Goal: Task Accomplishment & Management: Manage account settings

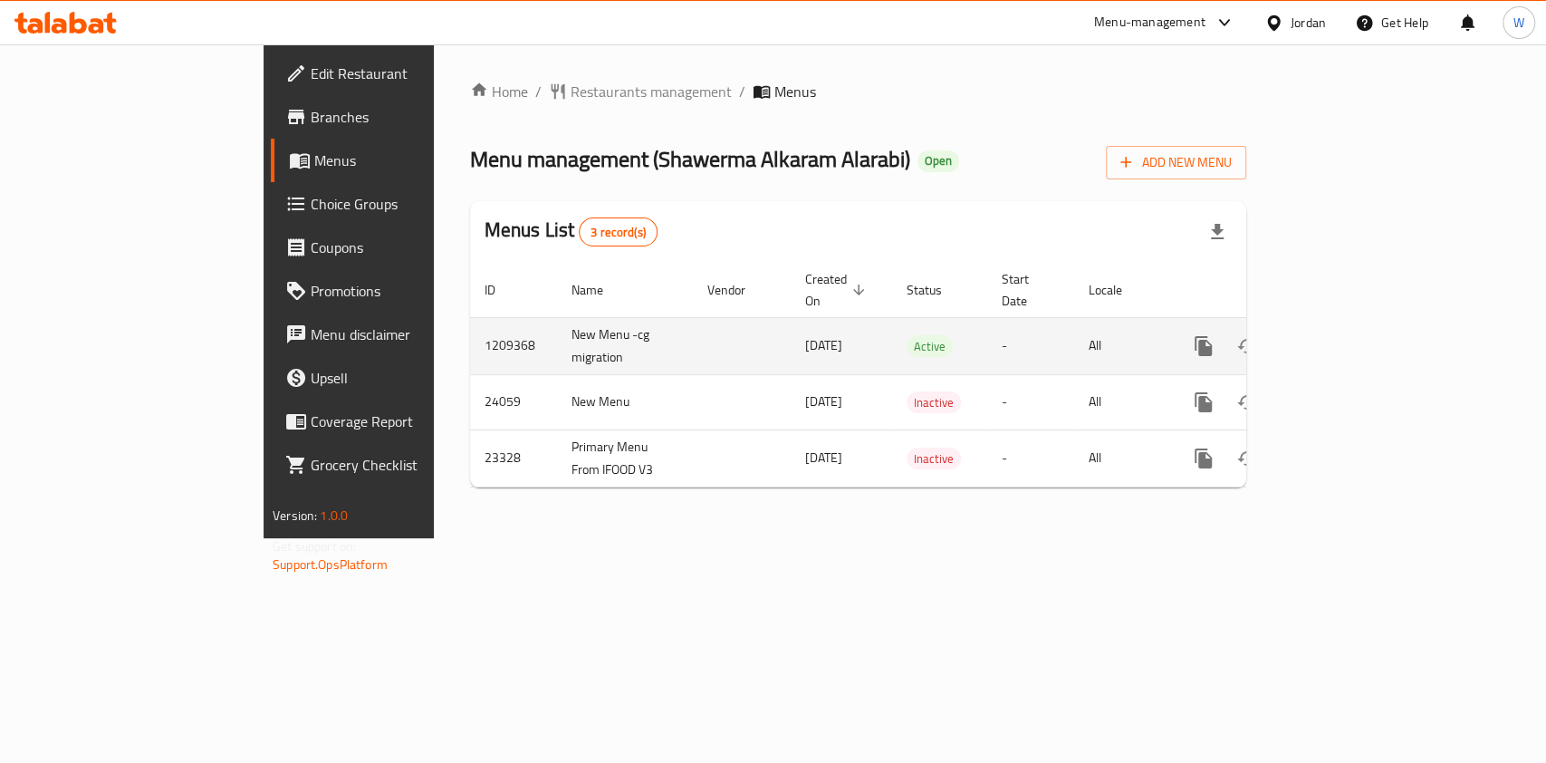
click at [1345, 335] on icon "enhanced table" at bounding box center [1334, 346] width 22 height 22
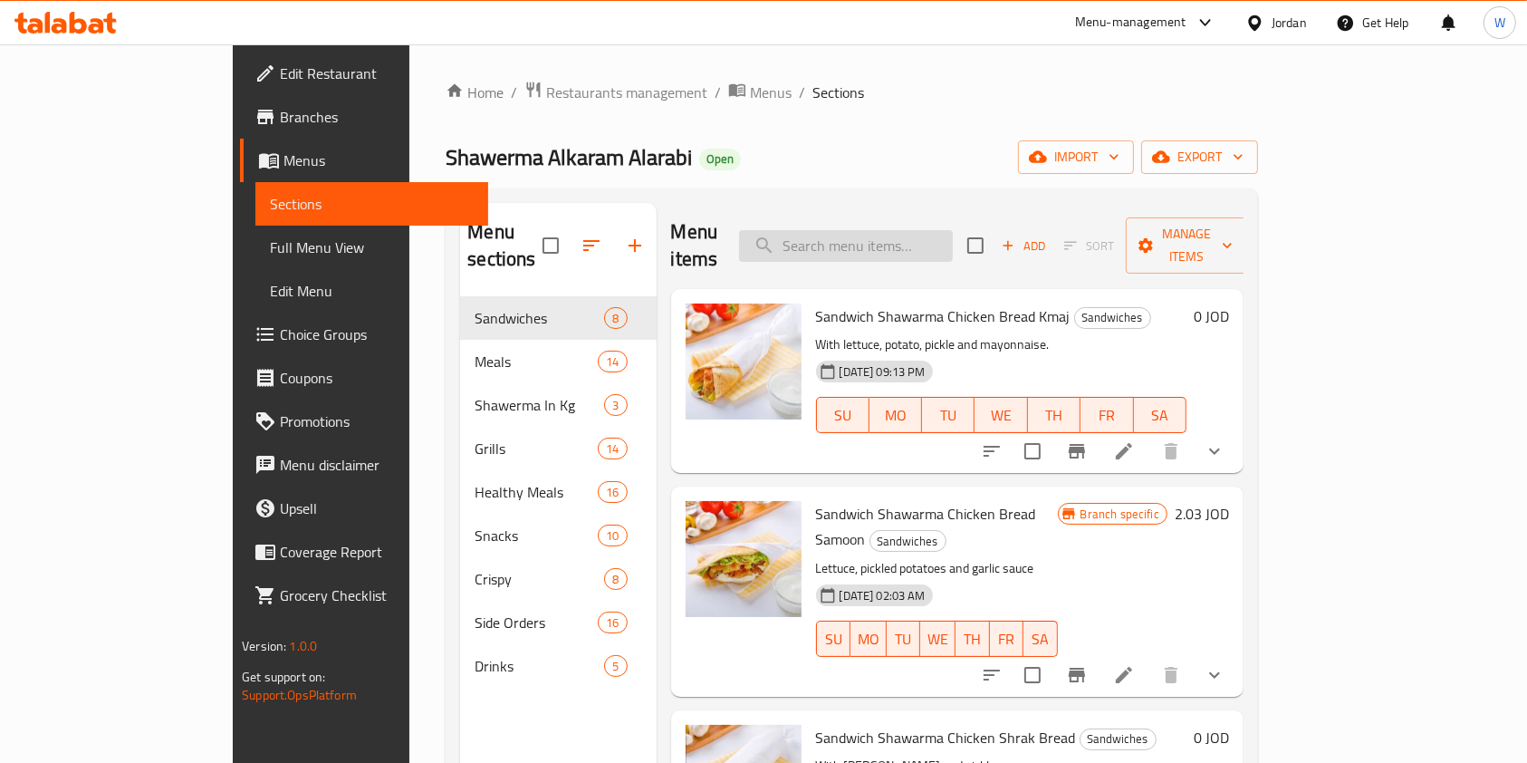
click at [888, 230] on input "search" at bounding box center [846, 246] width 214 height 32
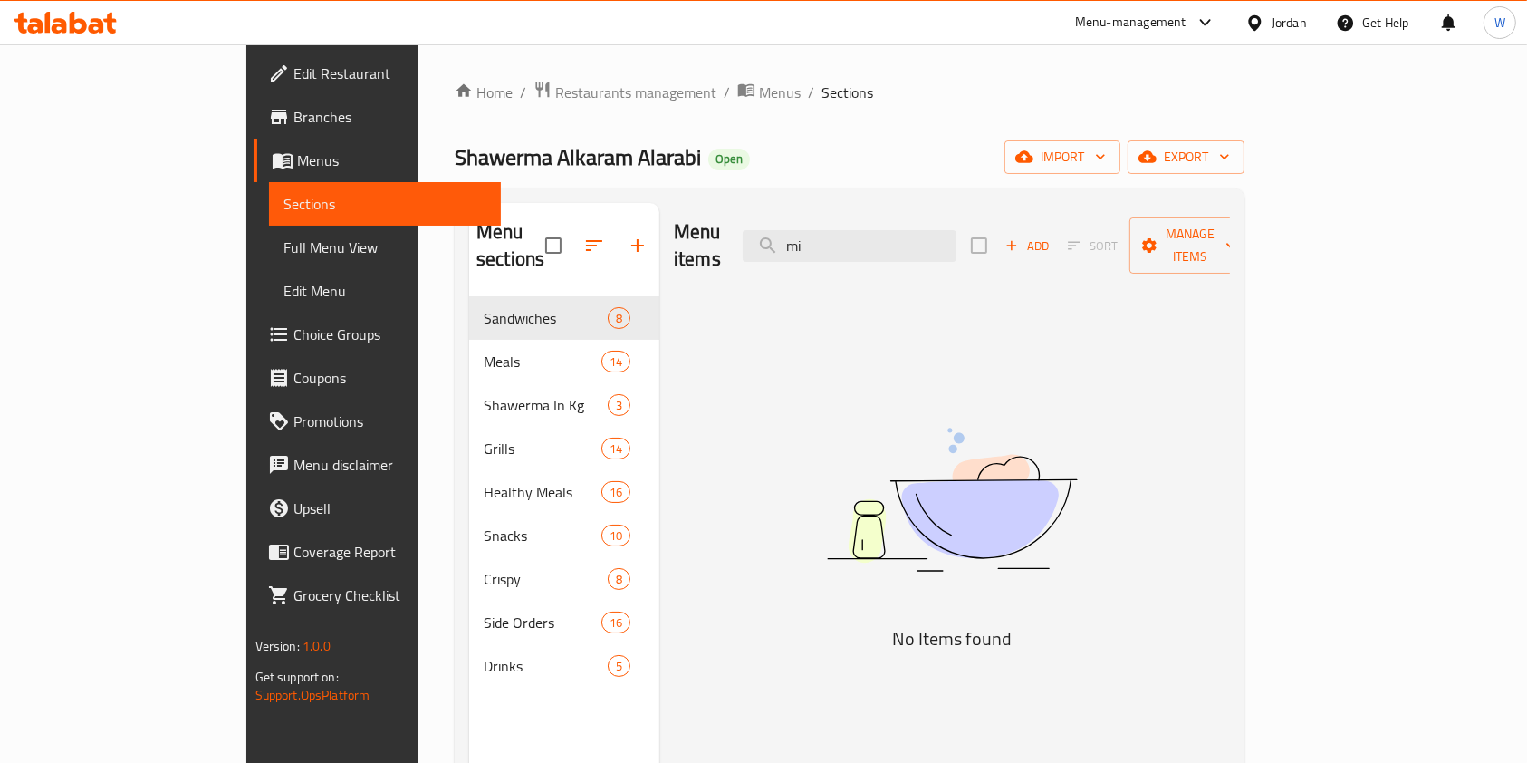
type input "m"
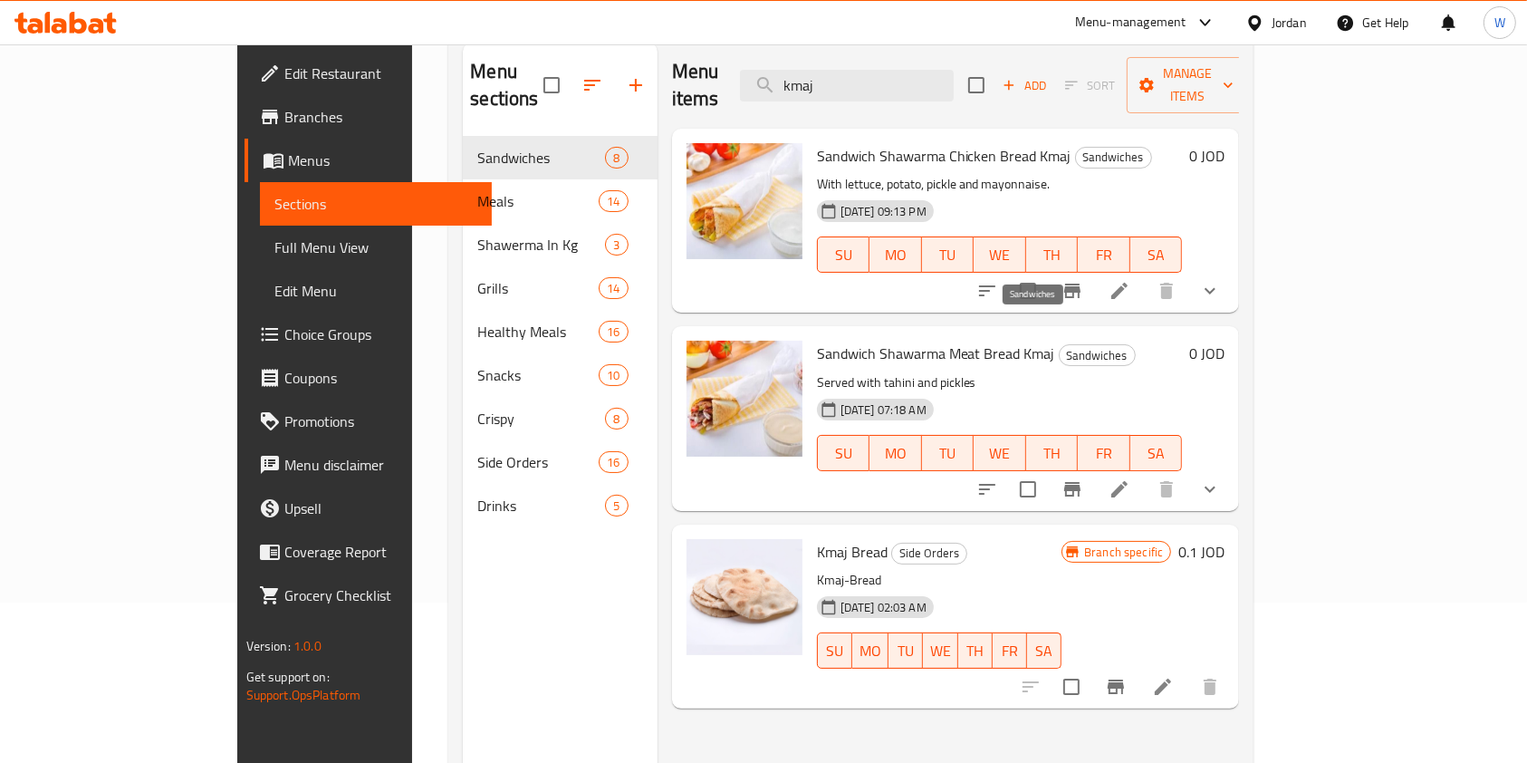
scroll to position [254, 0]
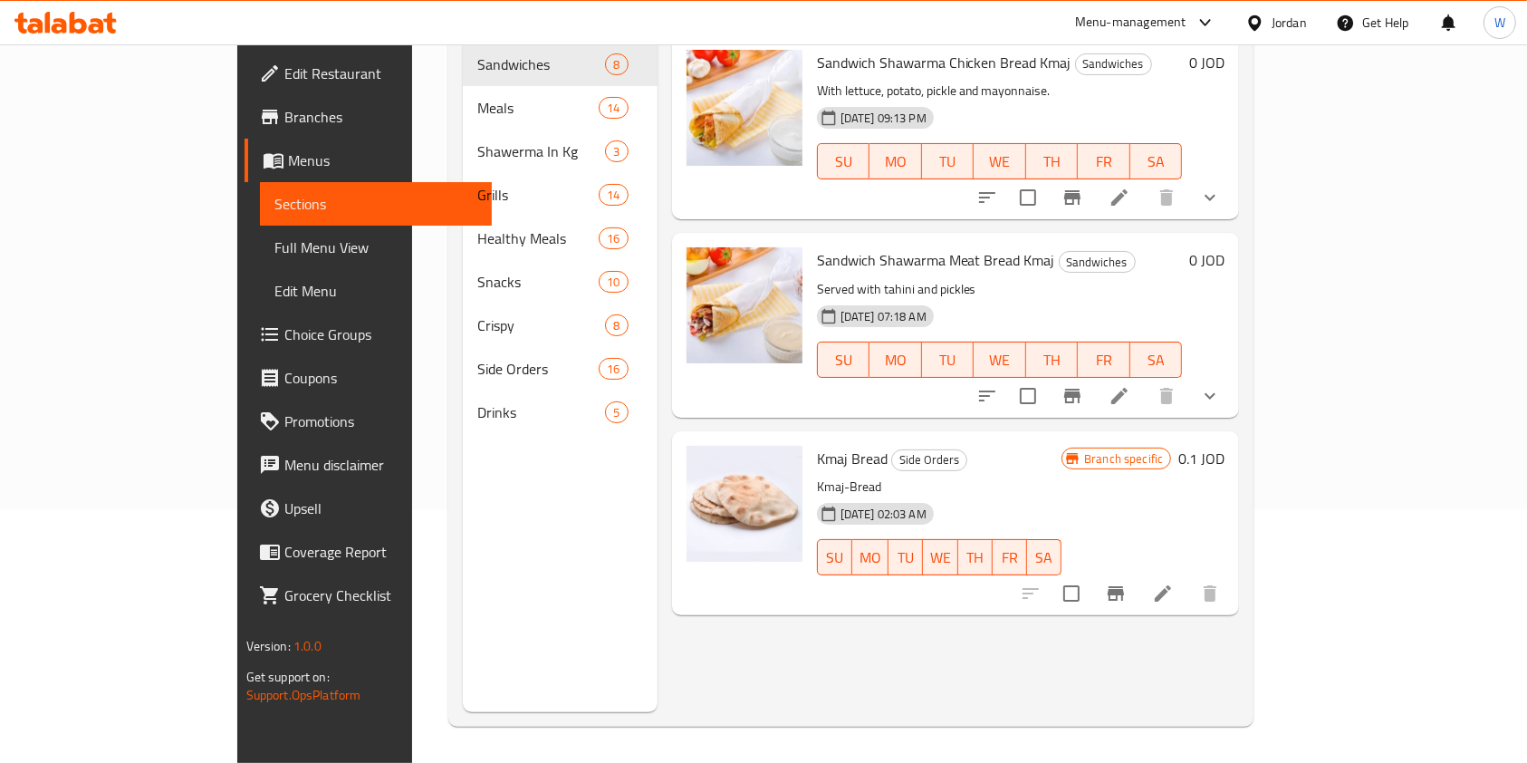
type input "kmaj"
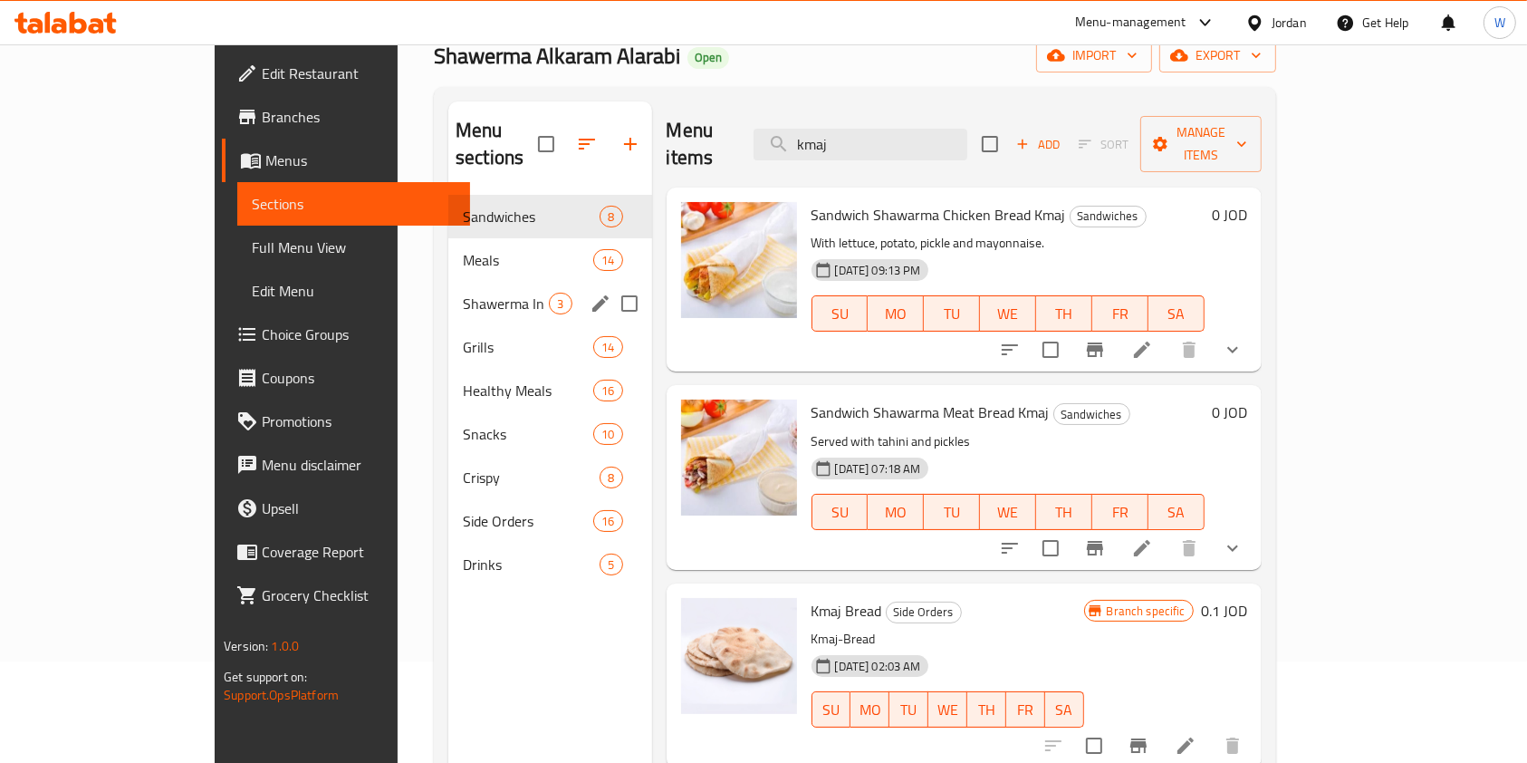
scroll to position [0, 0]
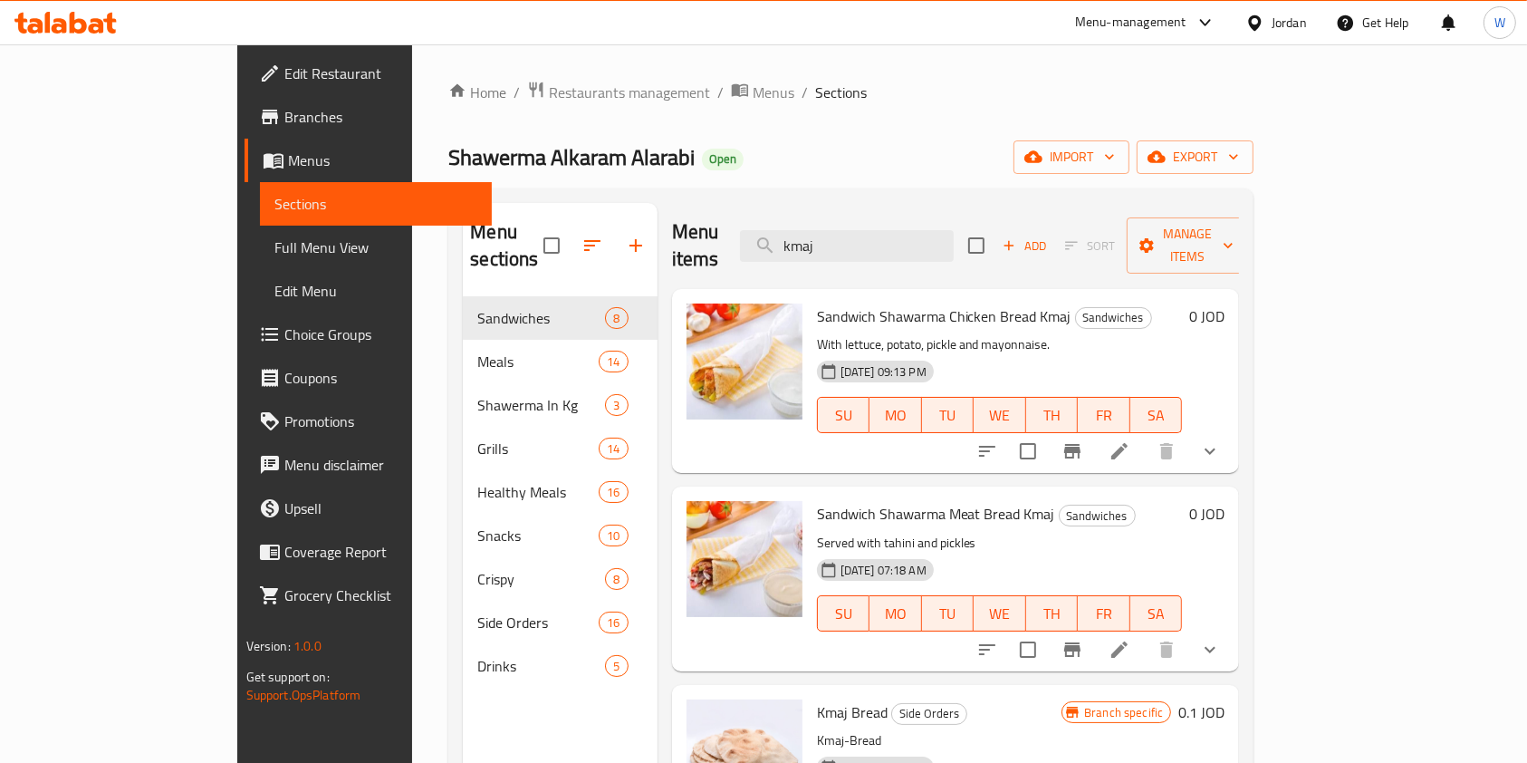
click at [1130, 440] on icon at bounding box center [1119, 451] width 22 height 22
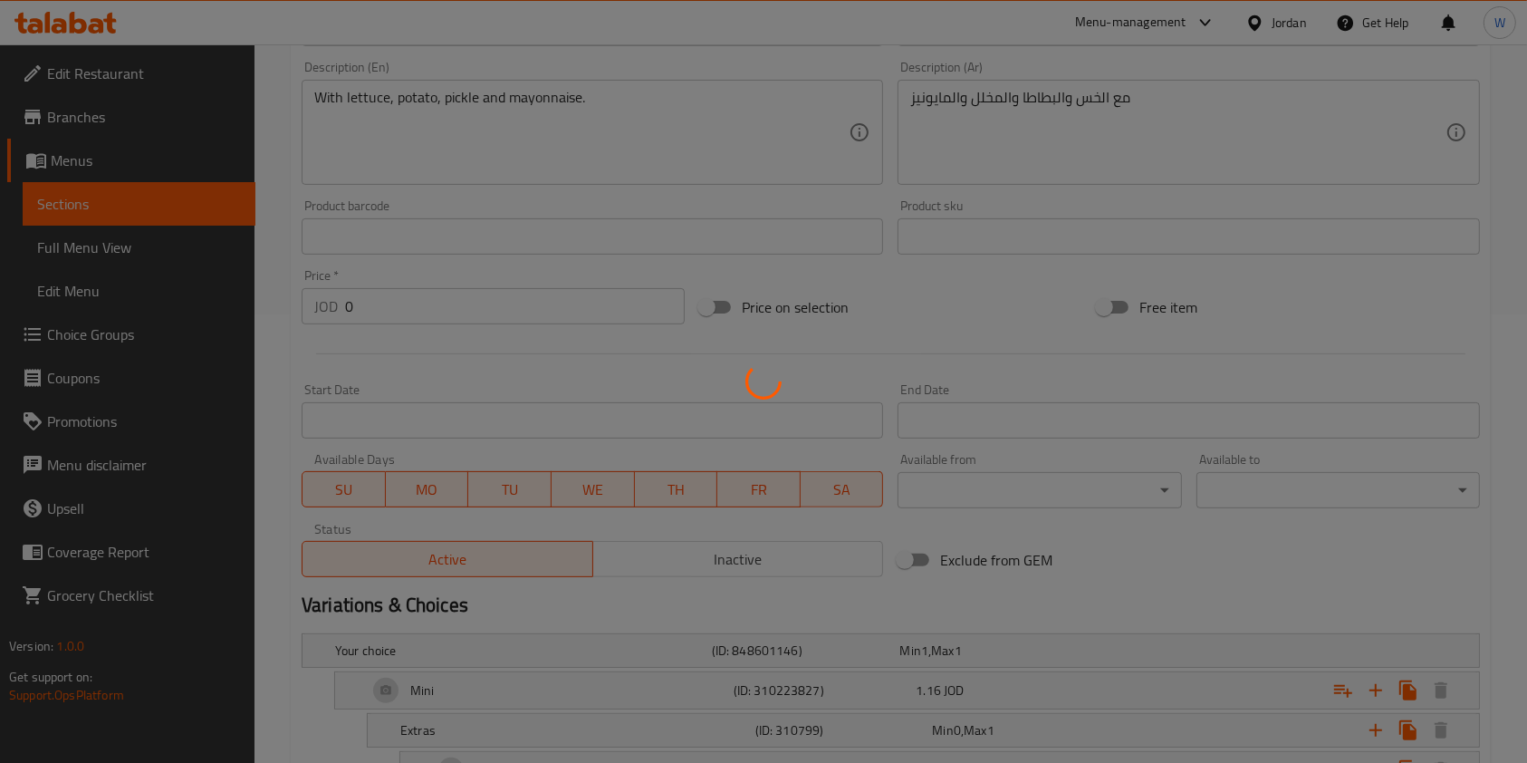
scroll to position [707, 0]
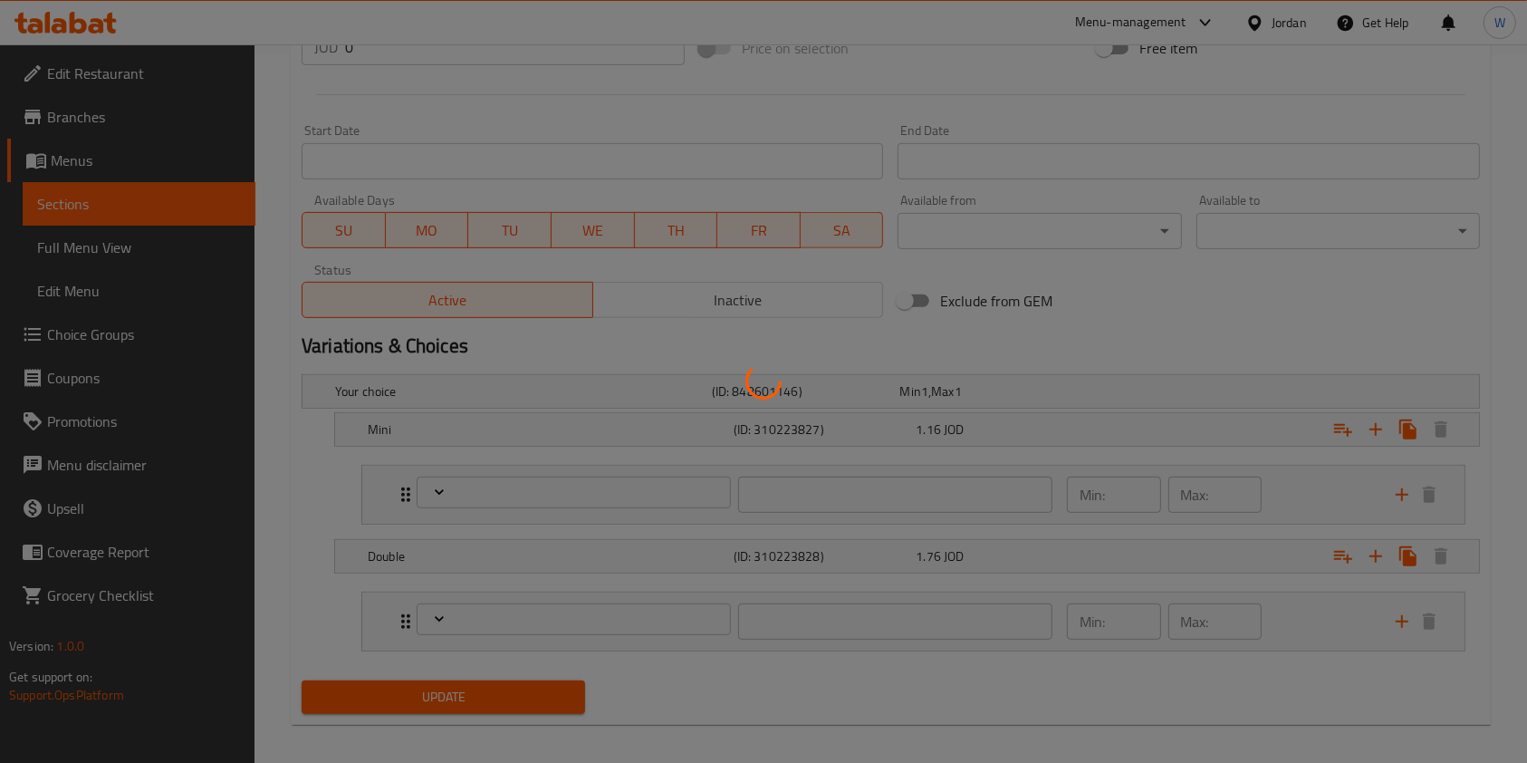
type input "إضافي"
type input "0"
type input "1"
type input "إختيارك من الاضافات:"
type input "0"
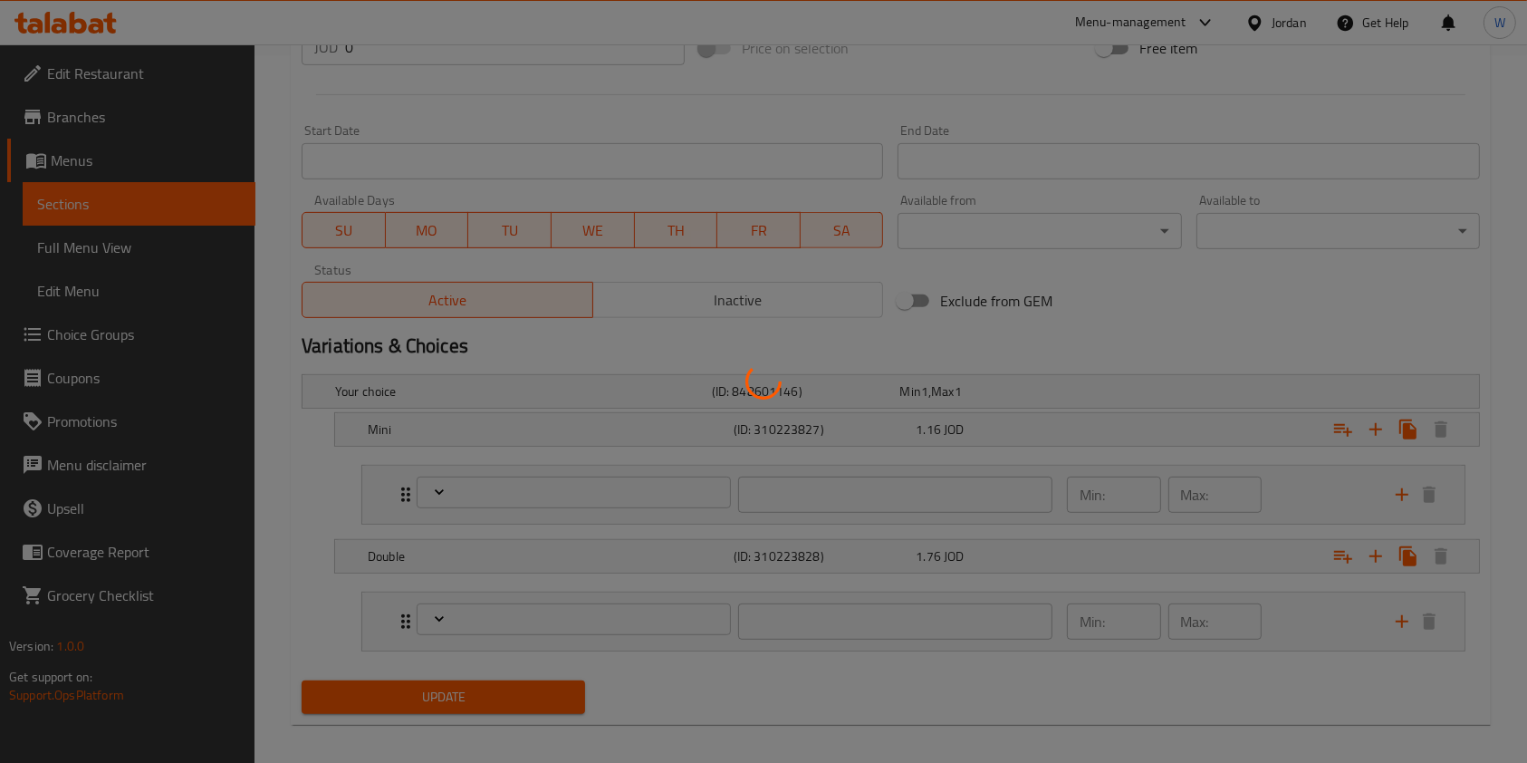
type input "1"
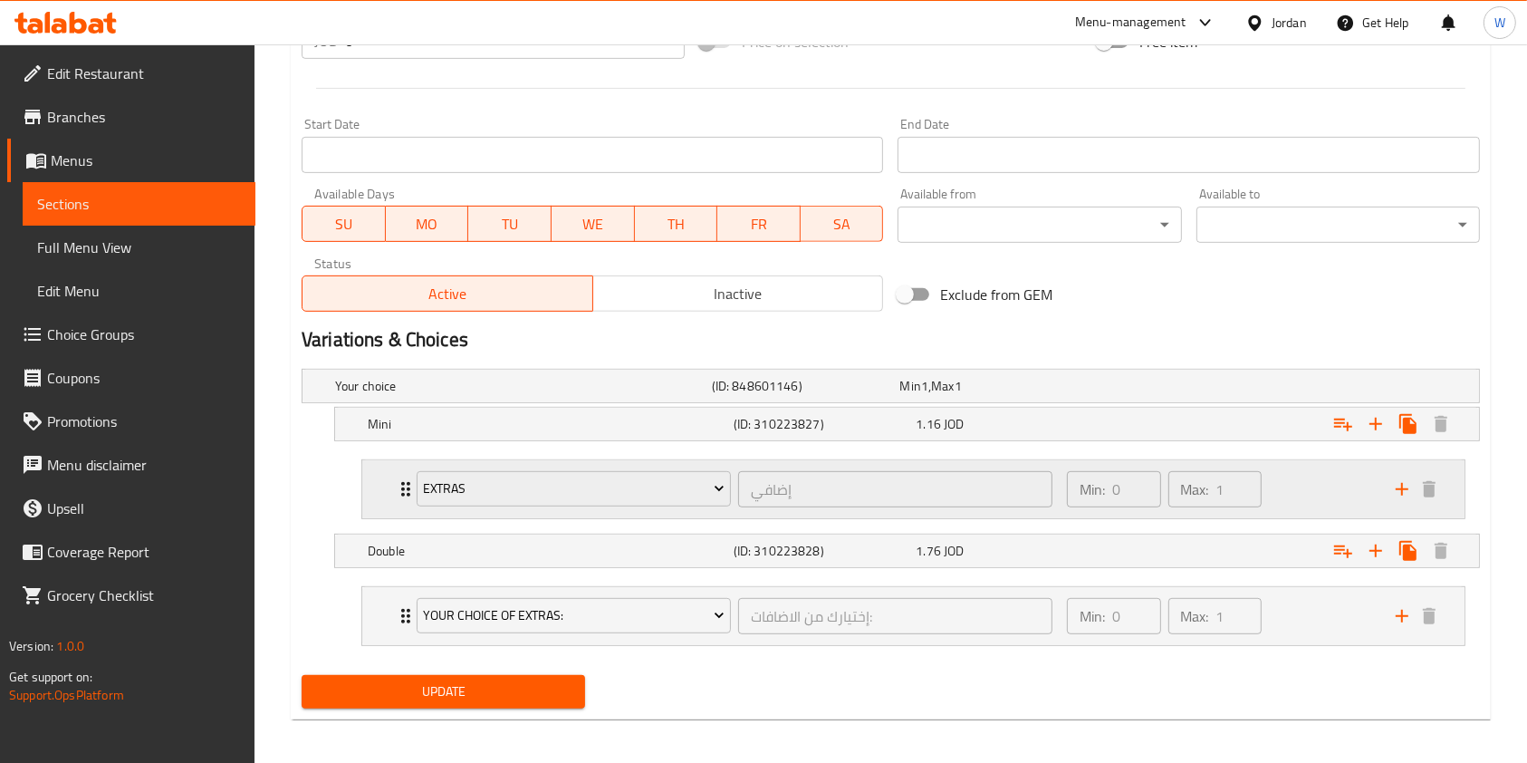
scroll to position [732, 0]
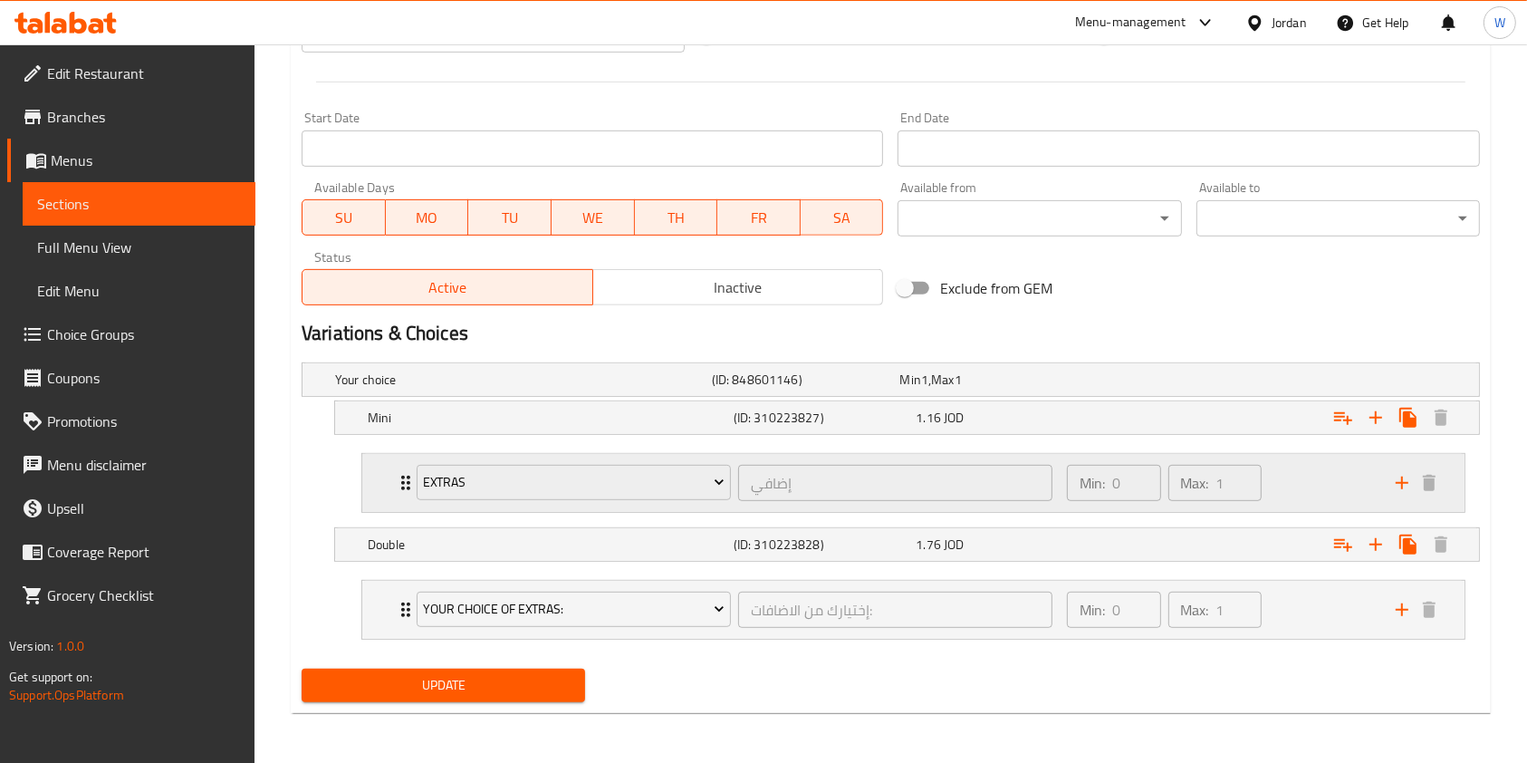
click at [1281, 492] on div "Min: 0 ​ Max: 1 ​" at bounding box center [1220, 483] width 329 height 58
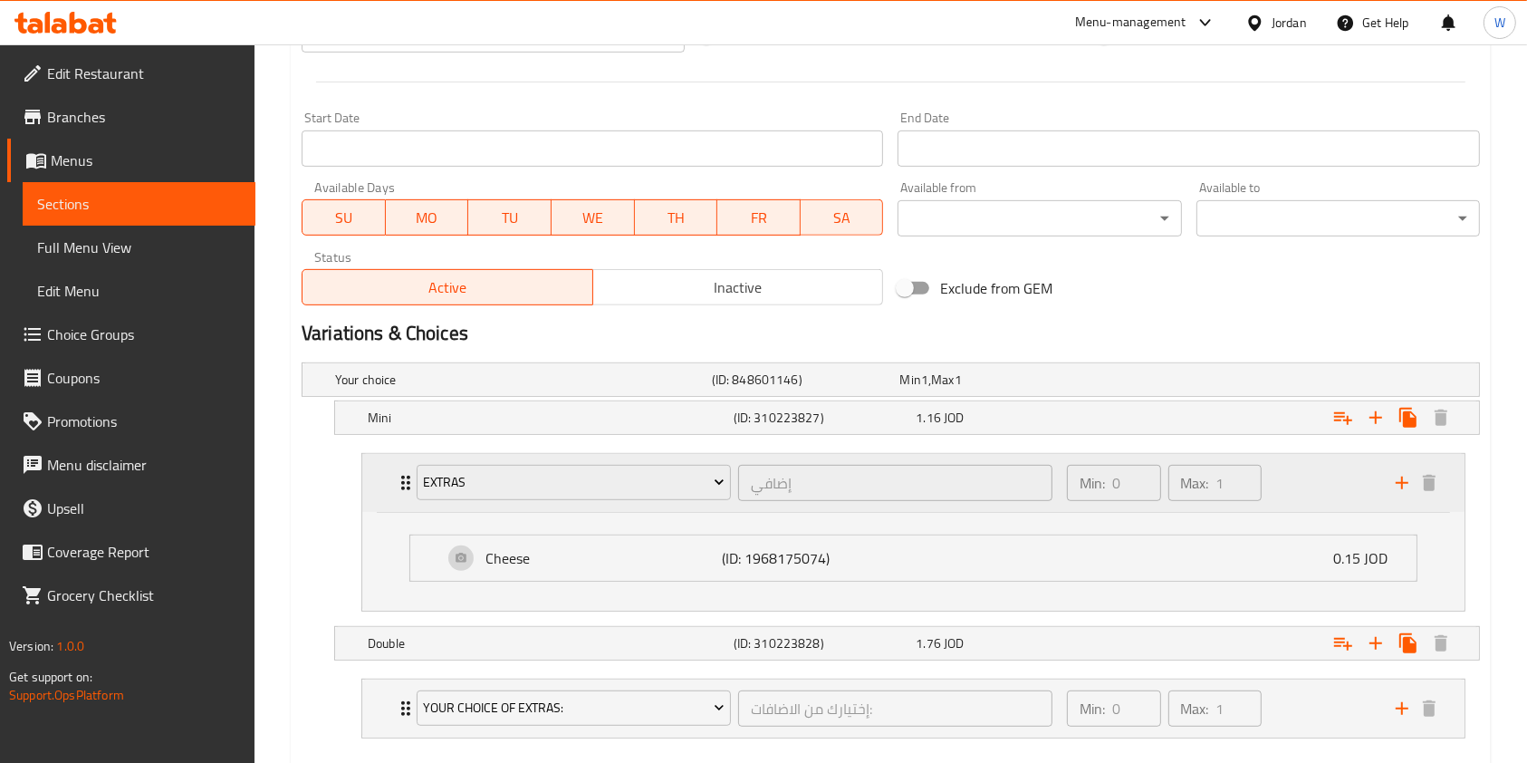
click at [1281, 492] on div "Min: 0 ​ Max: 1 ​" at bounding box center [1220, 483] width 329 height 58
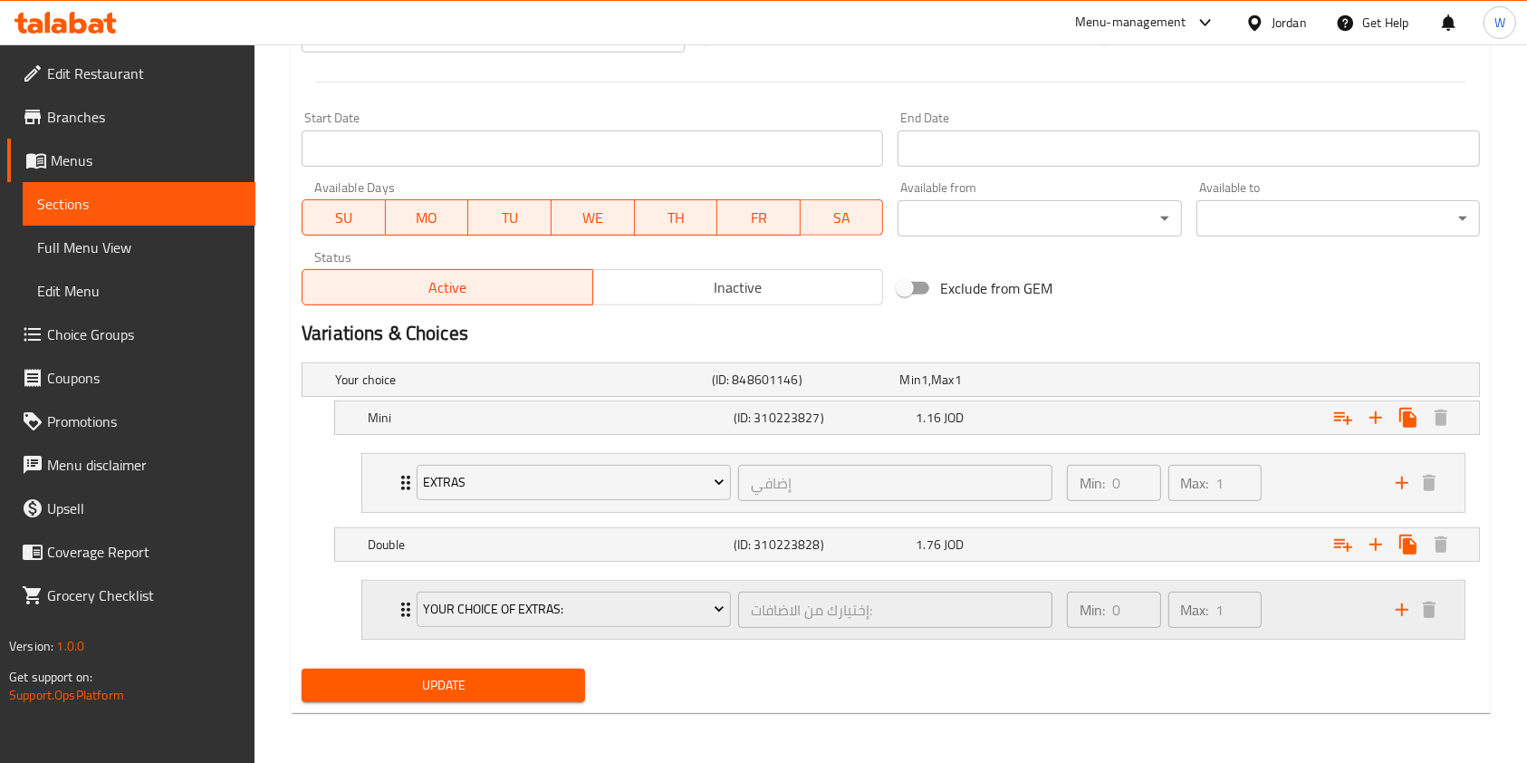
click at [1306, 591] on div "Min: 0 ​ Max: 1 ​" at bounding box center [1220, 610] width 329 height 58
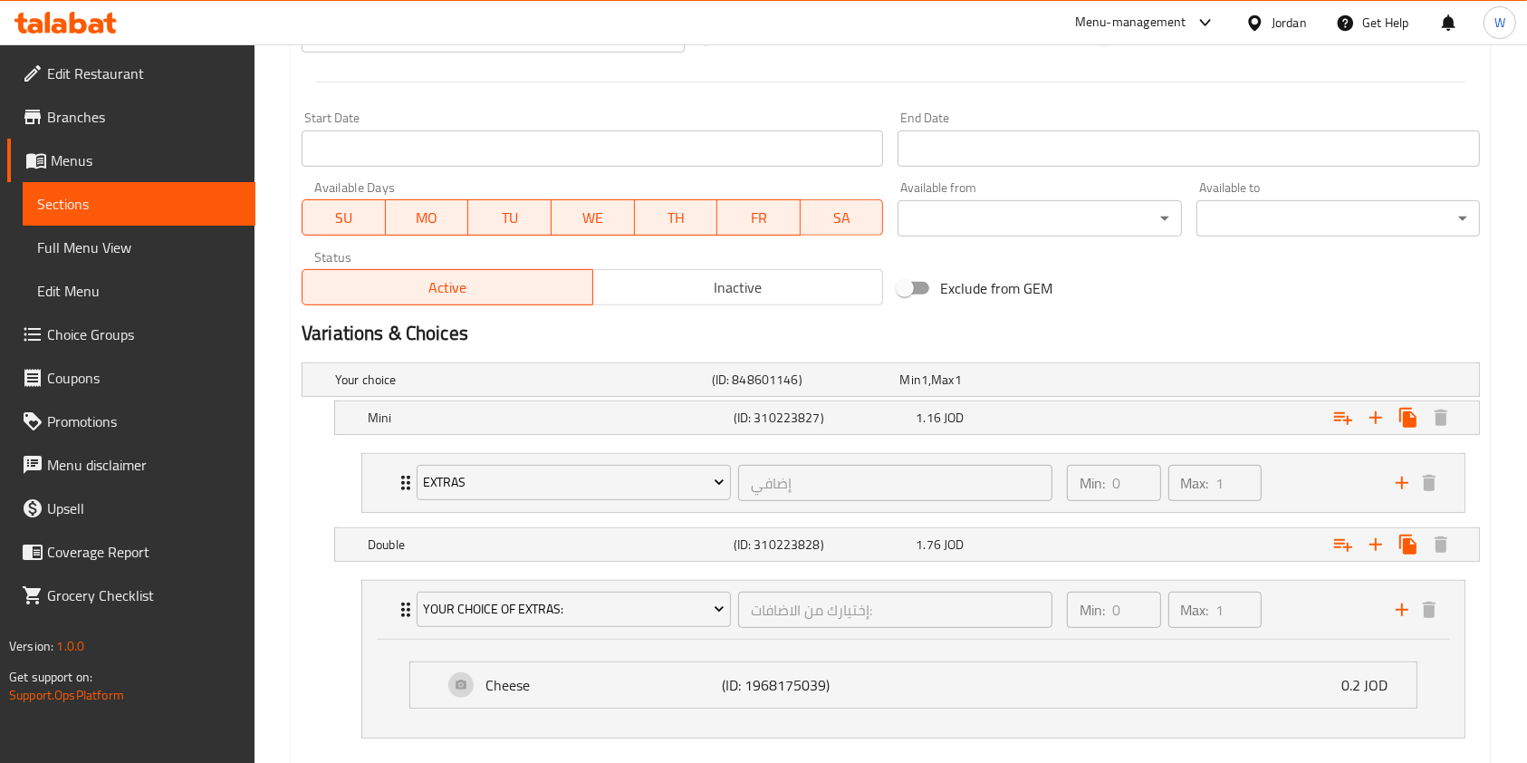
scroll to position [830, 0]
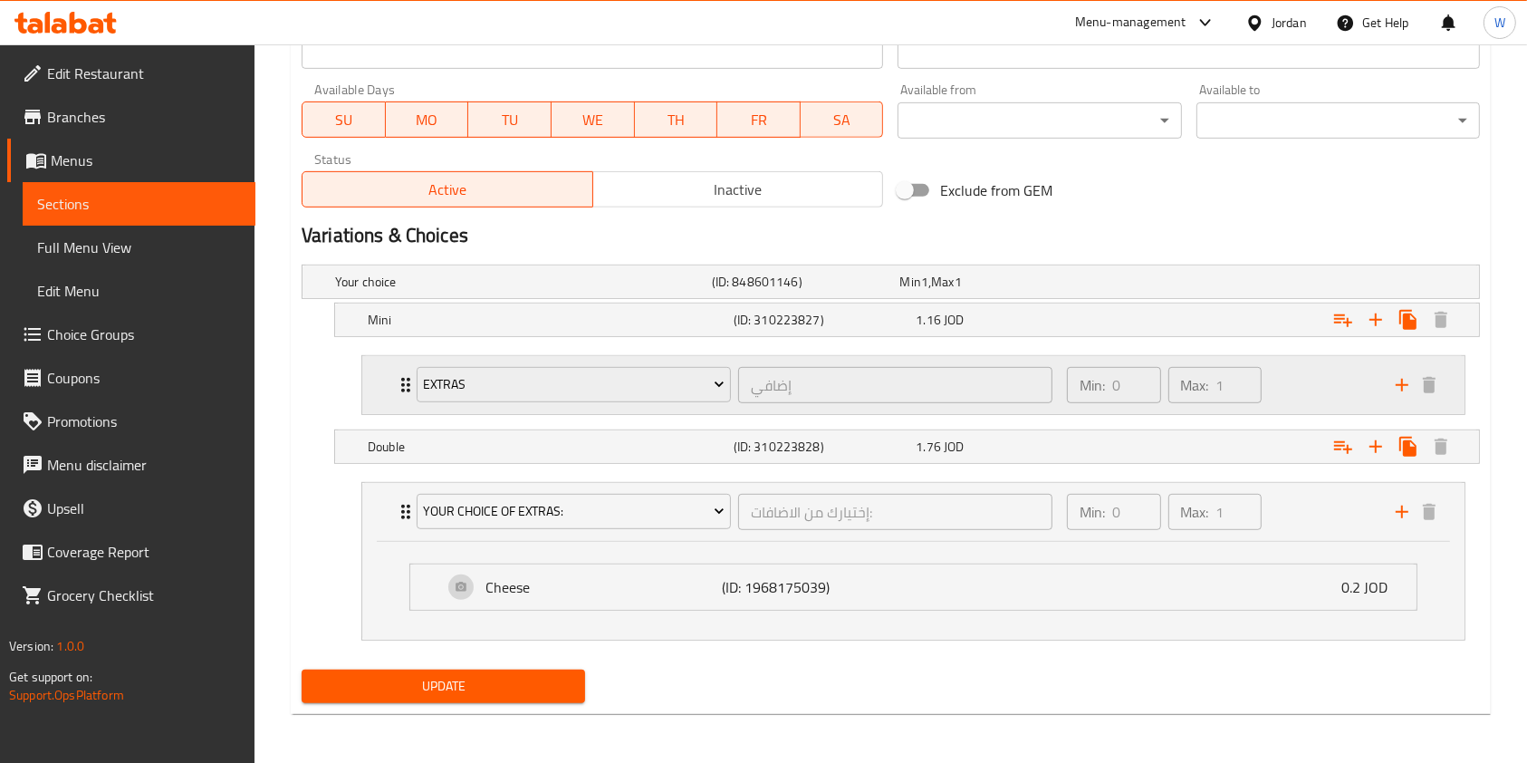
click at [1270, 374] on div "Min: 0 ​ Max: 1 ​" at bounding box center [1220, 385] width 329 height 58
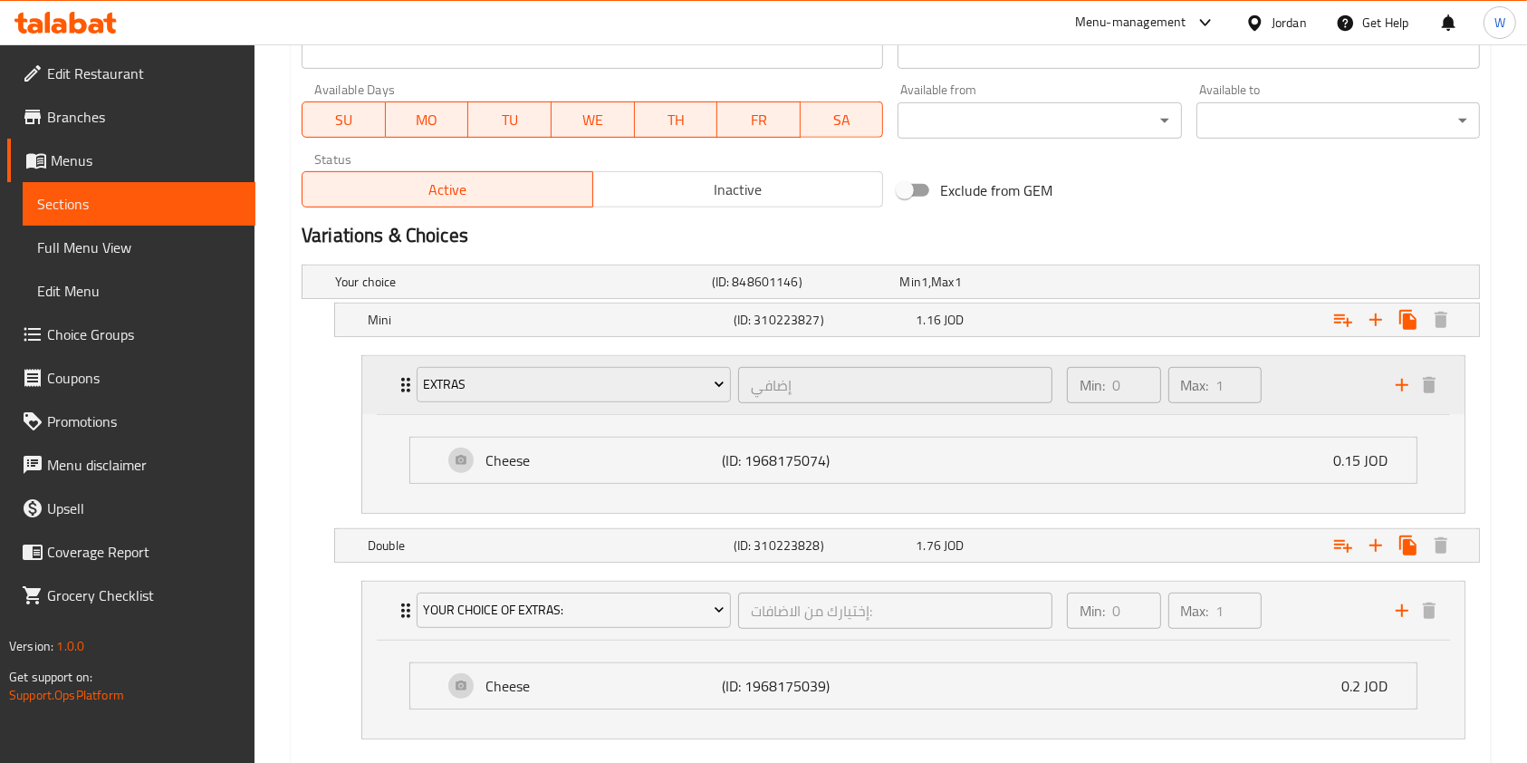
click at [1270, 374] on div "Min: 0 ​ Max: 1 ​" at bounding box center [1220, 385] width 329 height 58
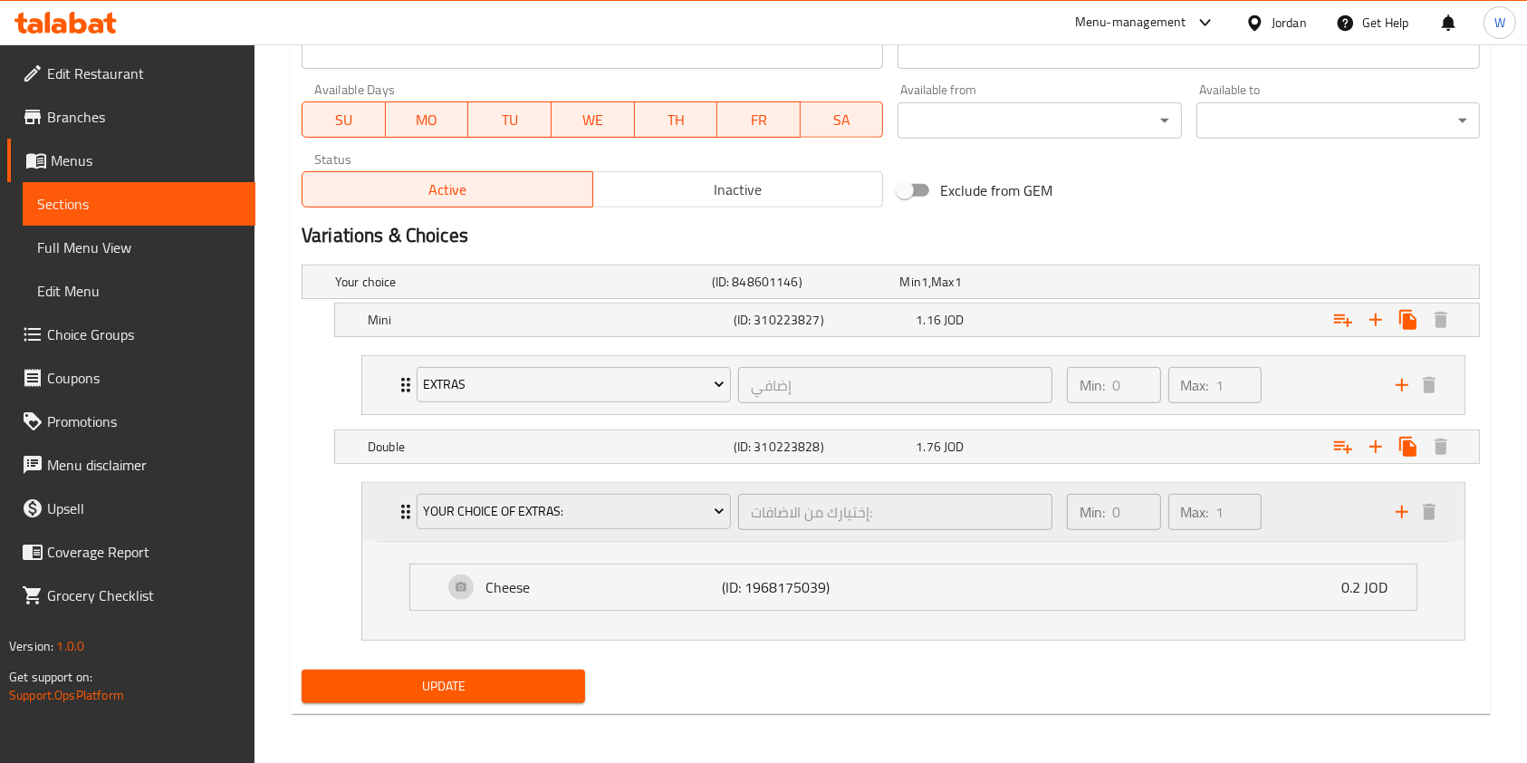
click at [1304, 523] on div "Min: 0 ​ Max: 1 ​" at bounding box center [1220, 512] width 329 height 58
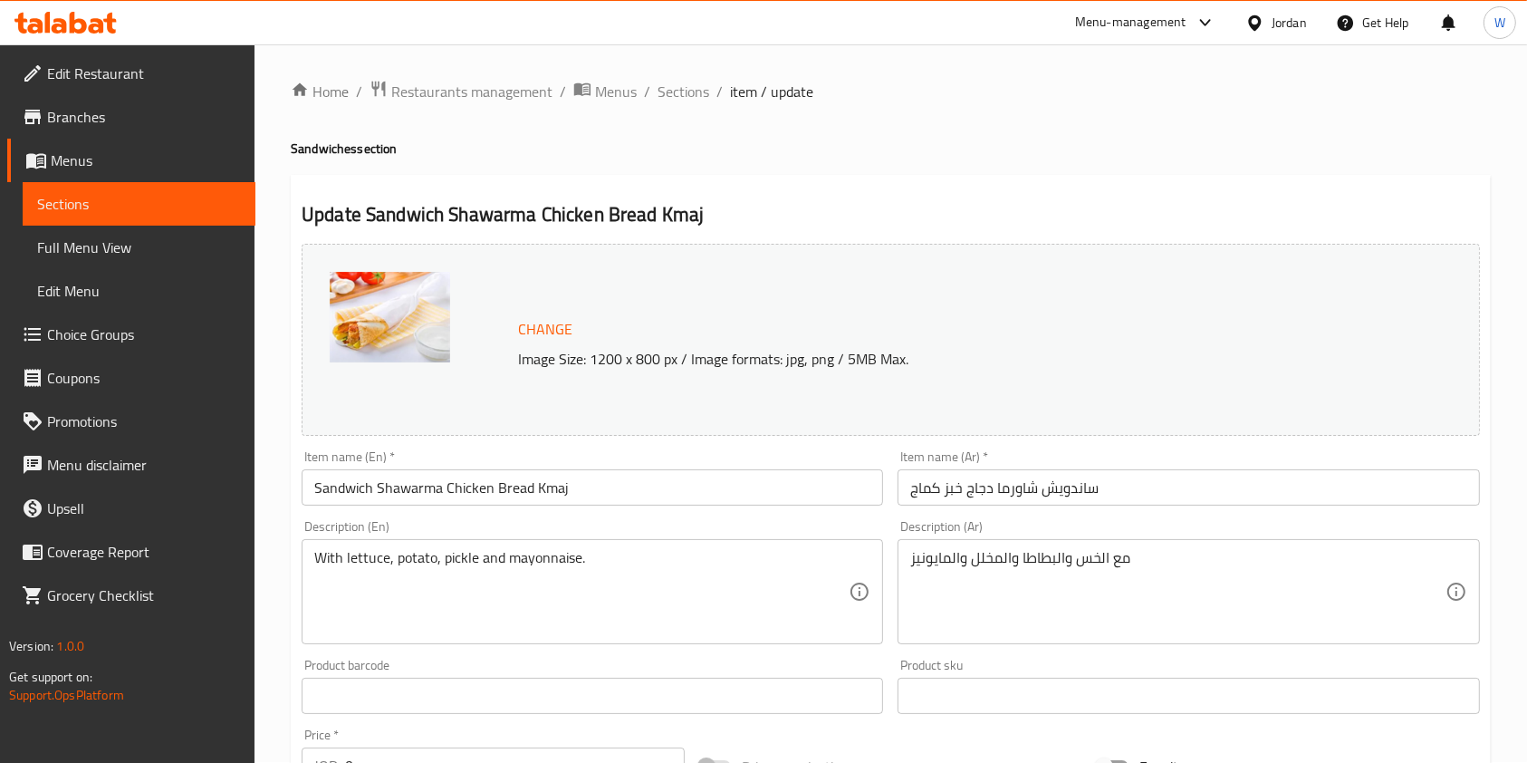
scroll to position [0, 0]
click at [676, 76] on div "Home / Restaurants management / Menus / Sections / item / update Sandwiches sec…" at bounding box center [890, 769] width 1272 height 1451
click at [681, 83] on span "Sections" at bounding box center [683, 93] width 52 height 22
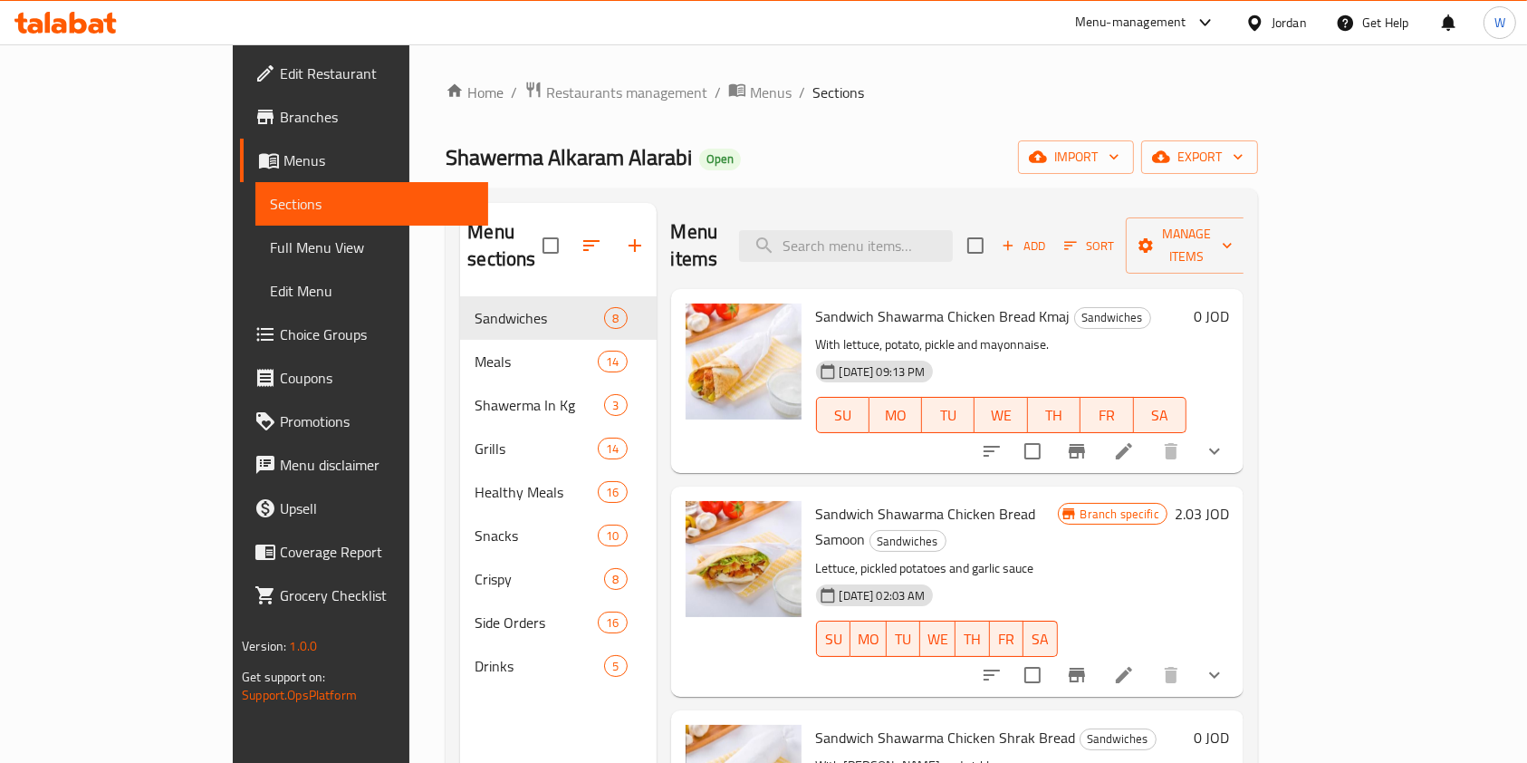
click at [1225, 440] on icon "show more" at bounding box center [1215, 451] width 22 height 22
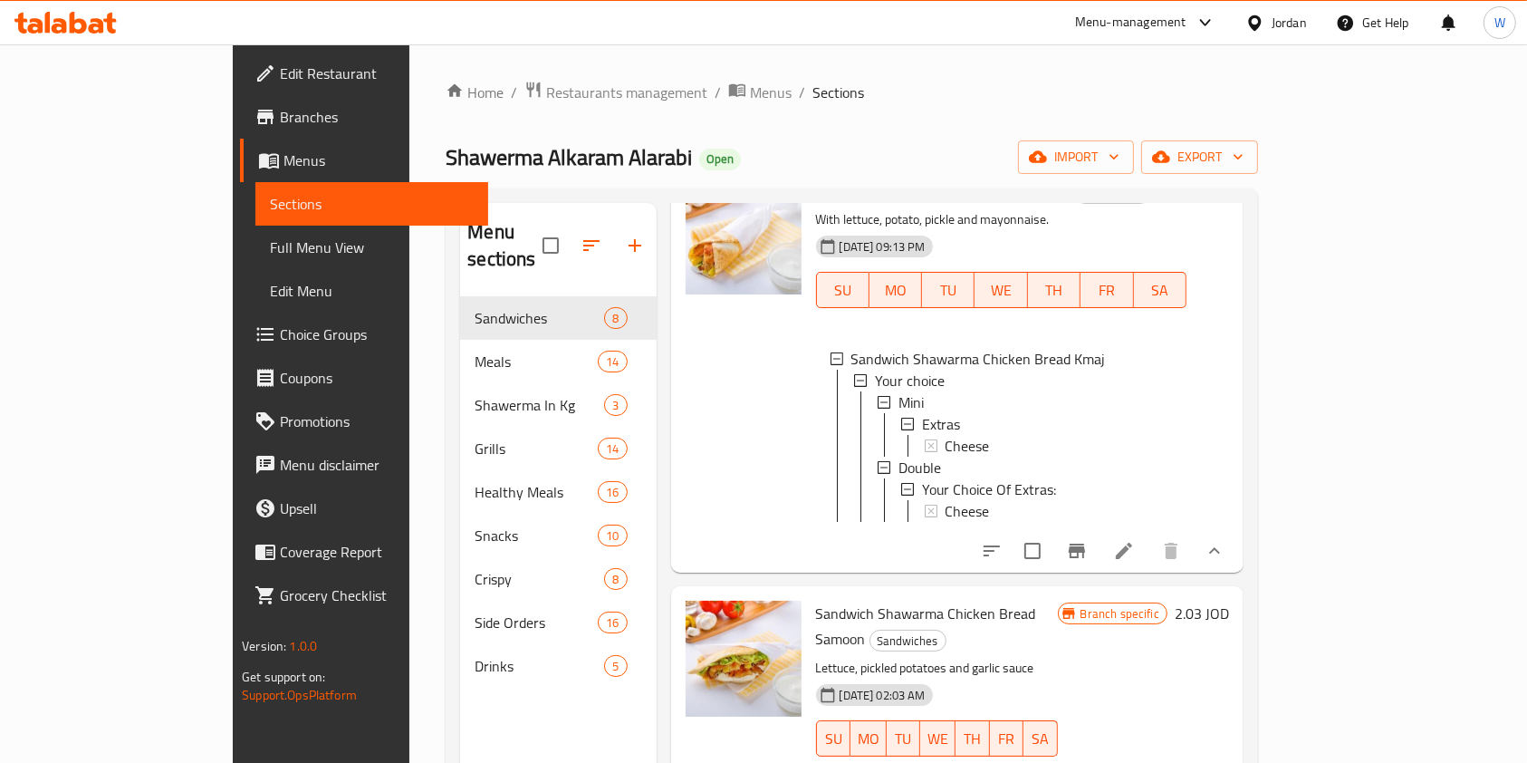
scroll to position [241, 0]
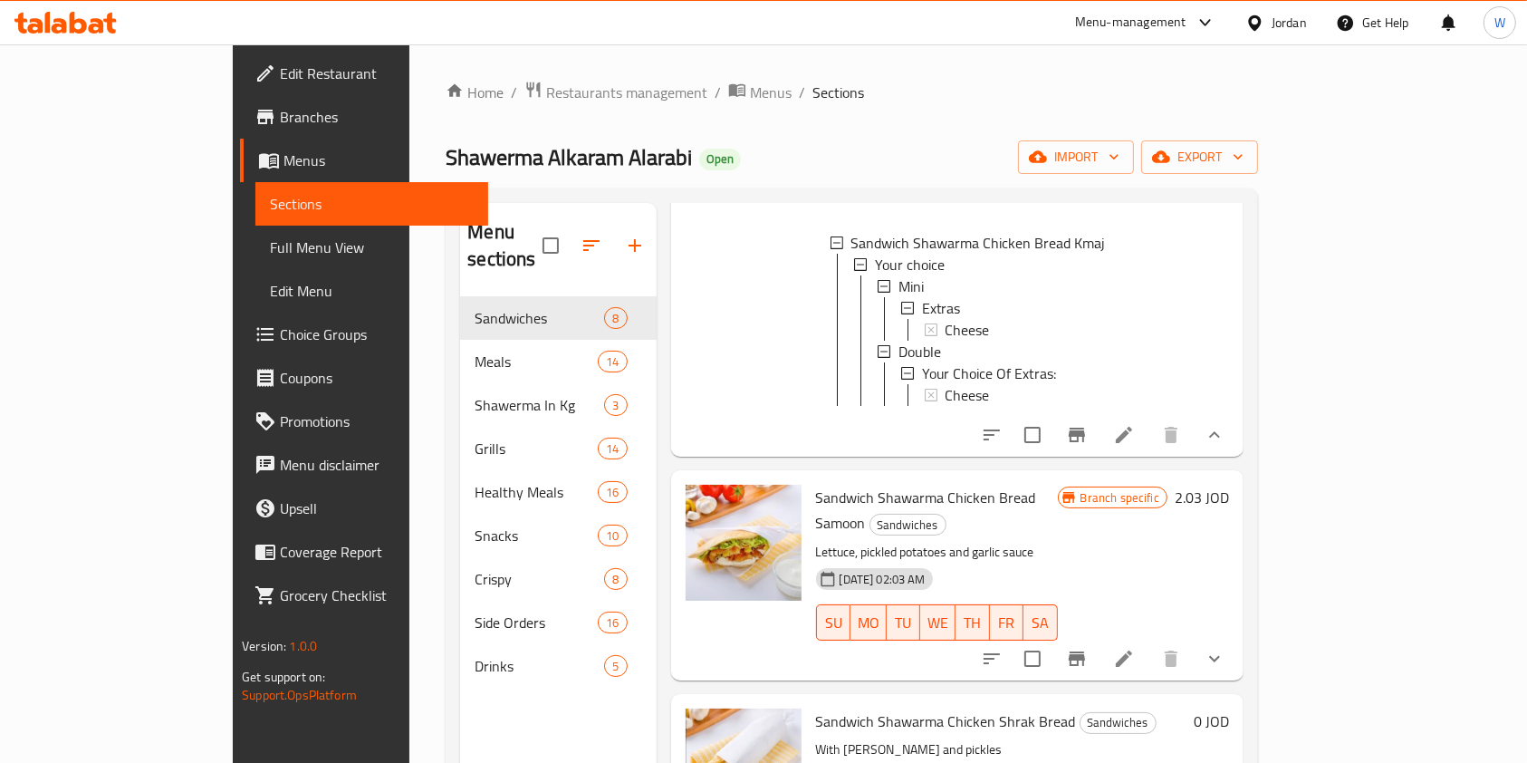
click at [1149, 431] on li at bounding box center [1124, 434] width 51 height 33
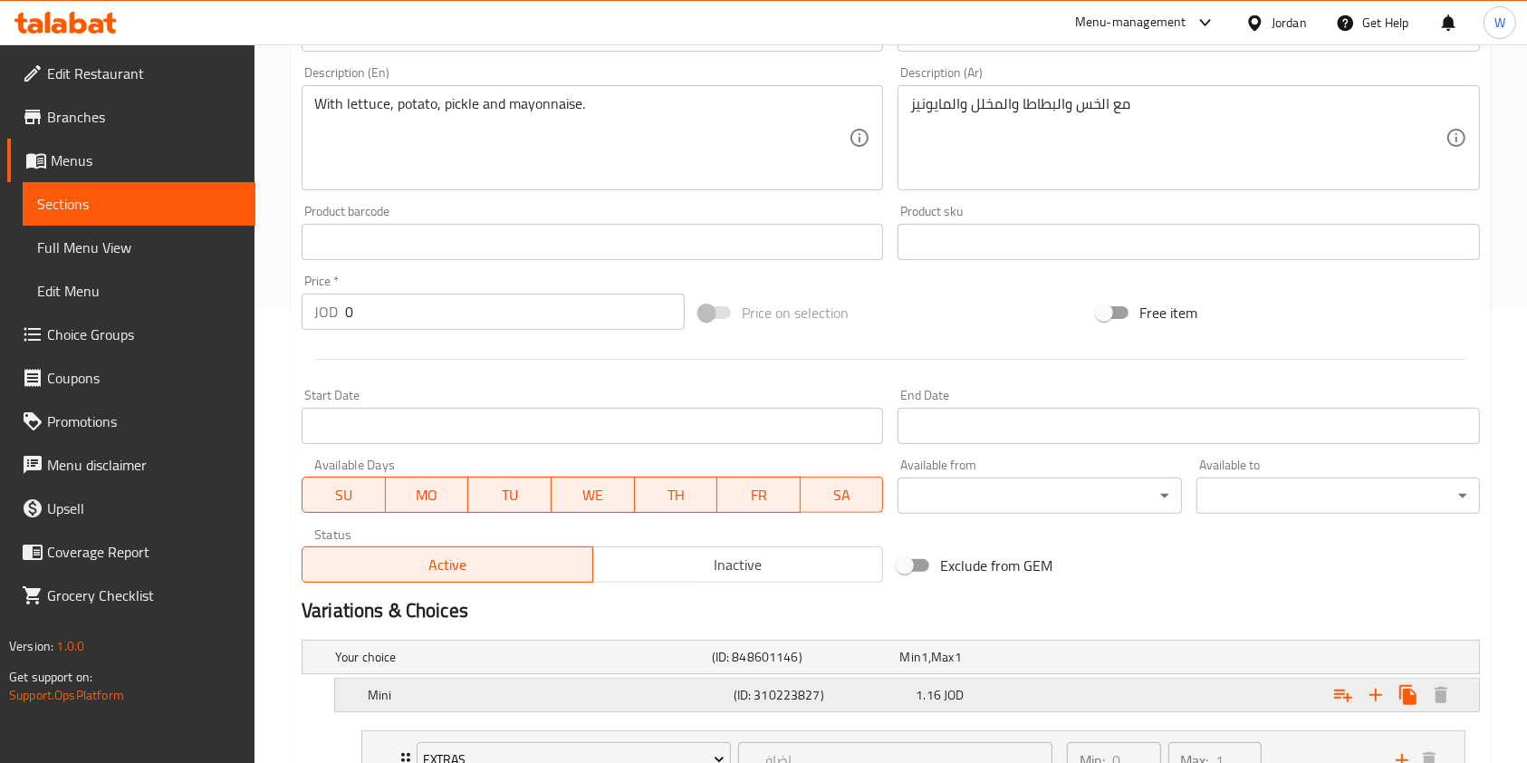
scroll to position [732, 0]
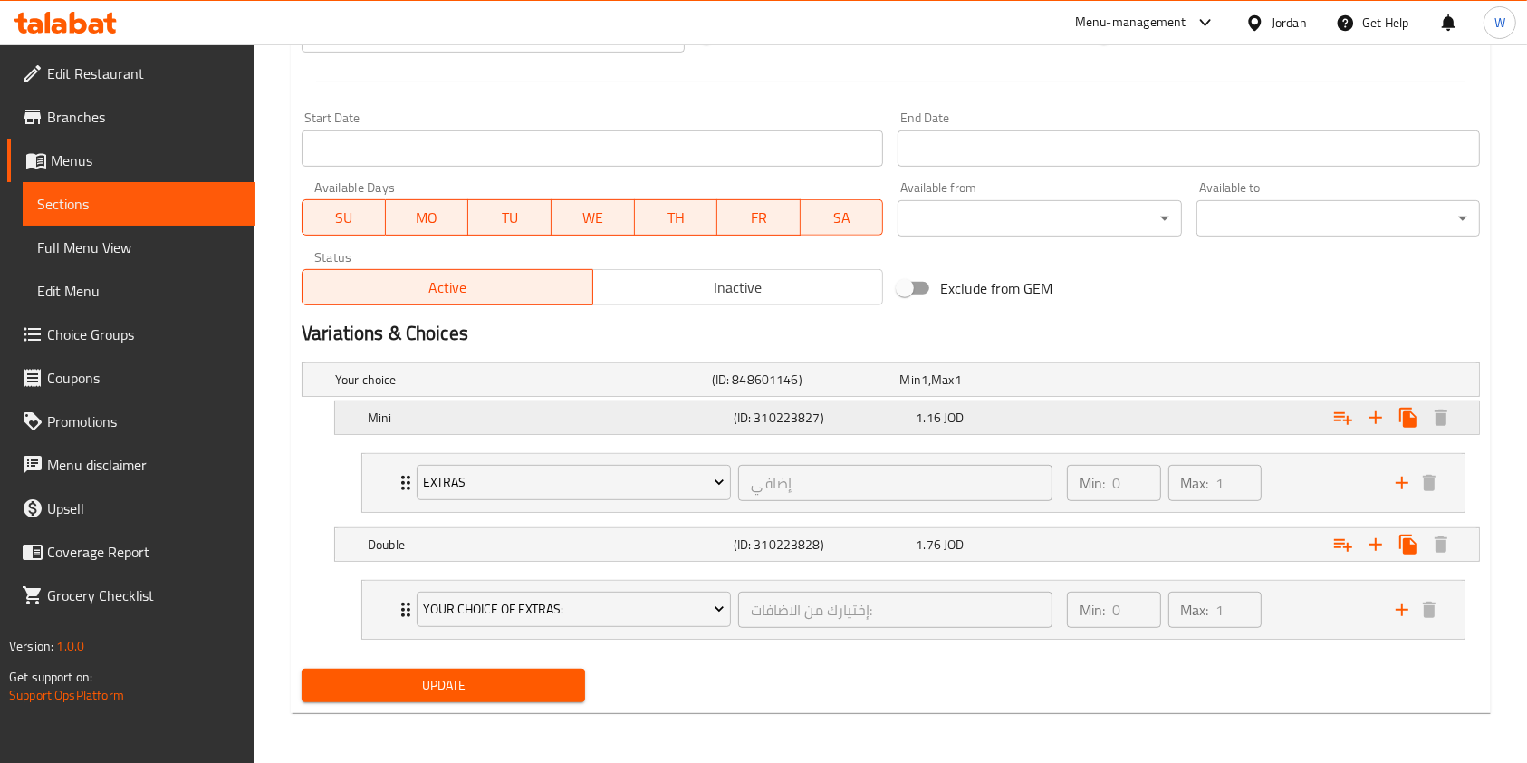
click at [1051, 408] on div "1.16 JOD" at bounding box center [1004, 417] width 176 height 18
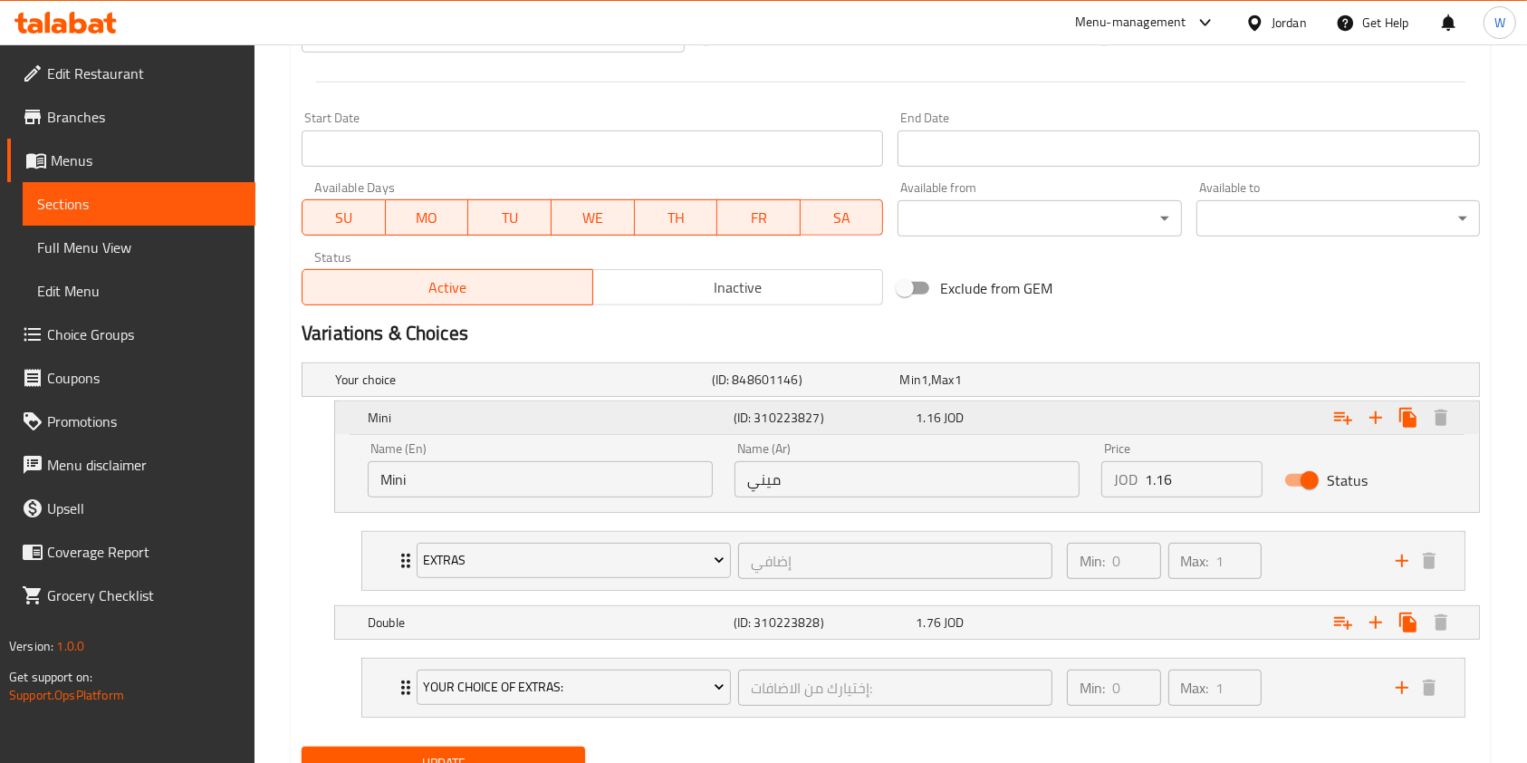
click at [1051, 408] on div "1.16 JOD" at bounding box center [1004, 417] width 176 height 18
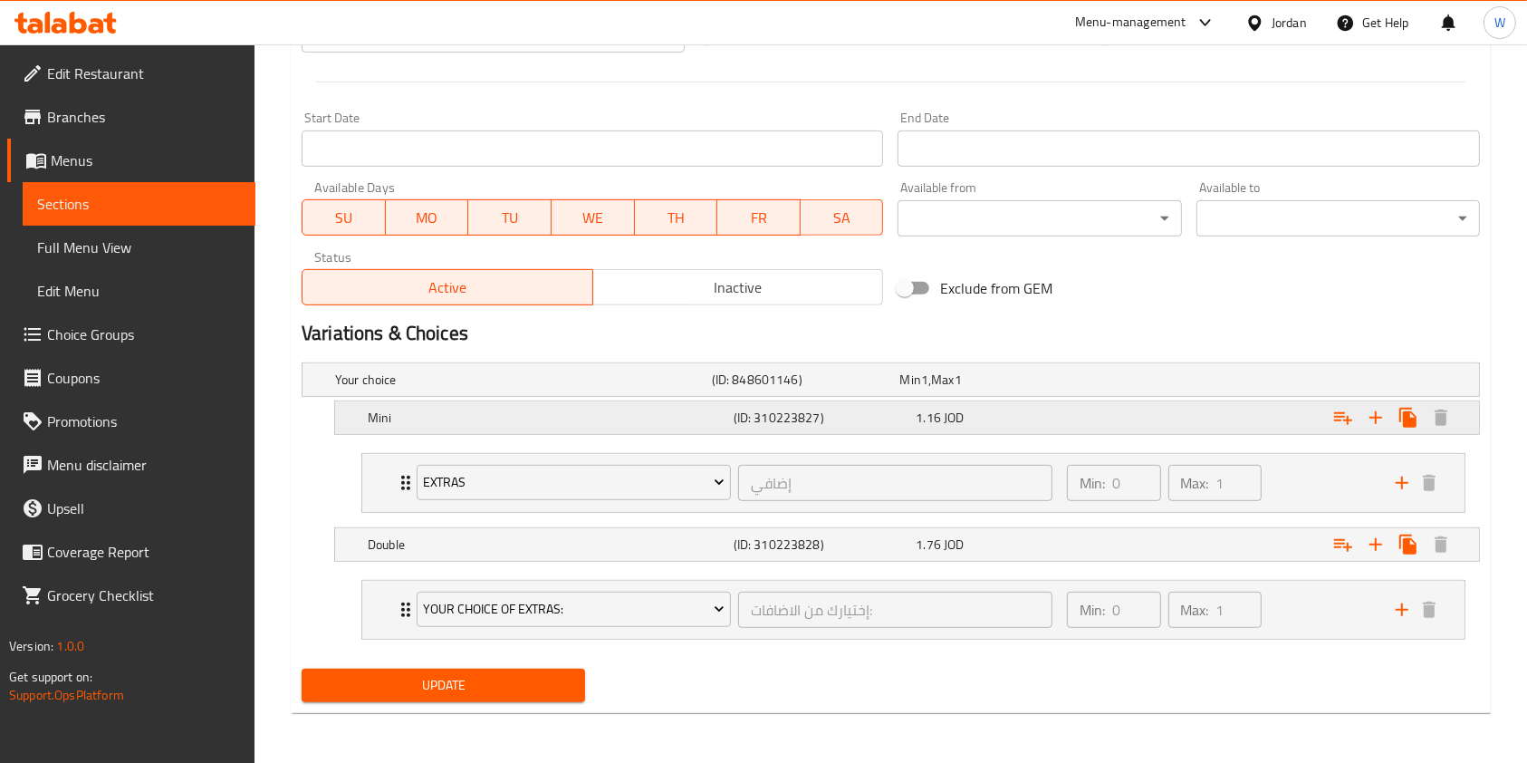
click at [1051, 408] on div "1.16 JOD" at bounding box center [1004, 417] width 176 height 18
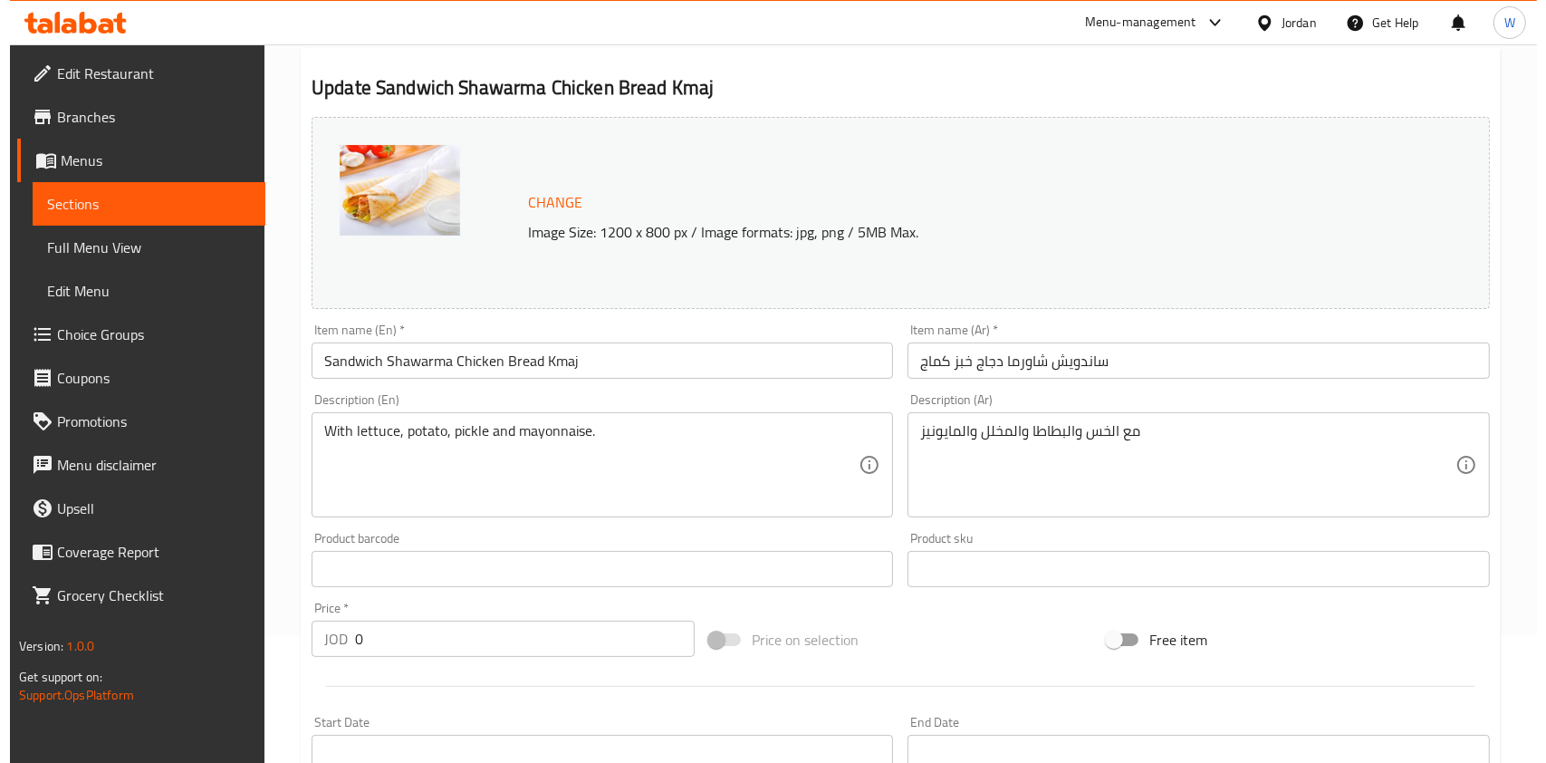
scroll to position [0, 0]
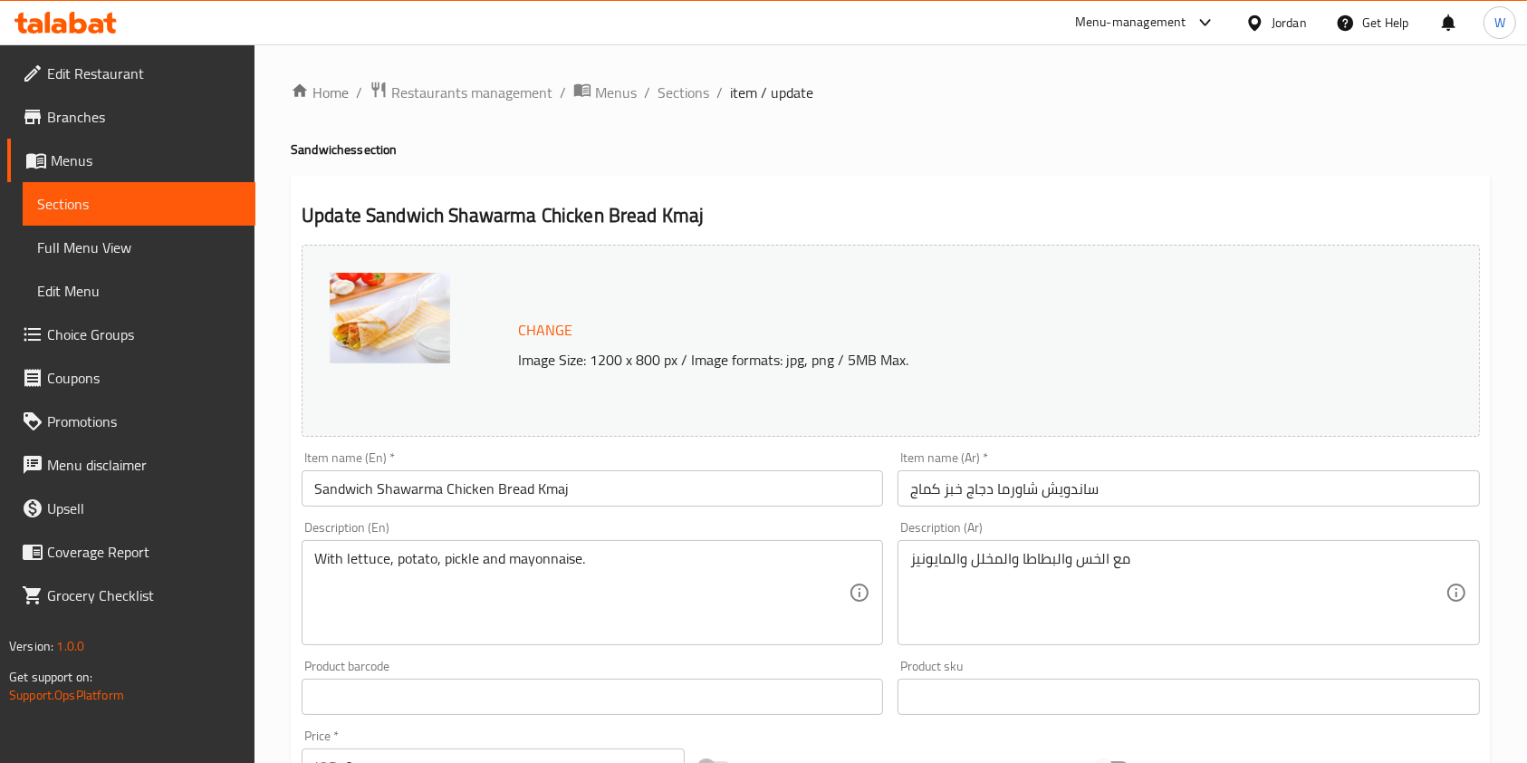
click at [548, 483] on input "Sandwich Shawarma Chicken Bread Kmaj" at bounding box center [592, 488] width 581 height 36
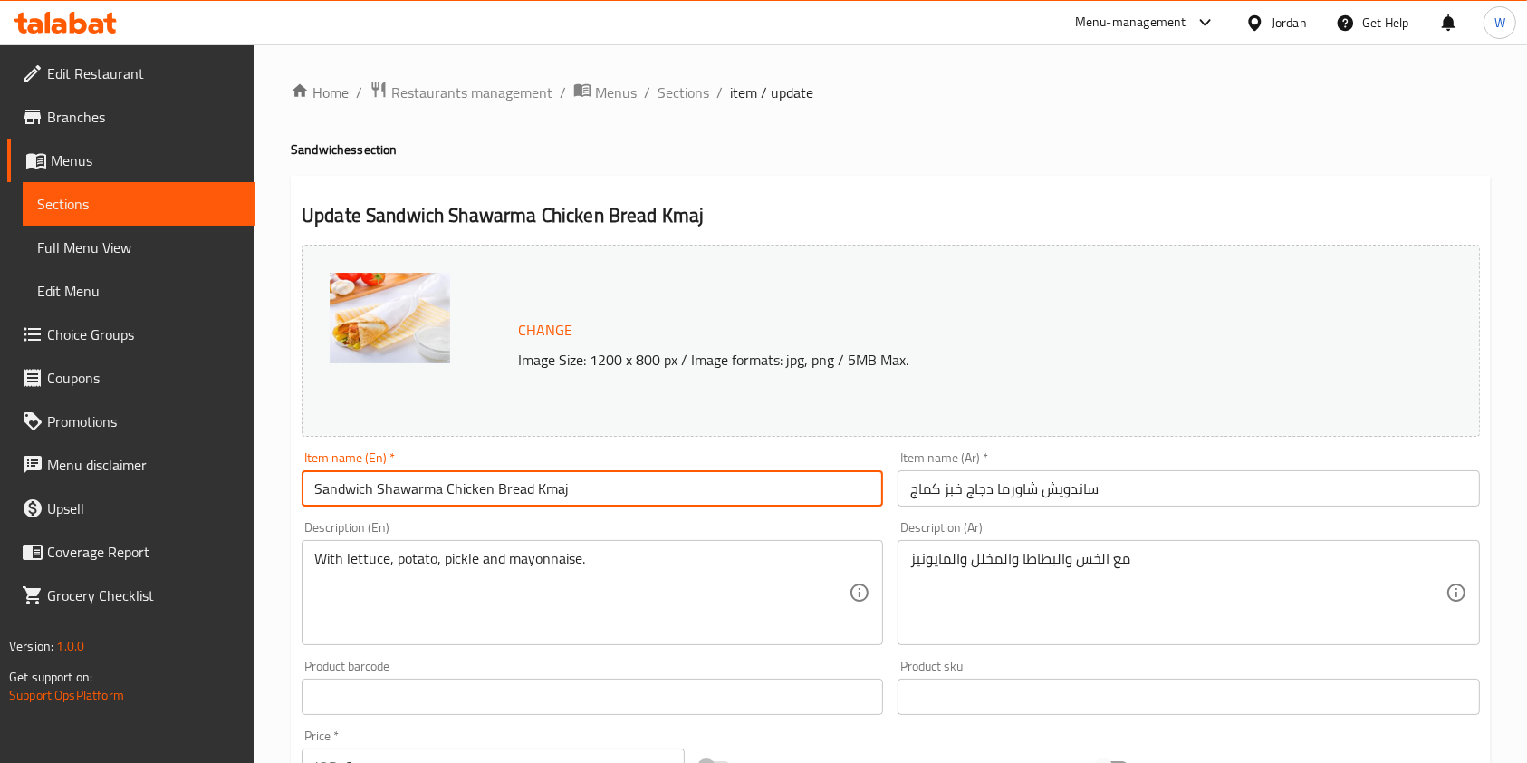
click at [548, 483] on input "Sandwich Shawarma Chicken Bread Kmaj" at bounding box center [592, 488] width 581 height 36
click at [1026, 489] on input "ساندويش شاورما دجاج خبز كماج" at bounding box center [1187, 488] width 581 height 36
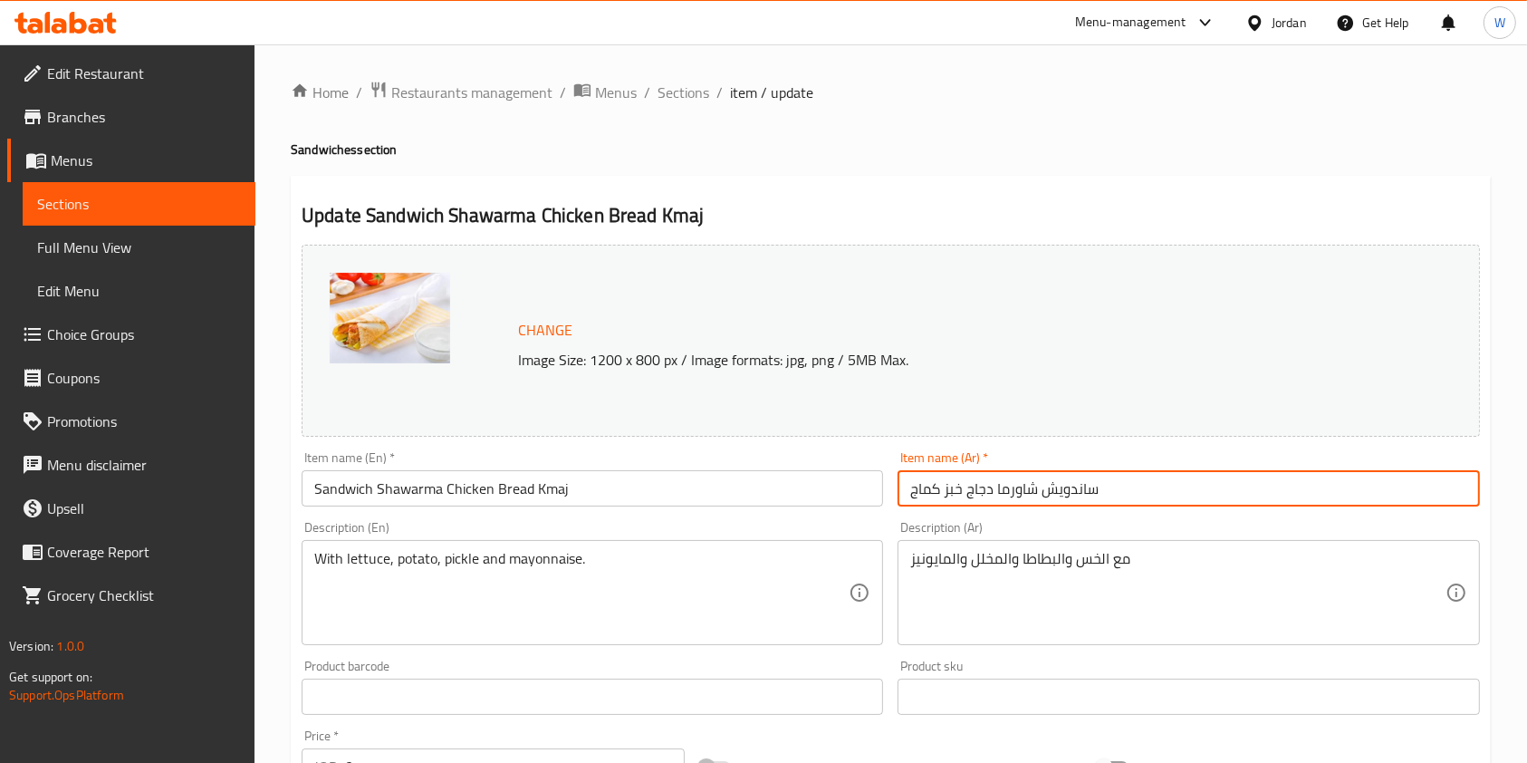
click at [1026, 489] on input "ساندويش شاورما دجاج خبز كماج" at bounding box center [1187, 488] width 581 height 36
click at [425, 95] on span "Restaurants management" at bounding box center [471, 93] width 161 height 22
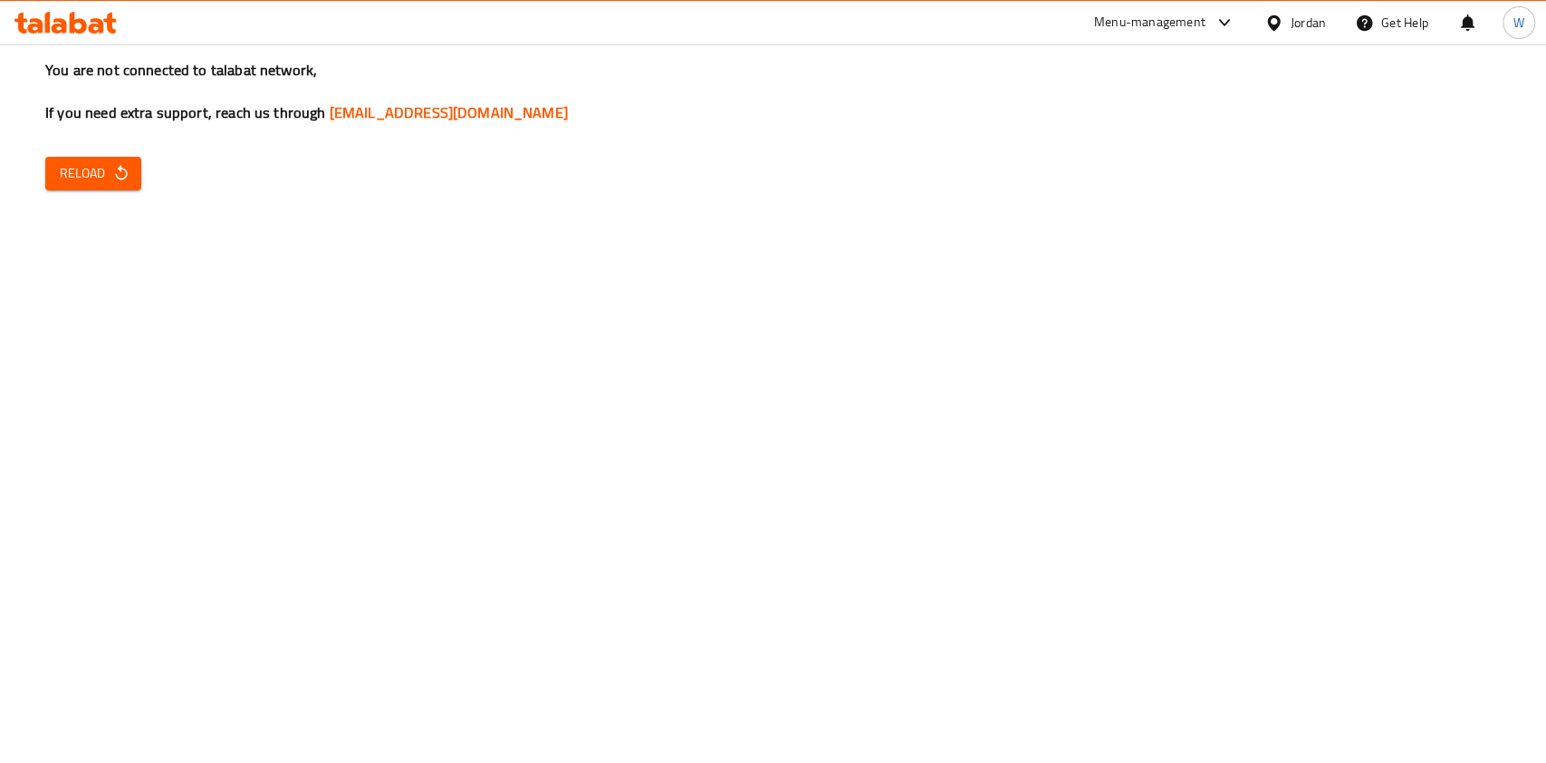
click at [124, 185] on button "Reload" at bounding box center [93, 174] width 96 height 34
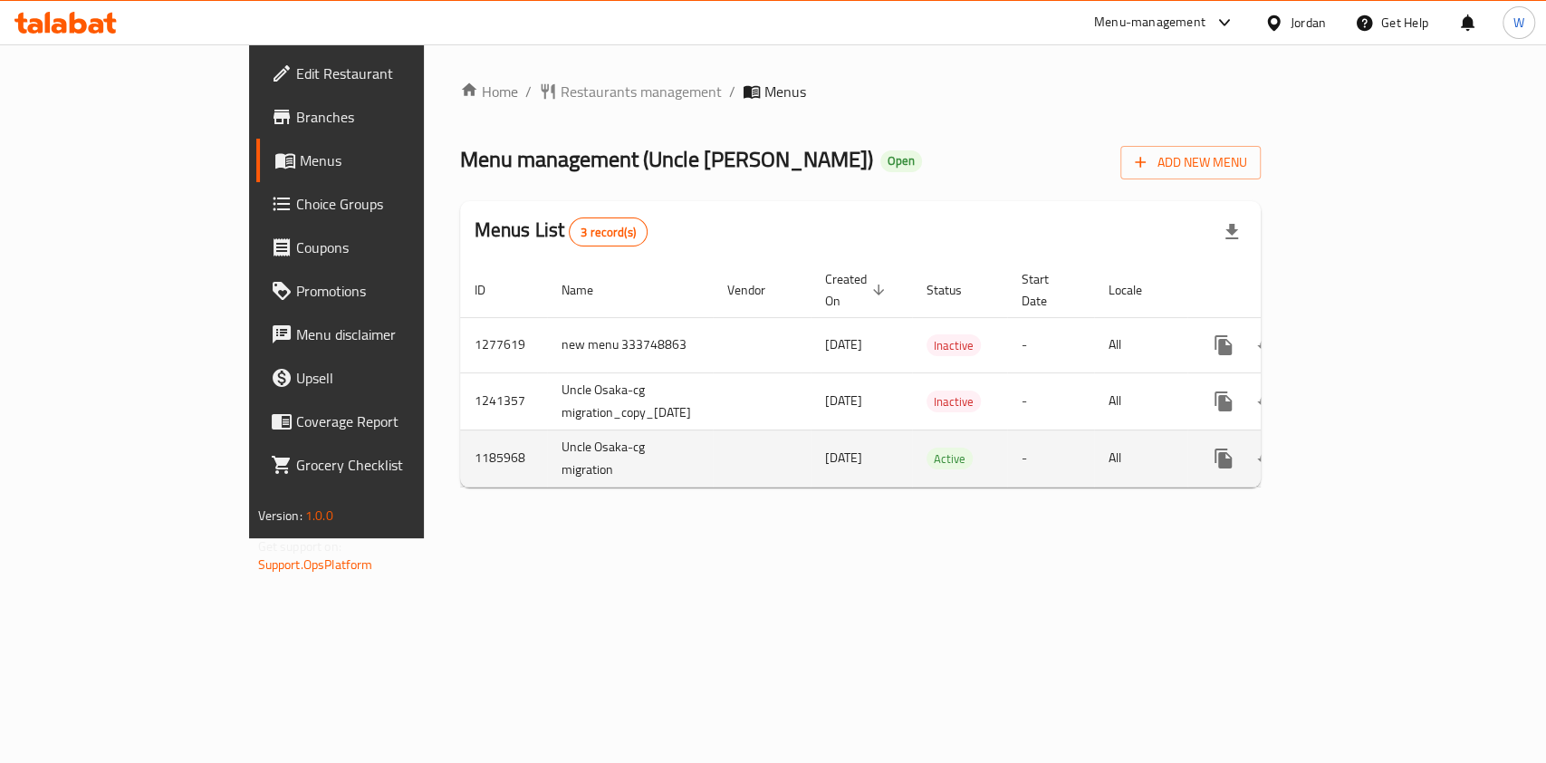
click at [1365, 447] on icon "enhanced table" at bounding box center [1354, 458] width 22 height 22
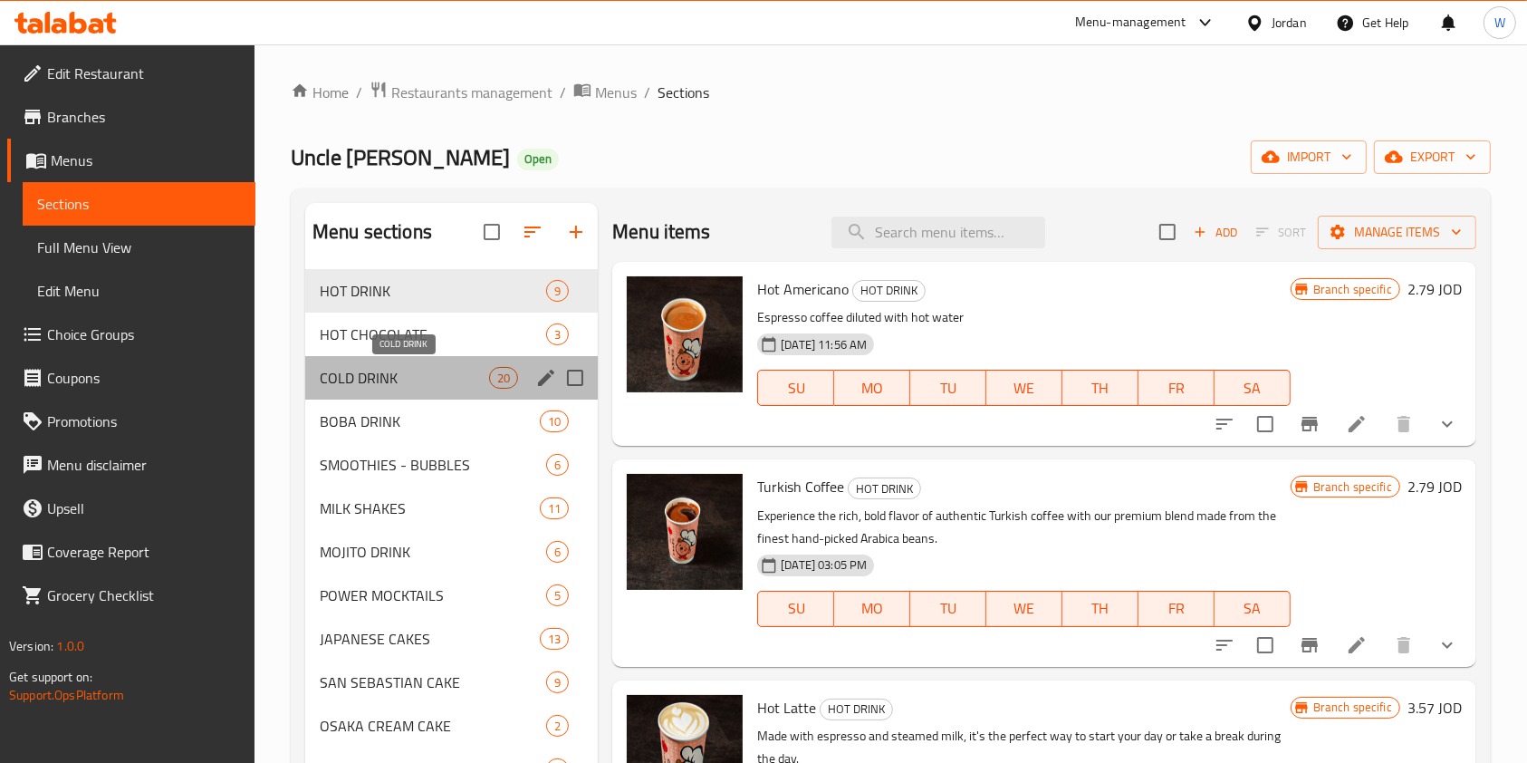
click at [446, 373] on span "COLD DRINK" at bounding box center [404, 378] width 169 height 22
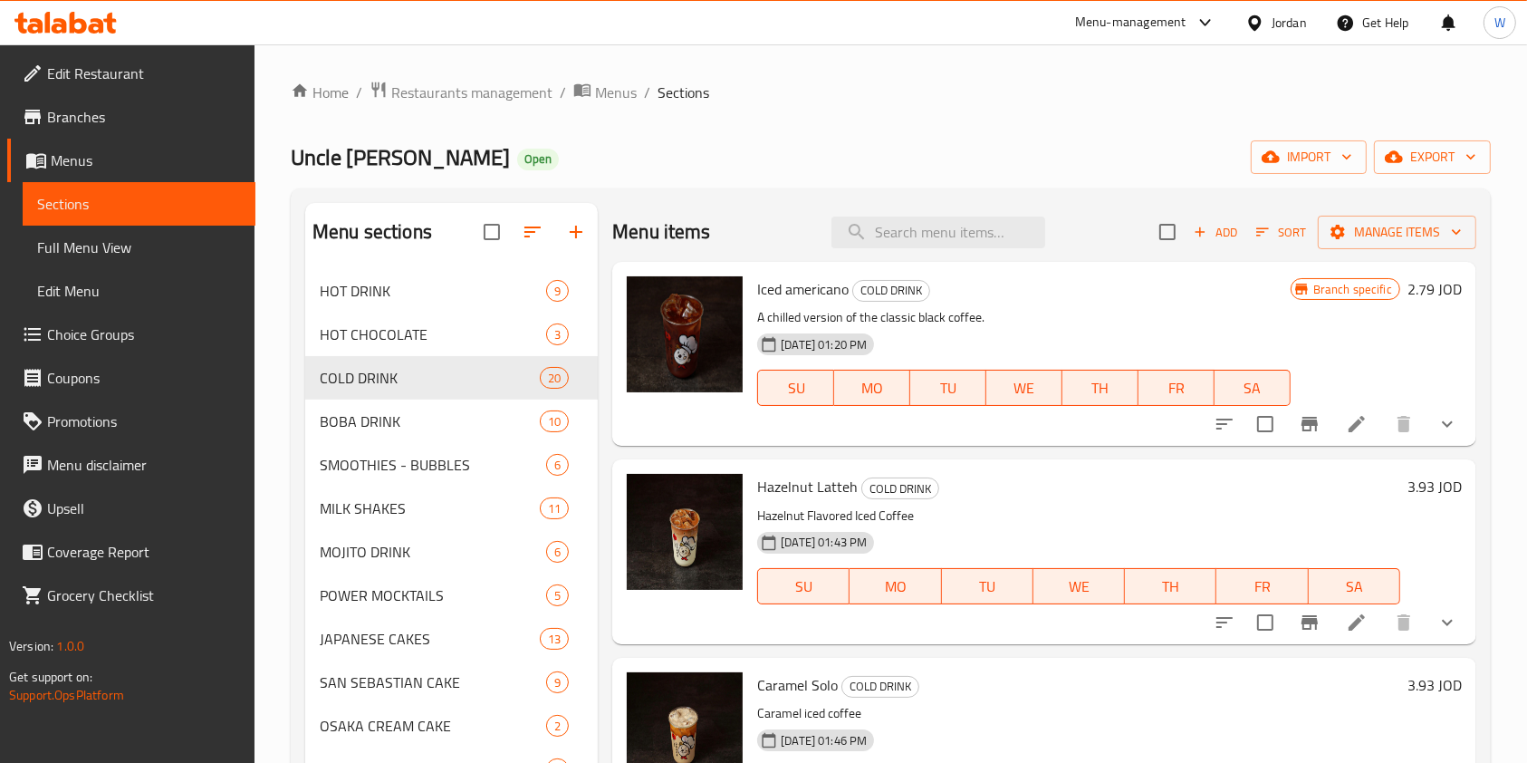
click at [1352, 421] on li at bounding box center [1356, 424] width 51 height 33
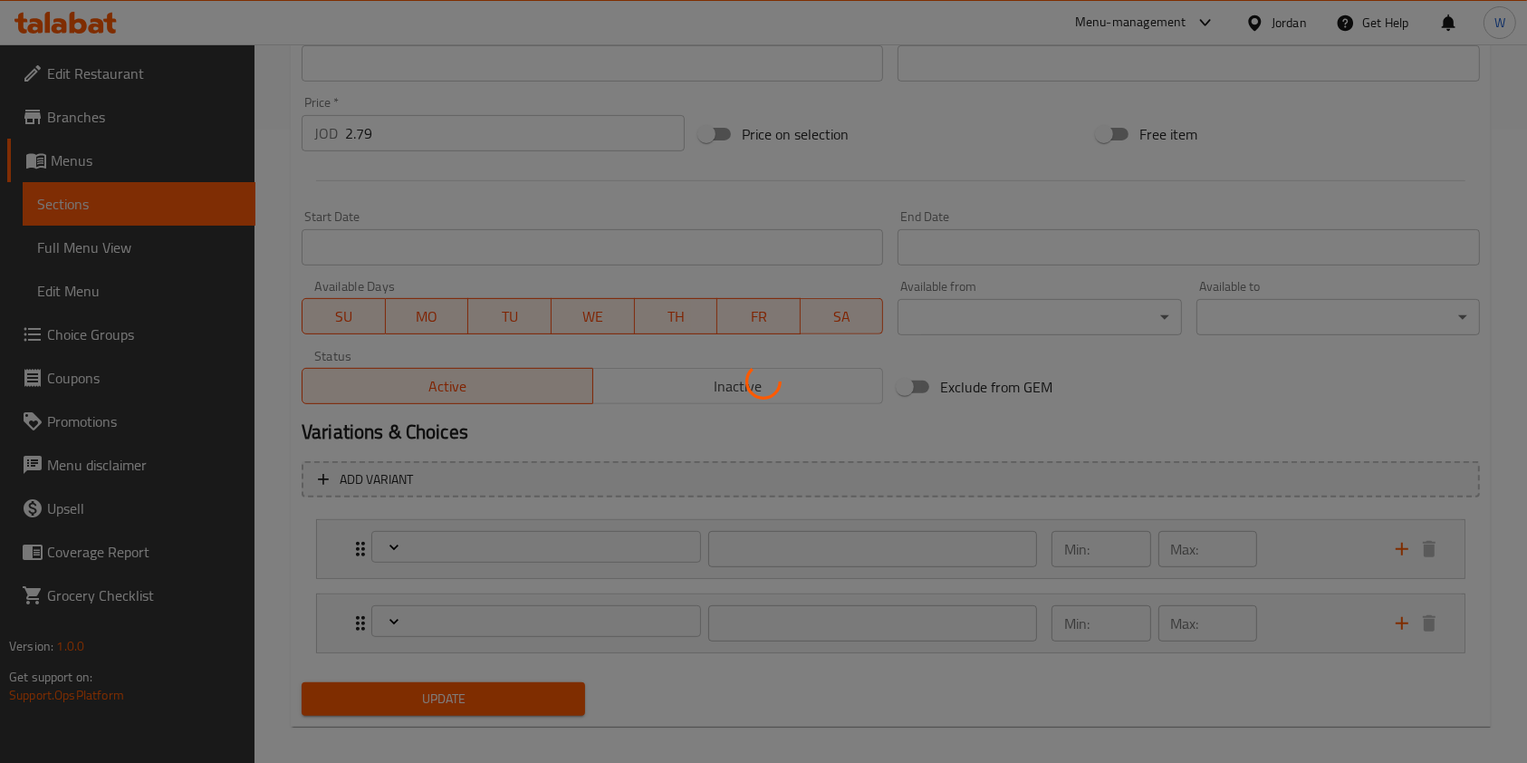
scroll to position [647, 0]
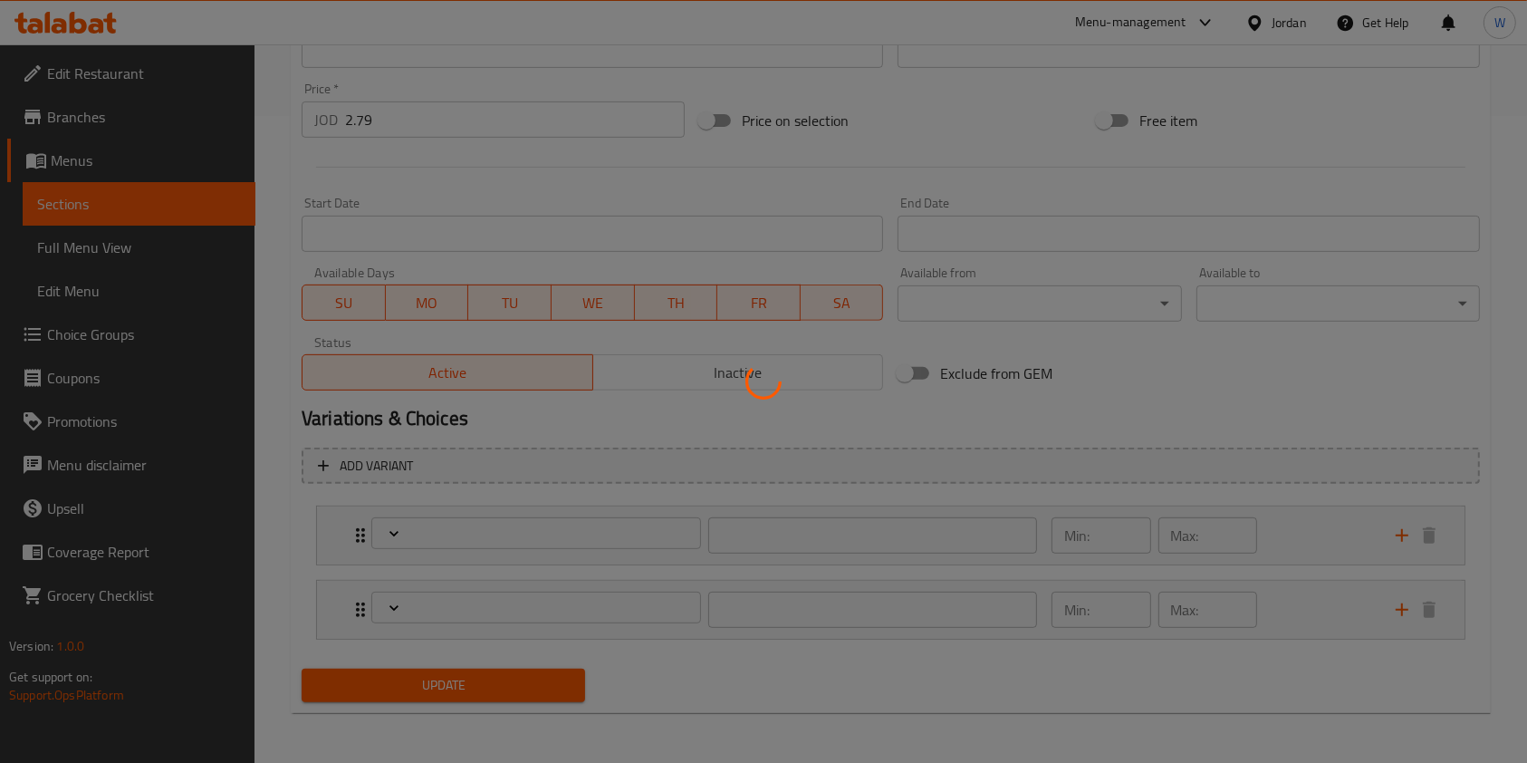
type input "الحجم"
type input "1"
type input "زيادة قهوة"
type input "0"
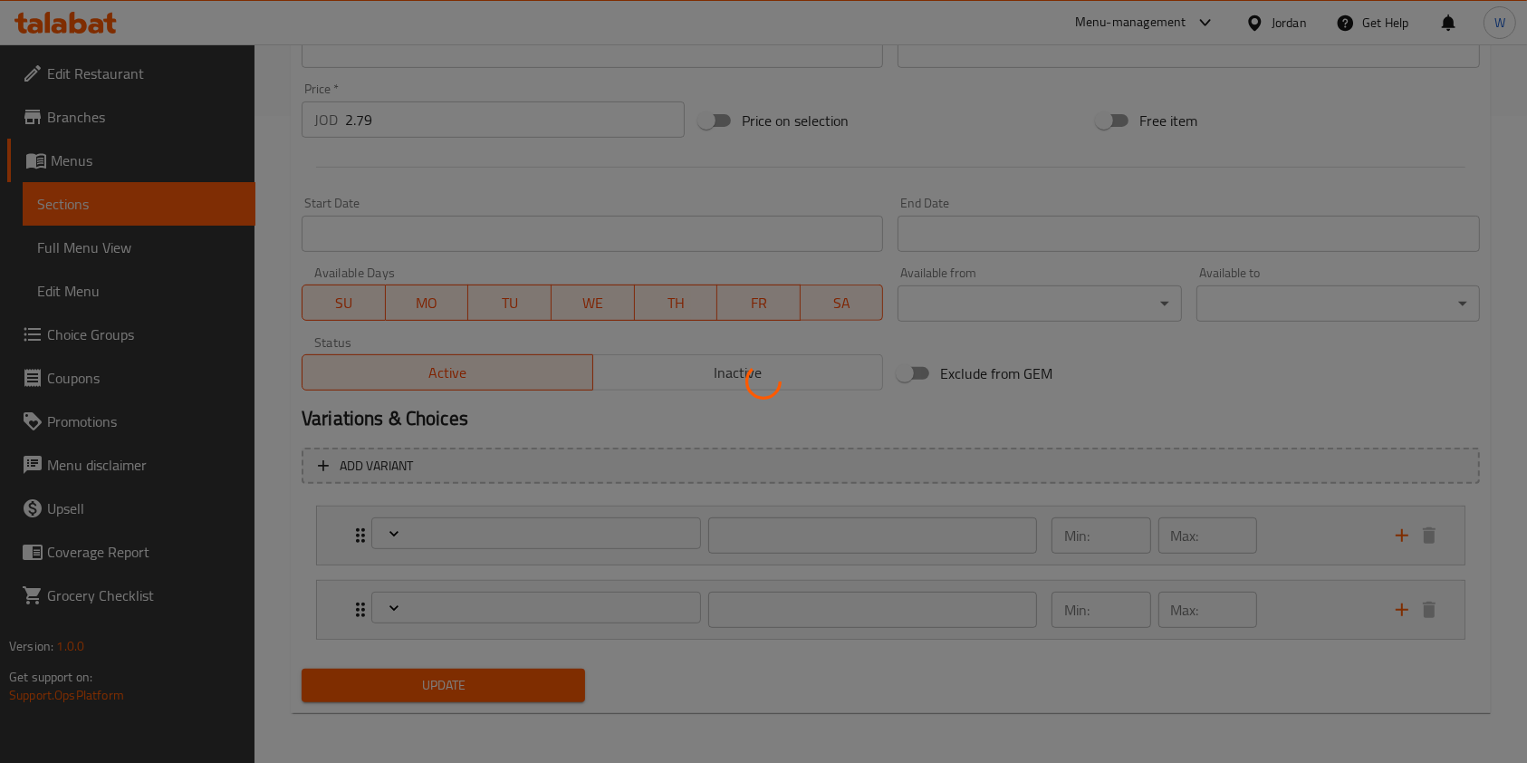
type input "1"
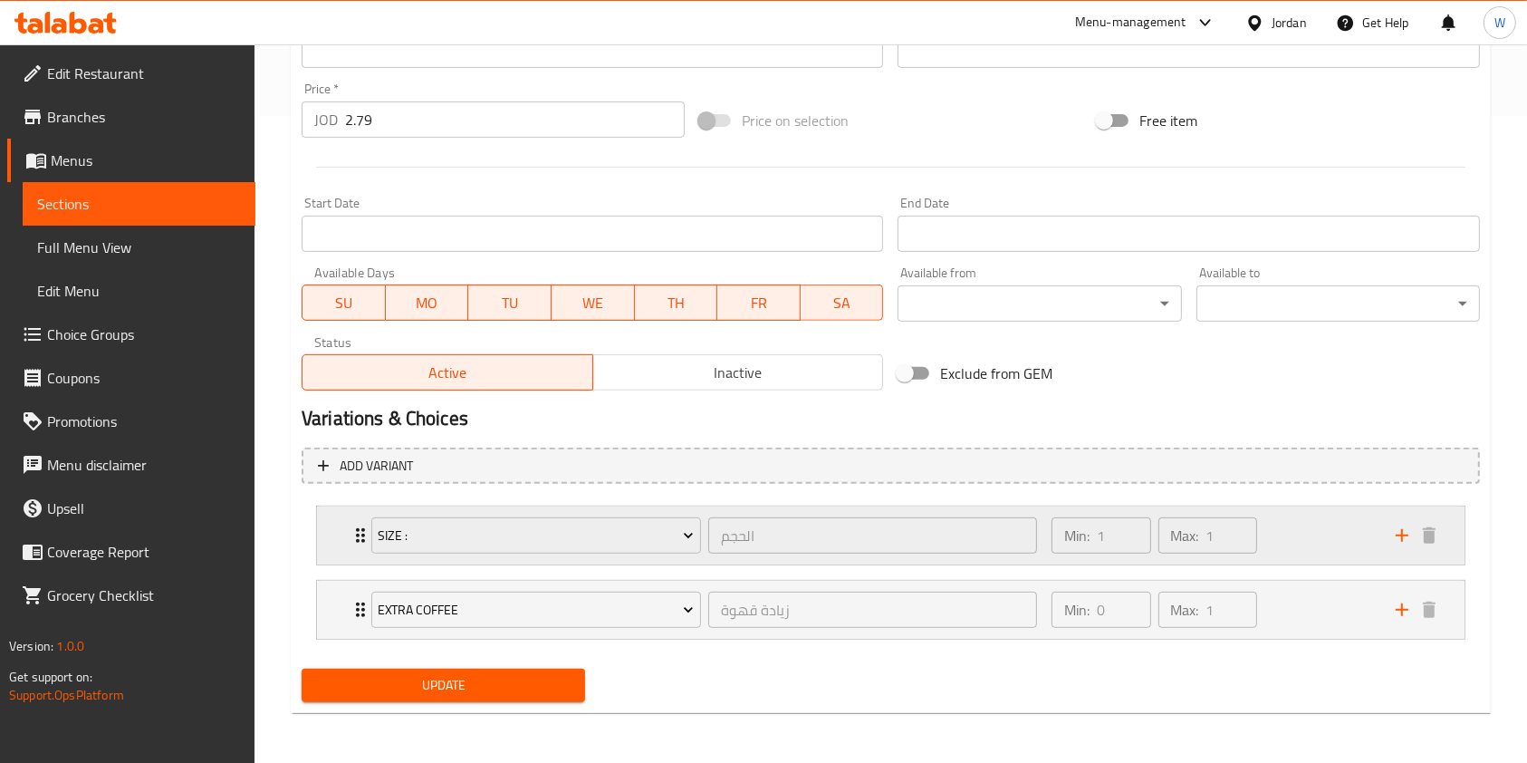
click at [1303, 540] on div "Min: 1 ​ Max: 1 ​" at bounding box center [1213, 535] width 344 height 58
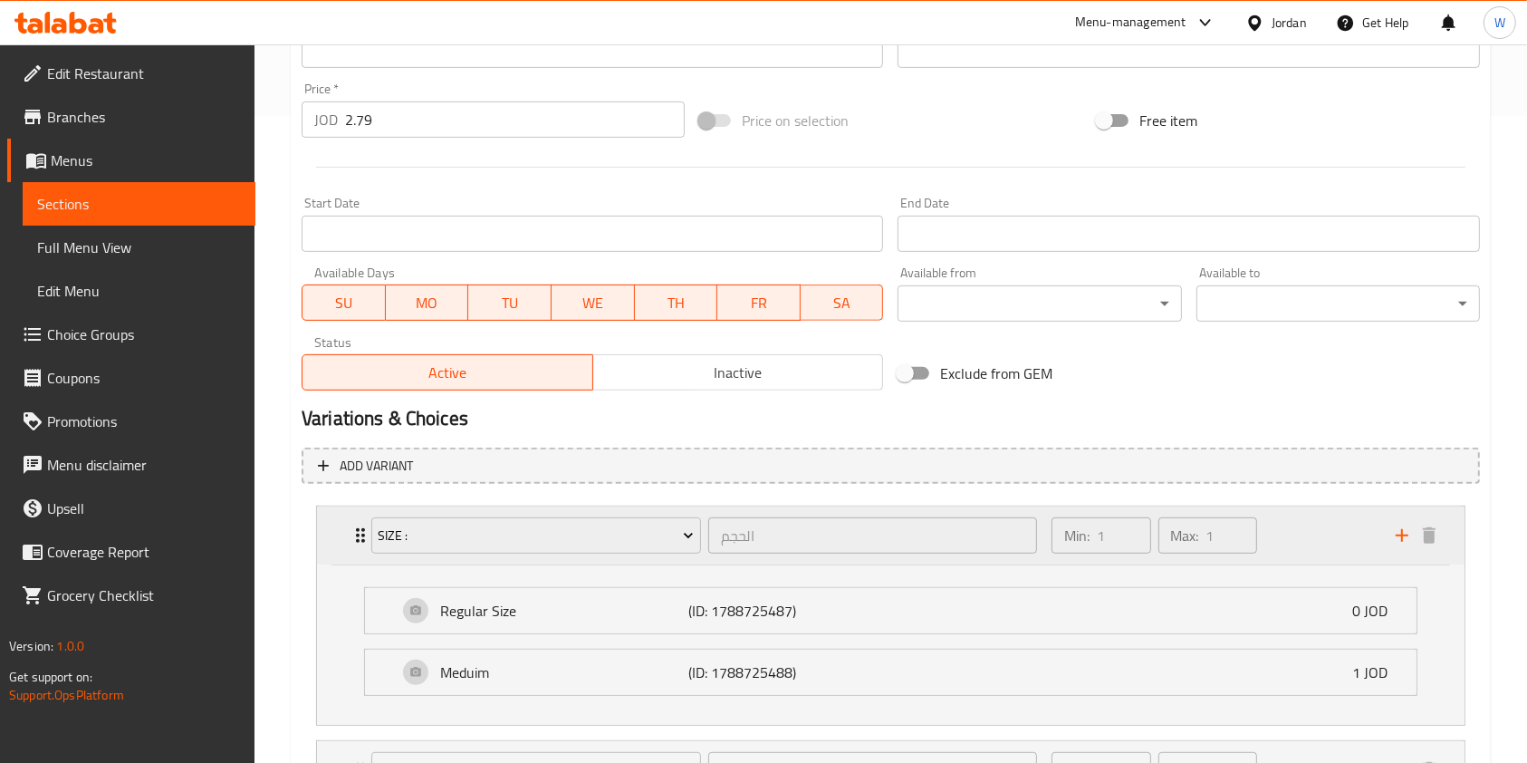
click at [1302, 540] on div "Min: 1 ​ Max: 1 ​" at bounding box center [1213, 535] width 344 height 58
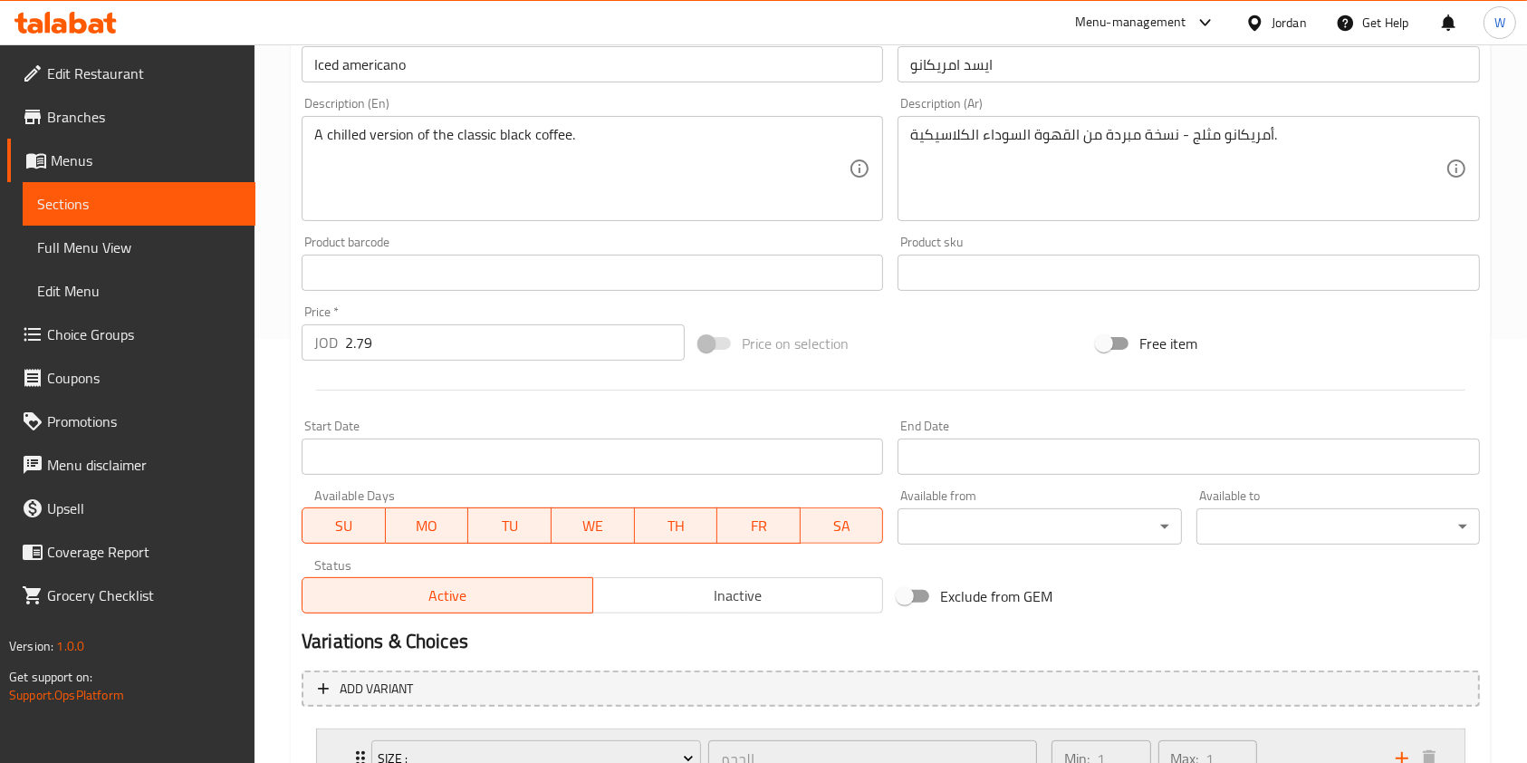
scroll to position [0, 0]
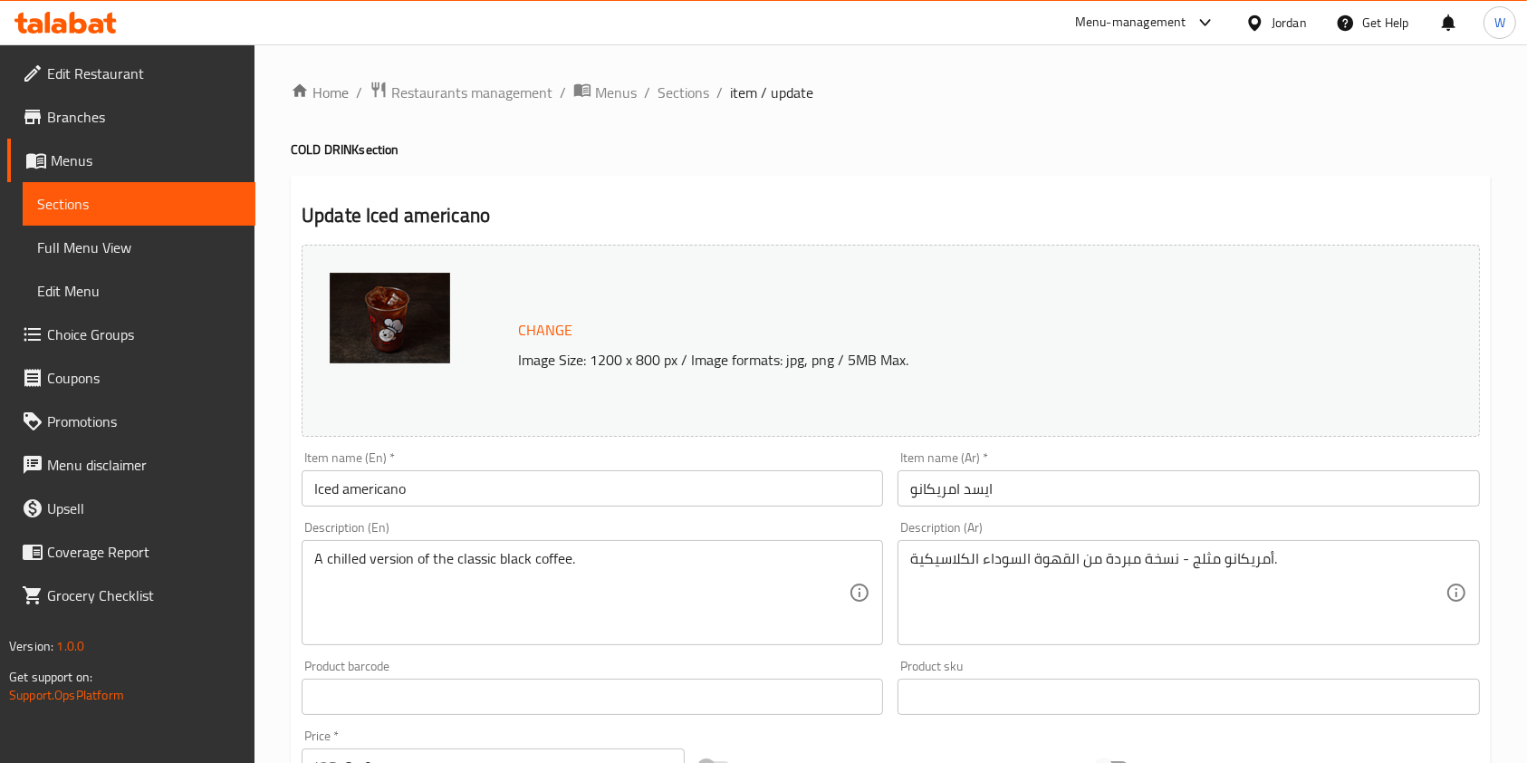
click at [1186, 543] on div "أمريكانو مثلج - نسخة مبردة من القهوة السوداء الكلاسيكية. Description (Ar)" at bounding box center [1187, 592] width 581 height 105
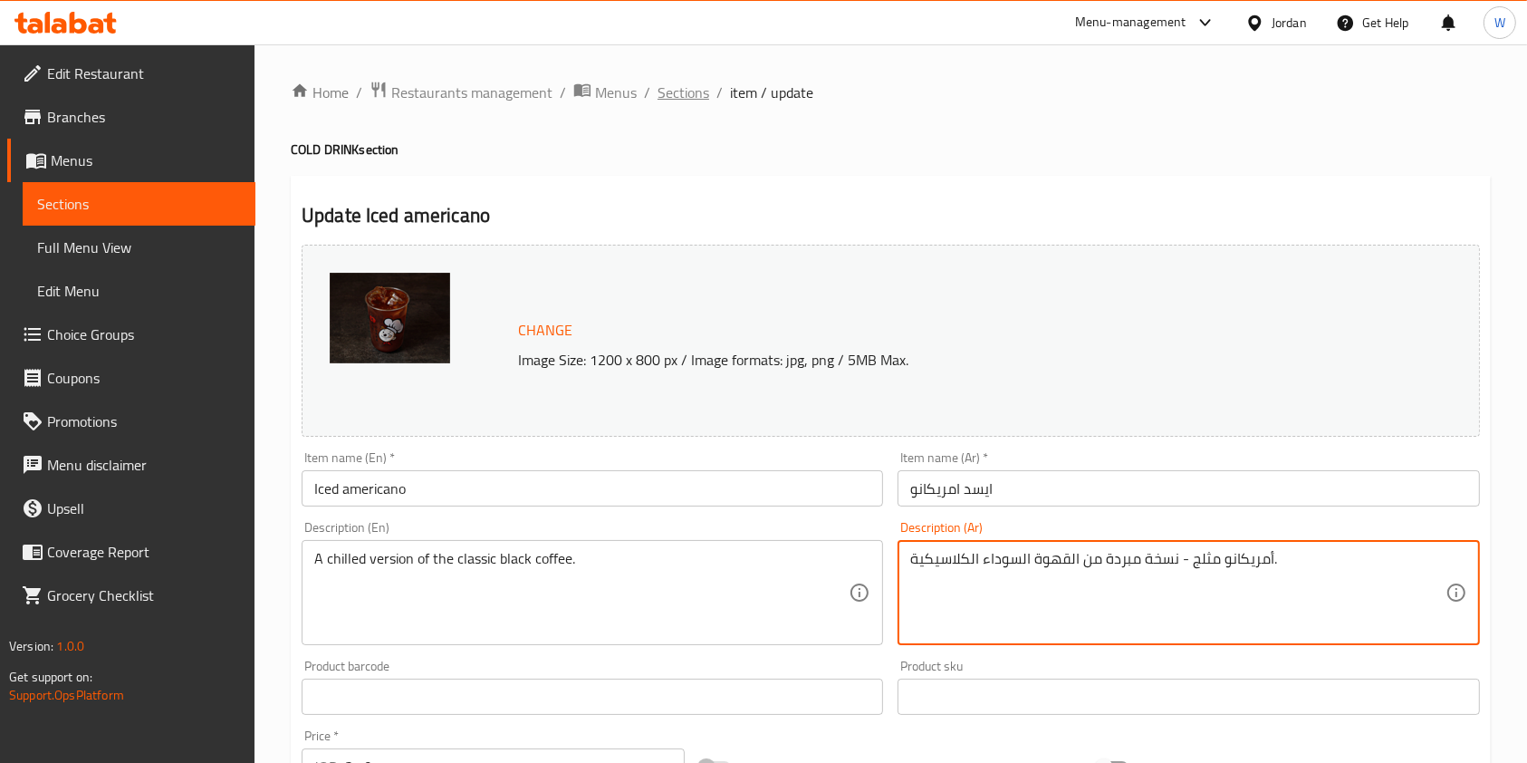
click at [682, 86] on span "Sections" at bounding box center [683, 93] width 52 height 22
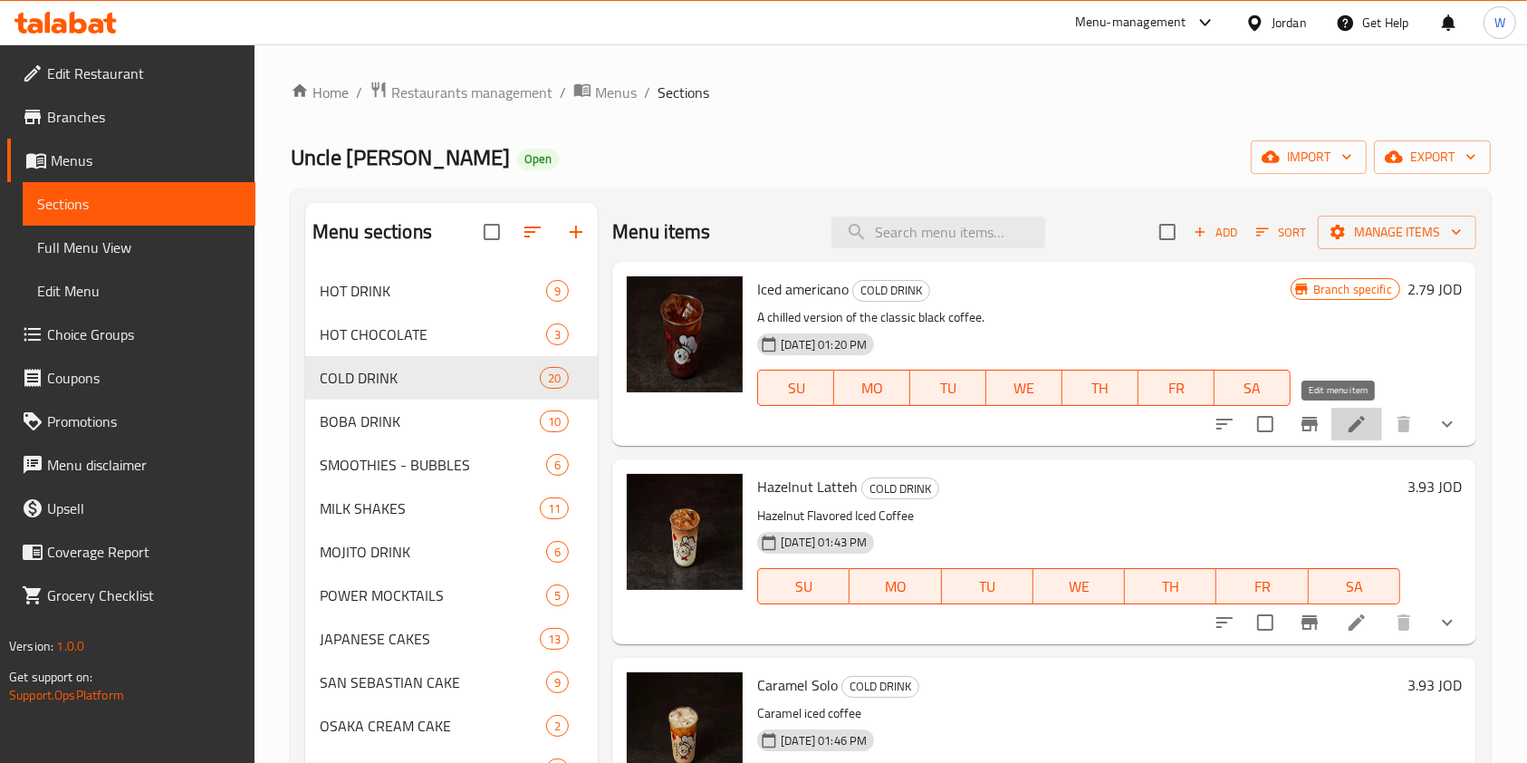
click at [1346, 416] on icon at bounding box center [1357, 424] width 22 height 22
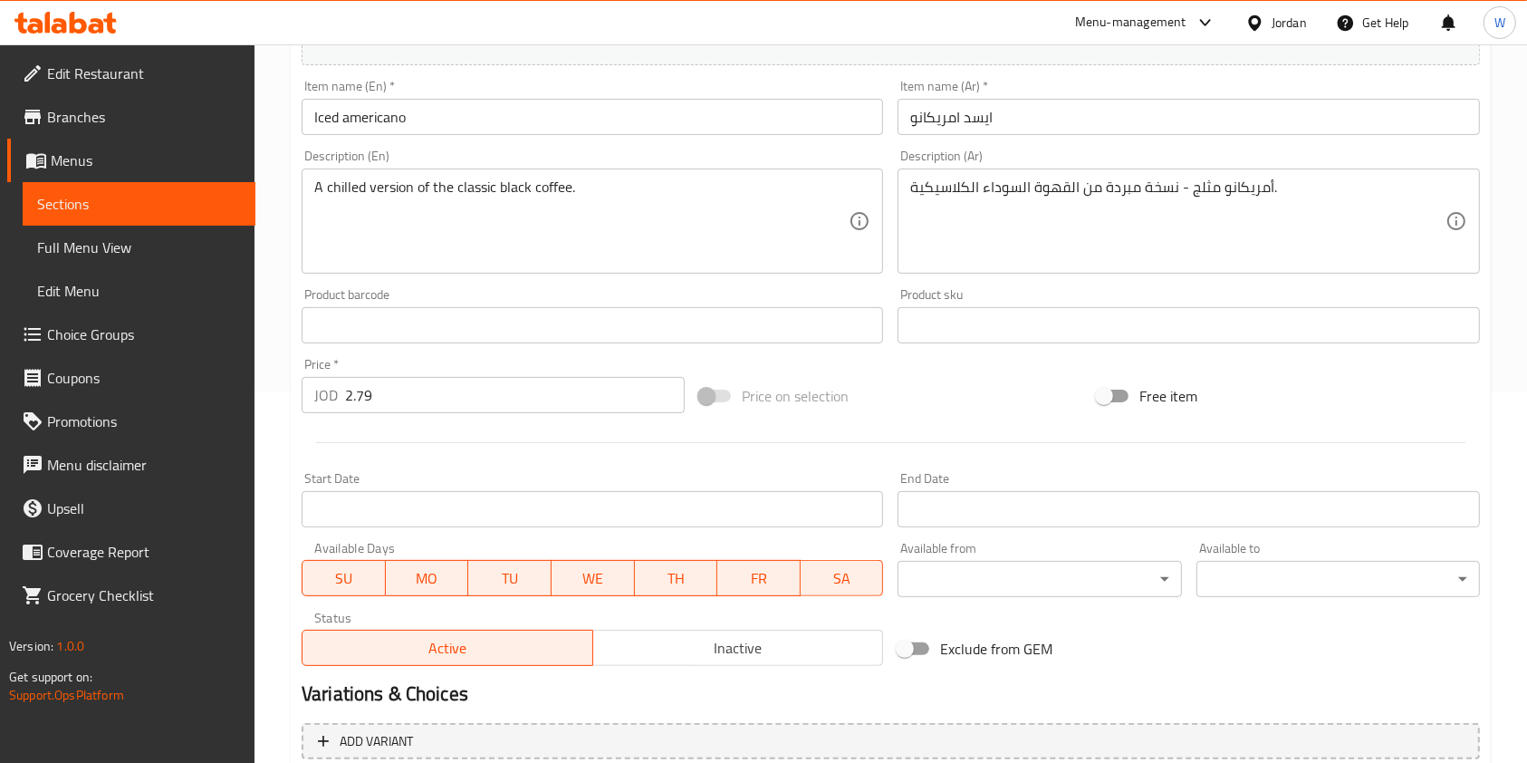
scroll to position [647, 0]
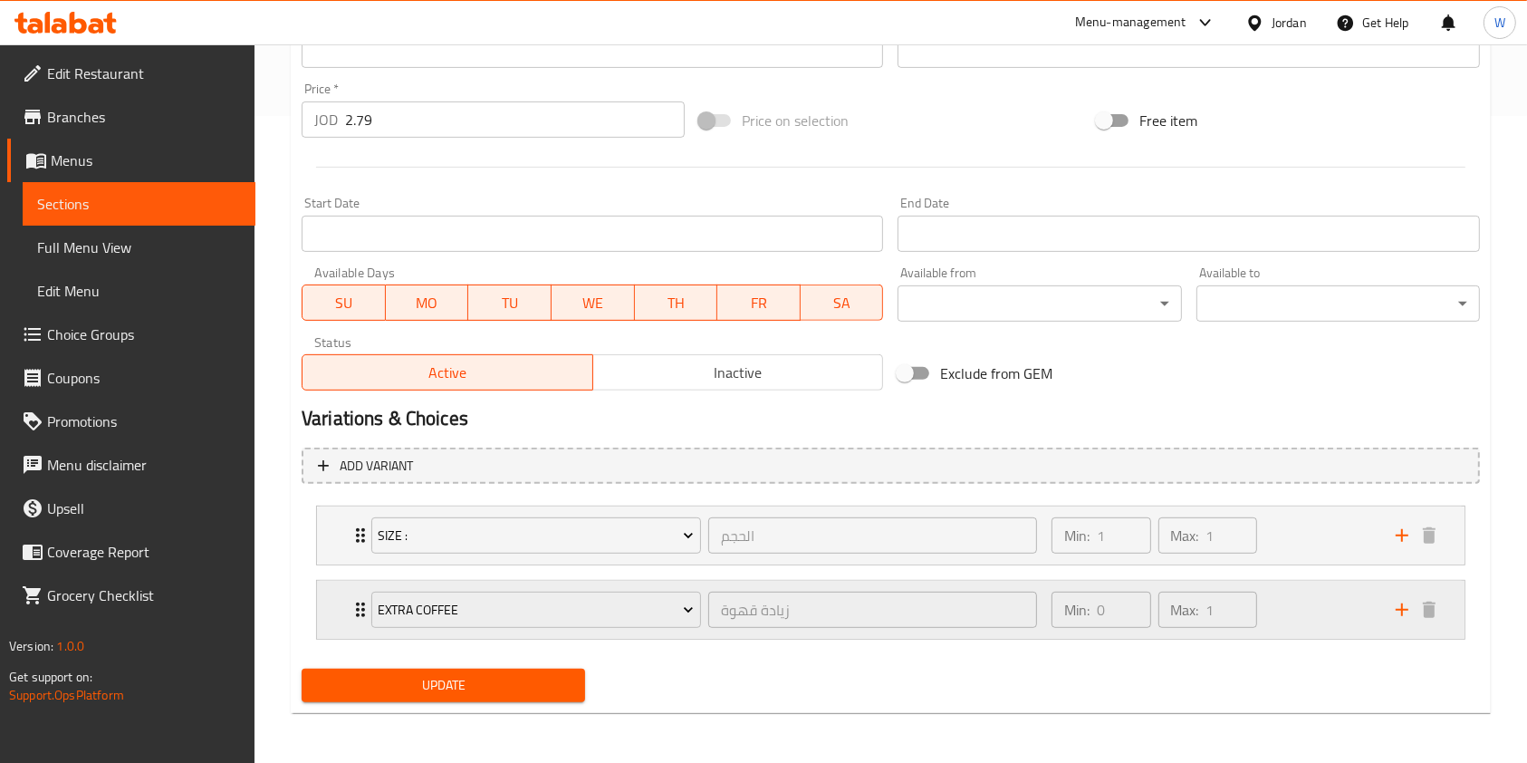
click at [1288, 603] on div "Min: 0 ​ Max: 1 ​" at bounding box center [1213, 610] width 344 height 58
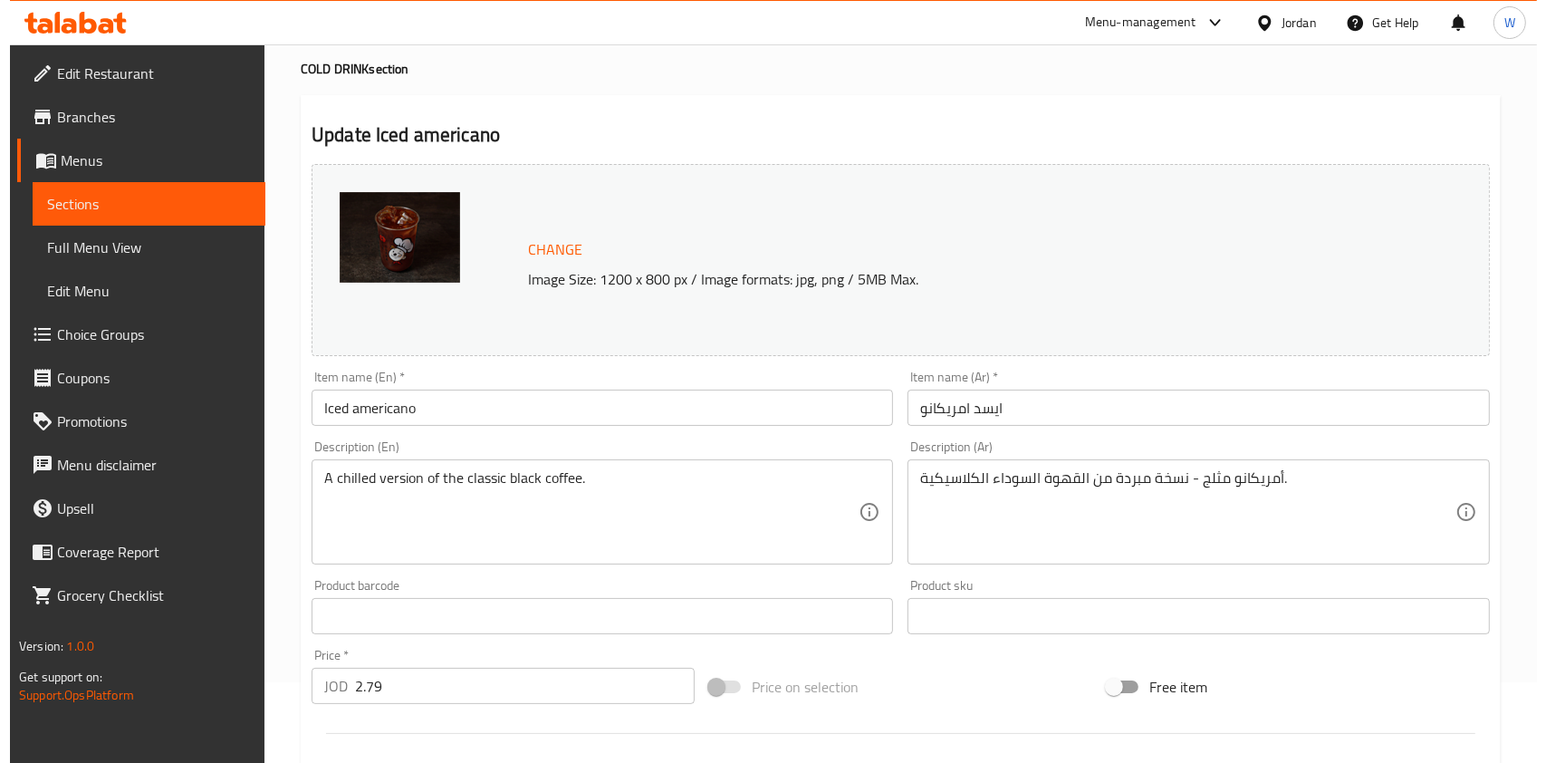
scroll to position [0, 0]
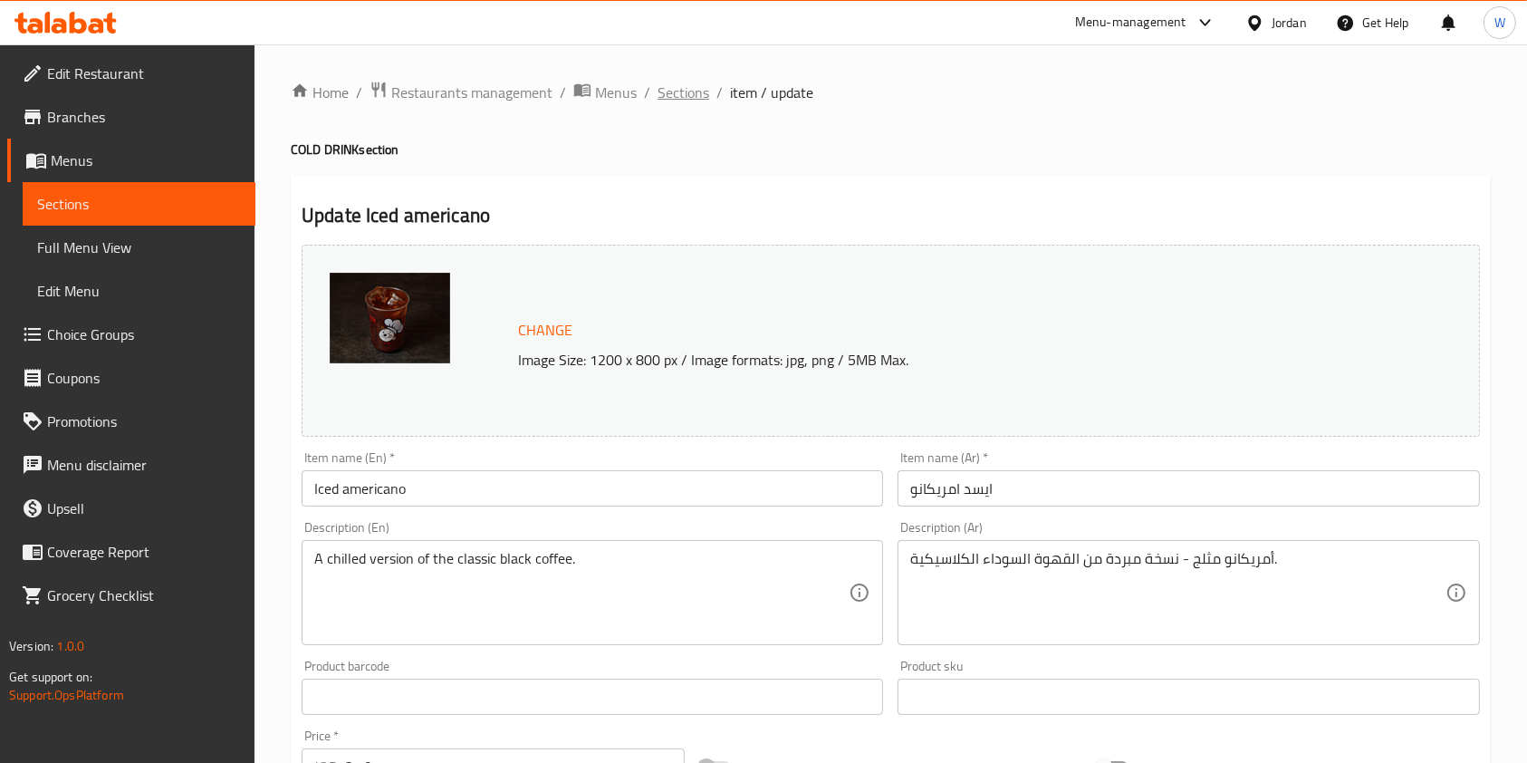
click at [672, 98] on span "Sections" at bounding box center [683, 93] width 52 height 22
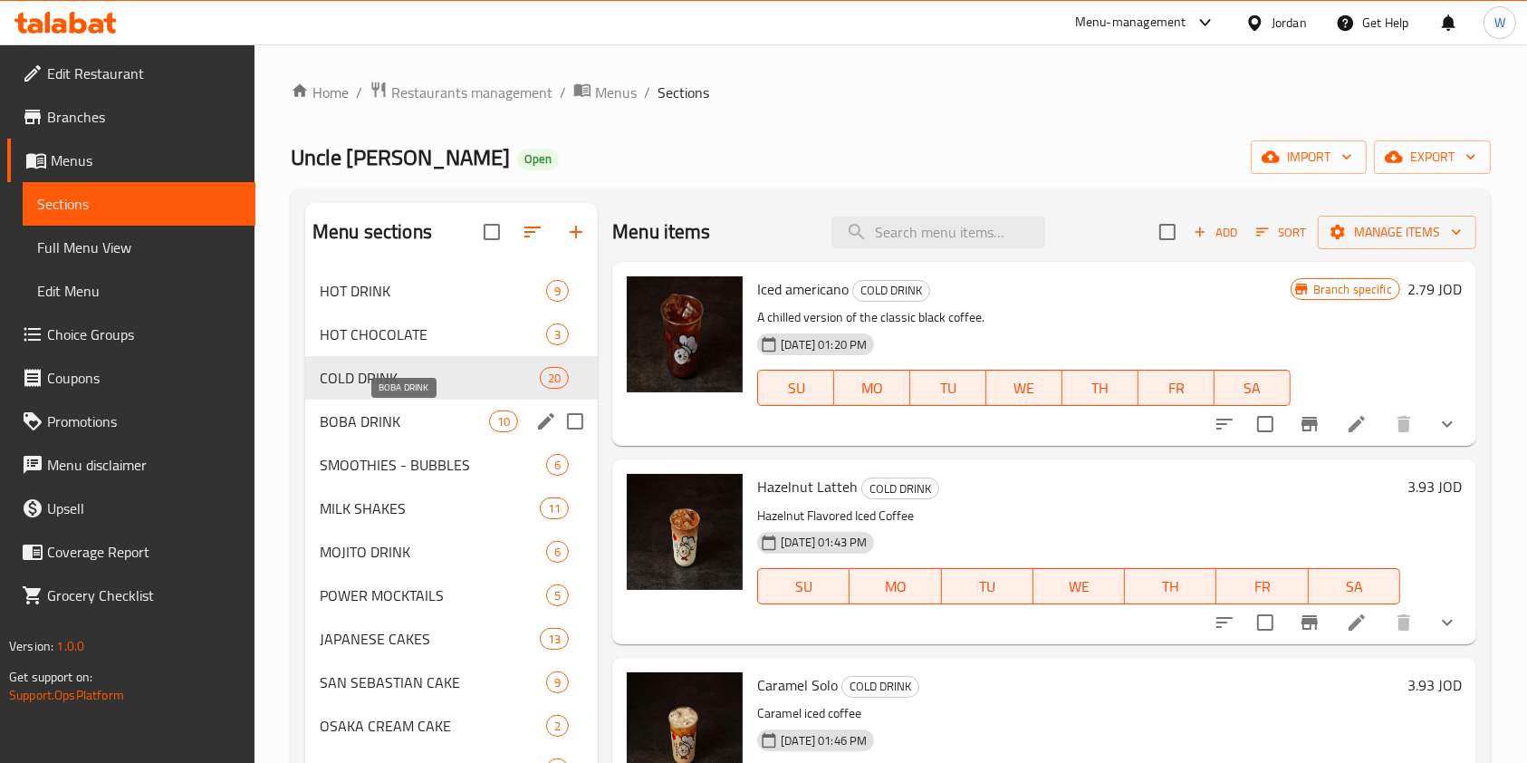
click at [384, 417] on span "BOBA DRINK" at bounding box center [404, 421] width 169 height 22
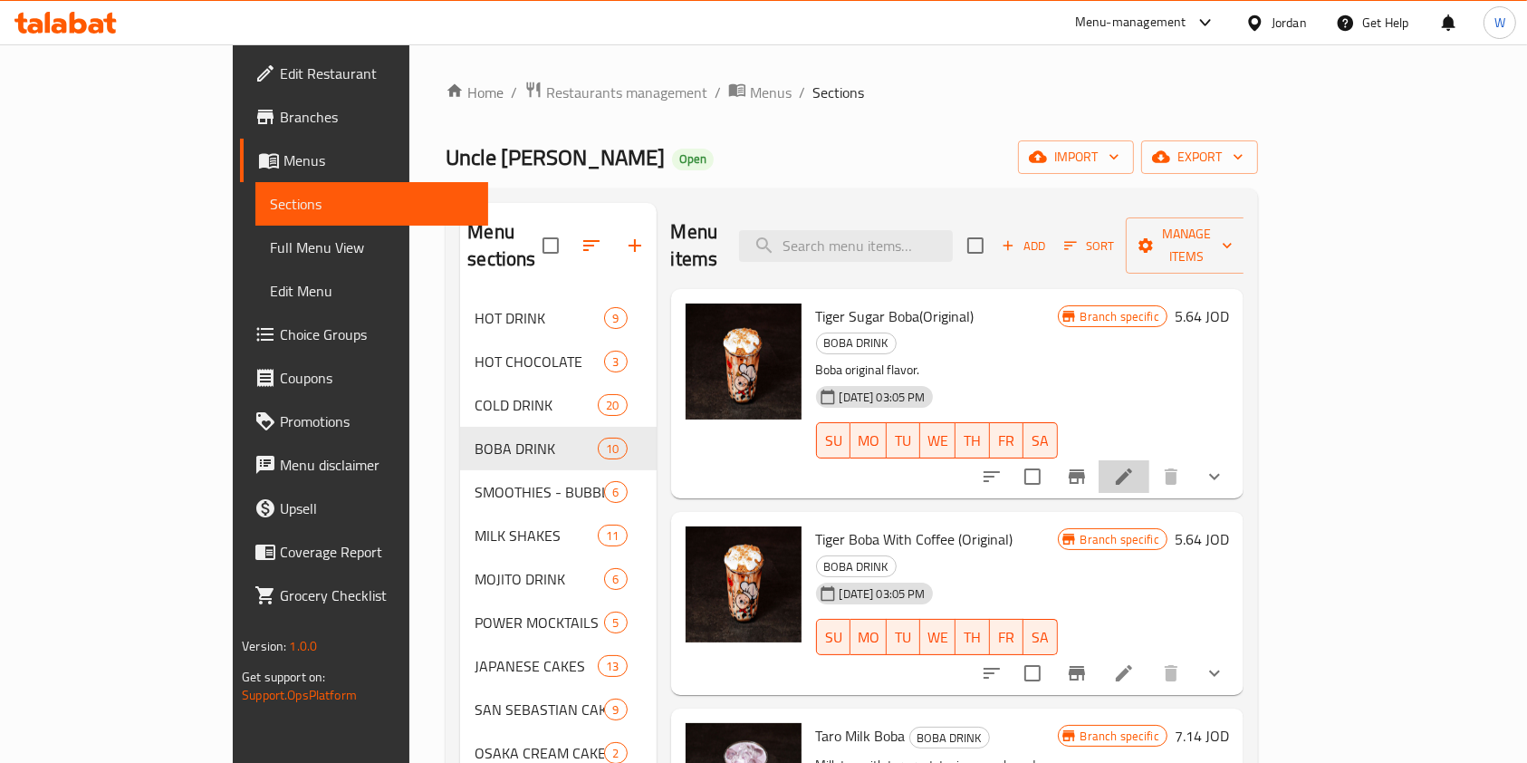
click at [1149, 460] on li at bounding box center [1124, 476] width 51 height 33
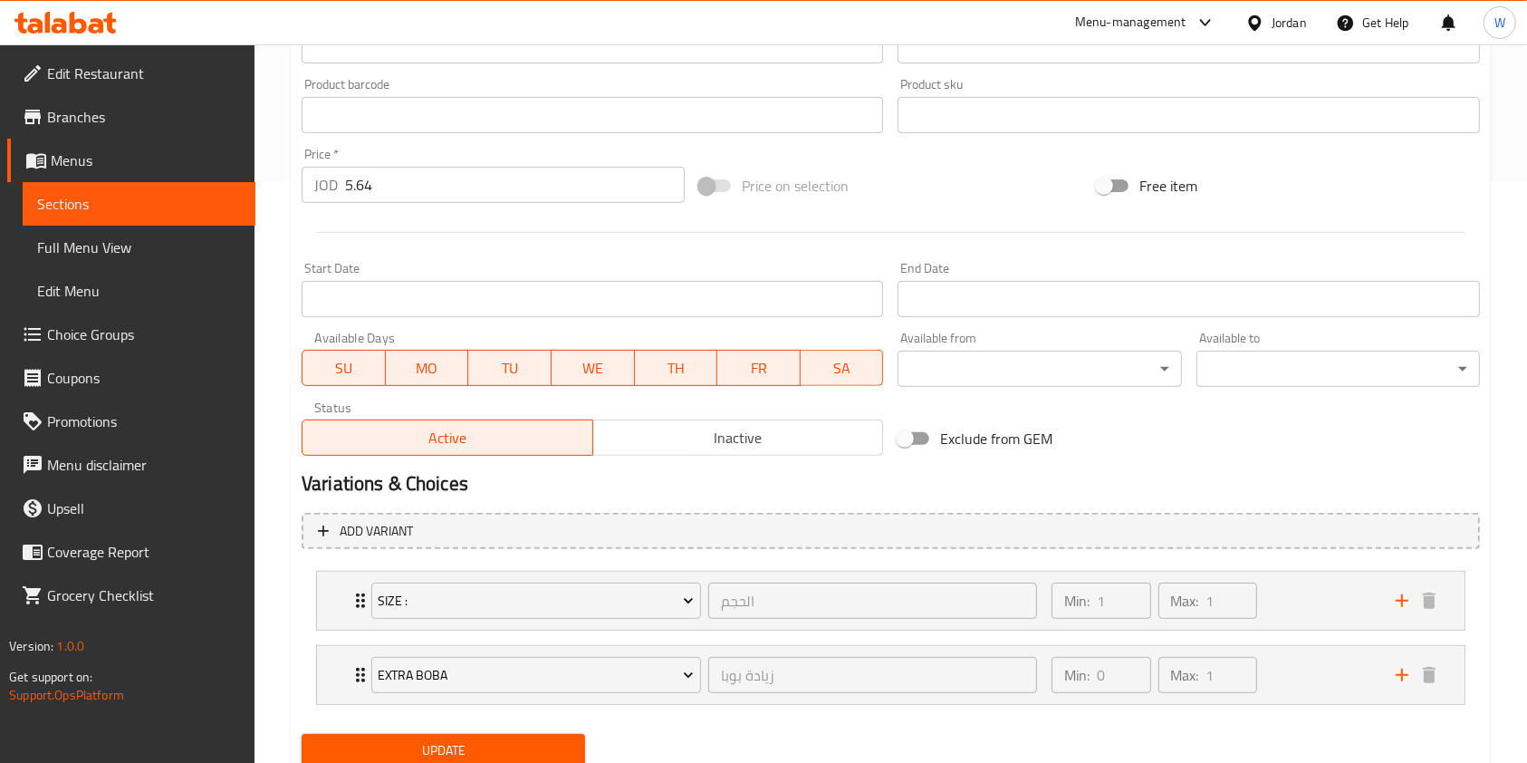
scroll to position [635, 0]
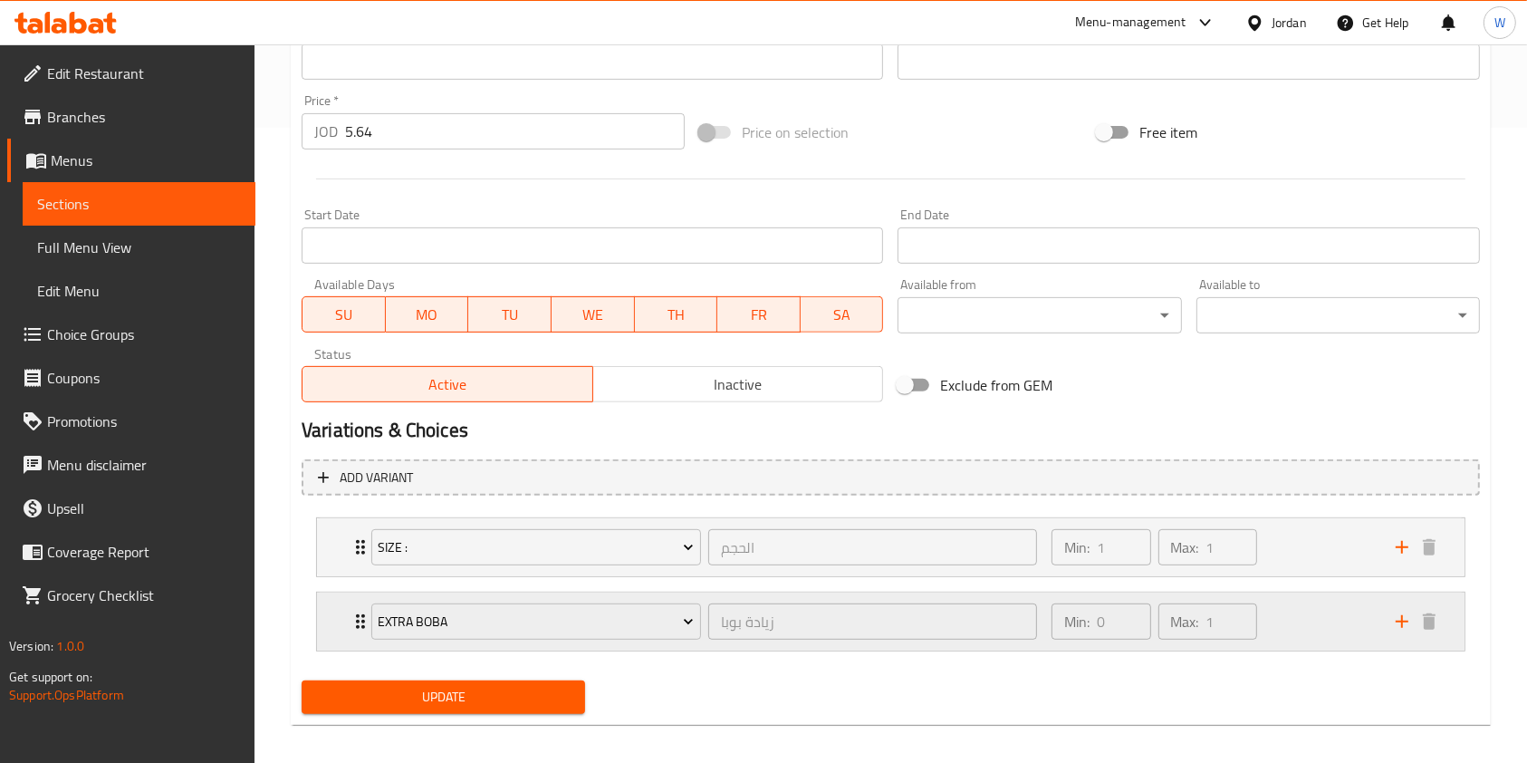
click at [1299, 623] on div "Min: 0 ​ Max: 1 ​" at bounding box center [1213, 621] width 344 height 58
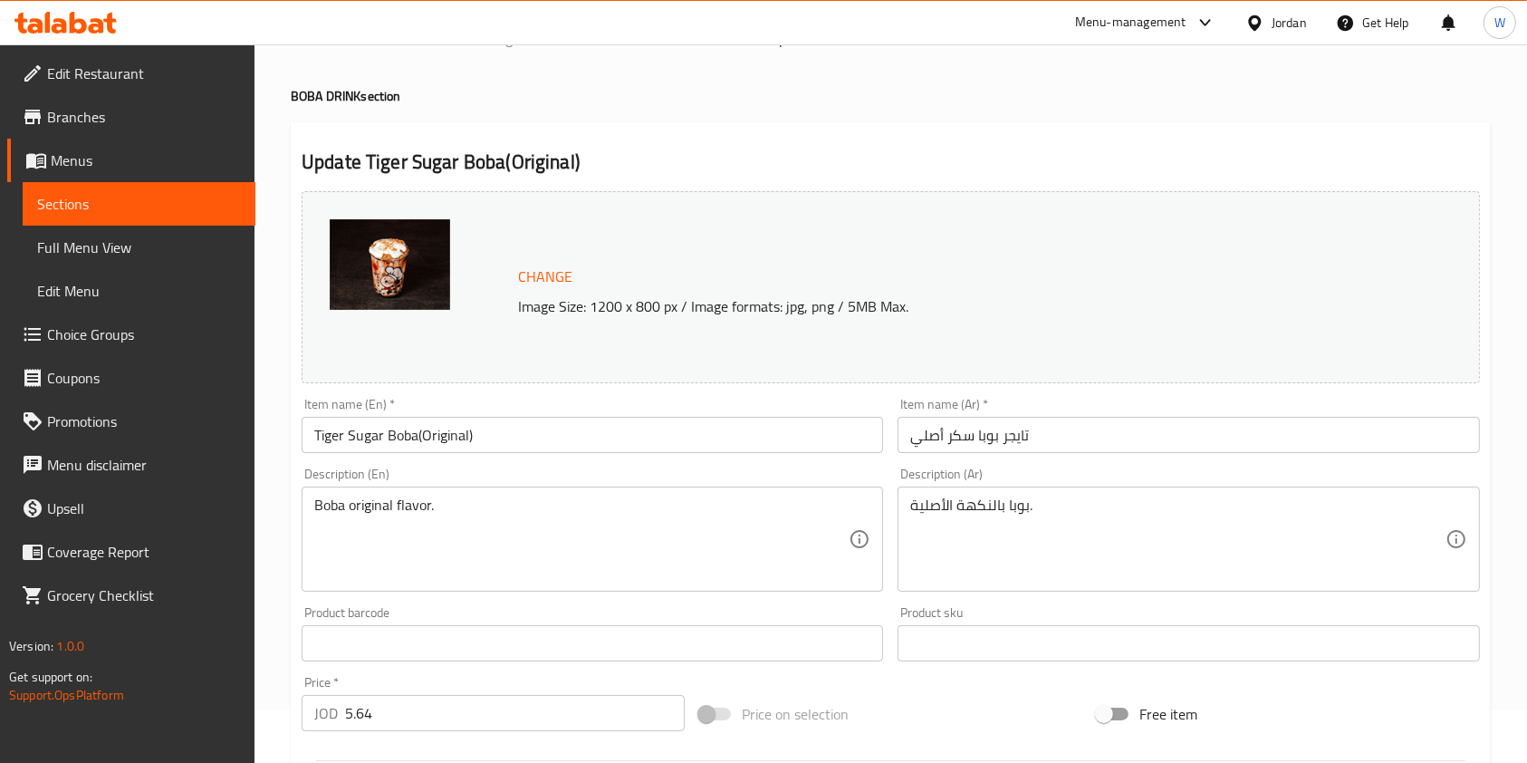
scroll to position [0, 0]
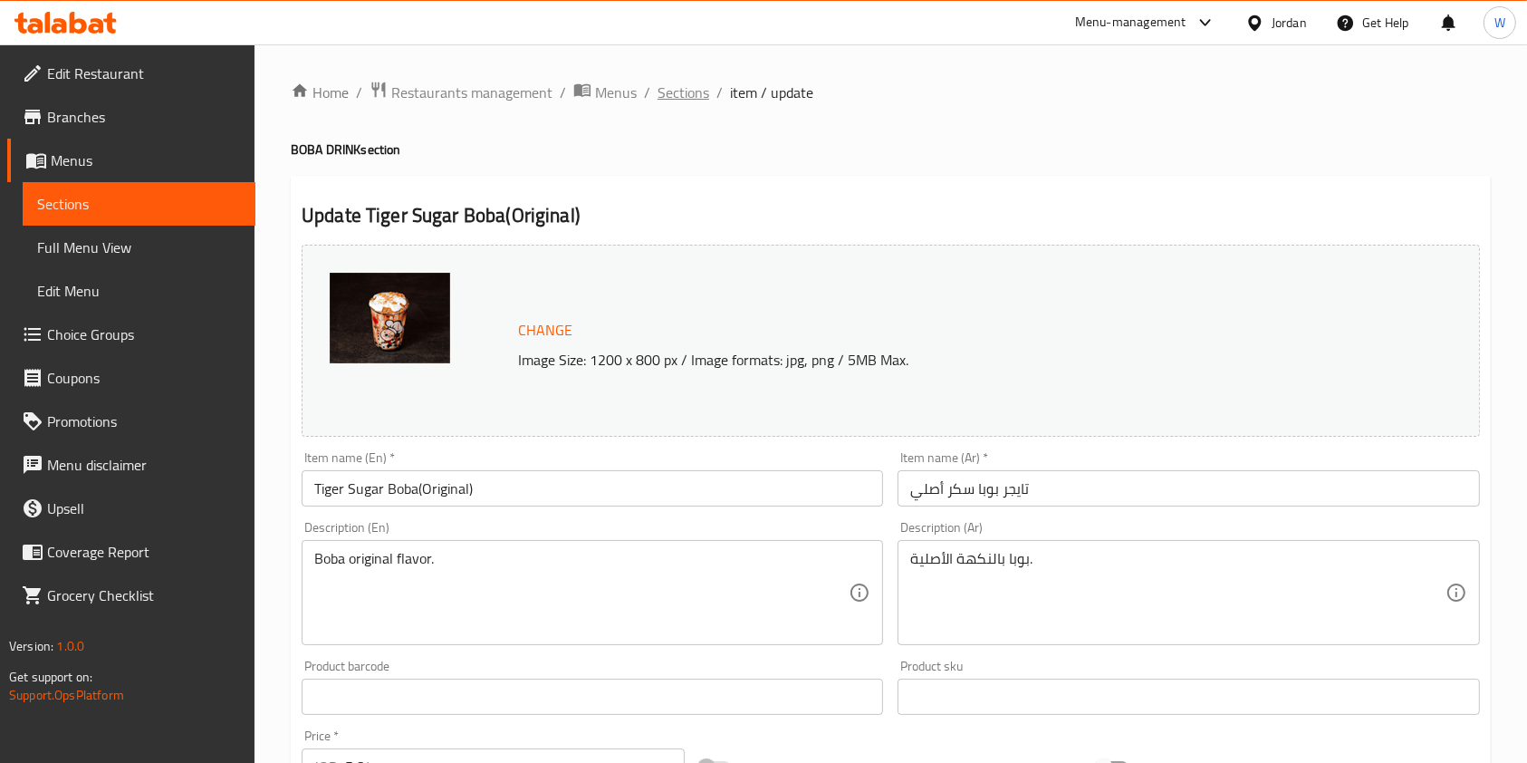
click at [673, 87] on span "Sections" at bounding box center [683, 93] width 52 height 22
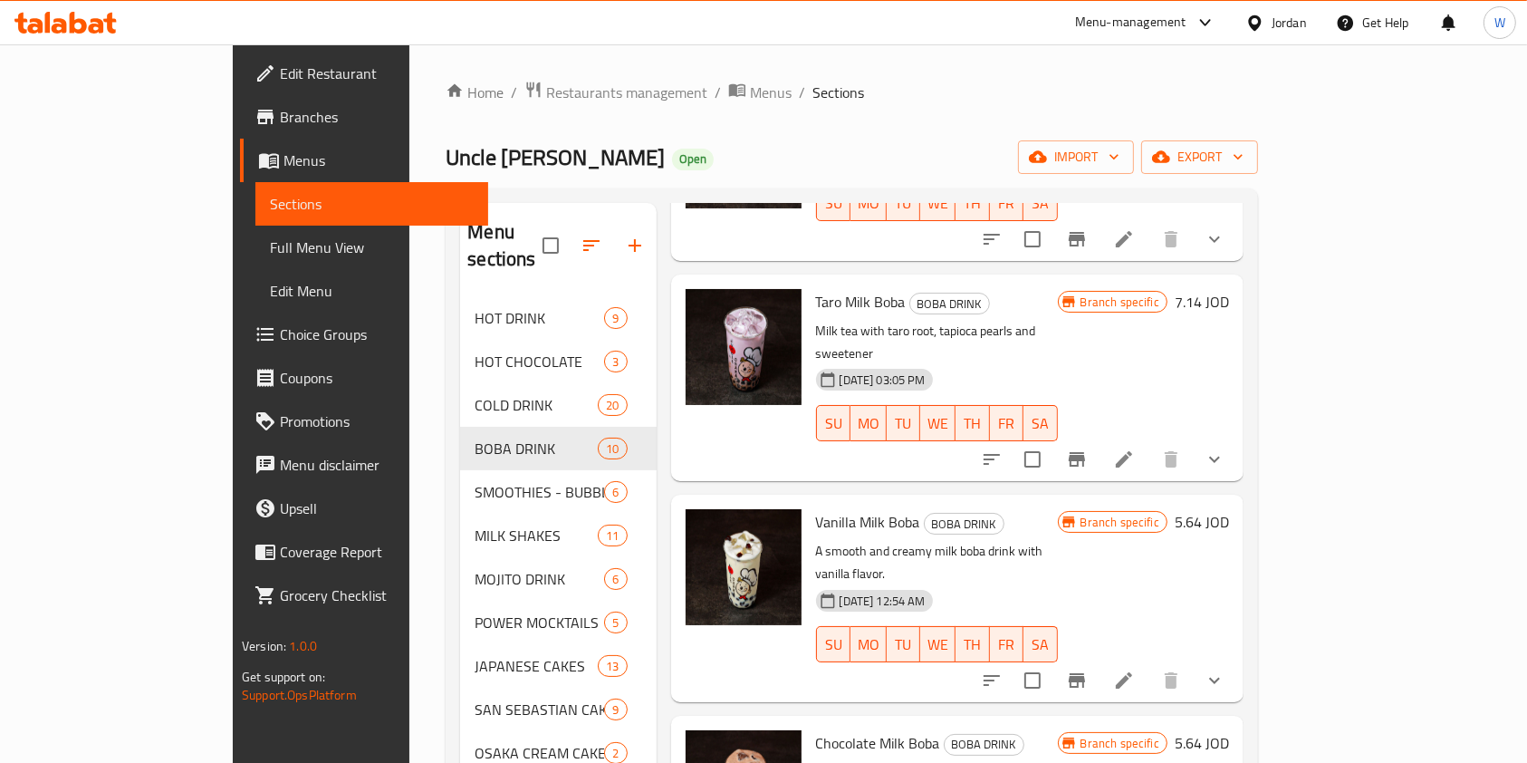
scroll to position [603, 0]
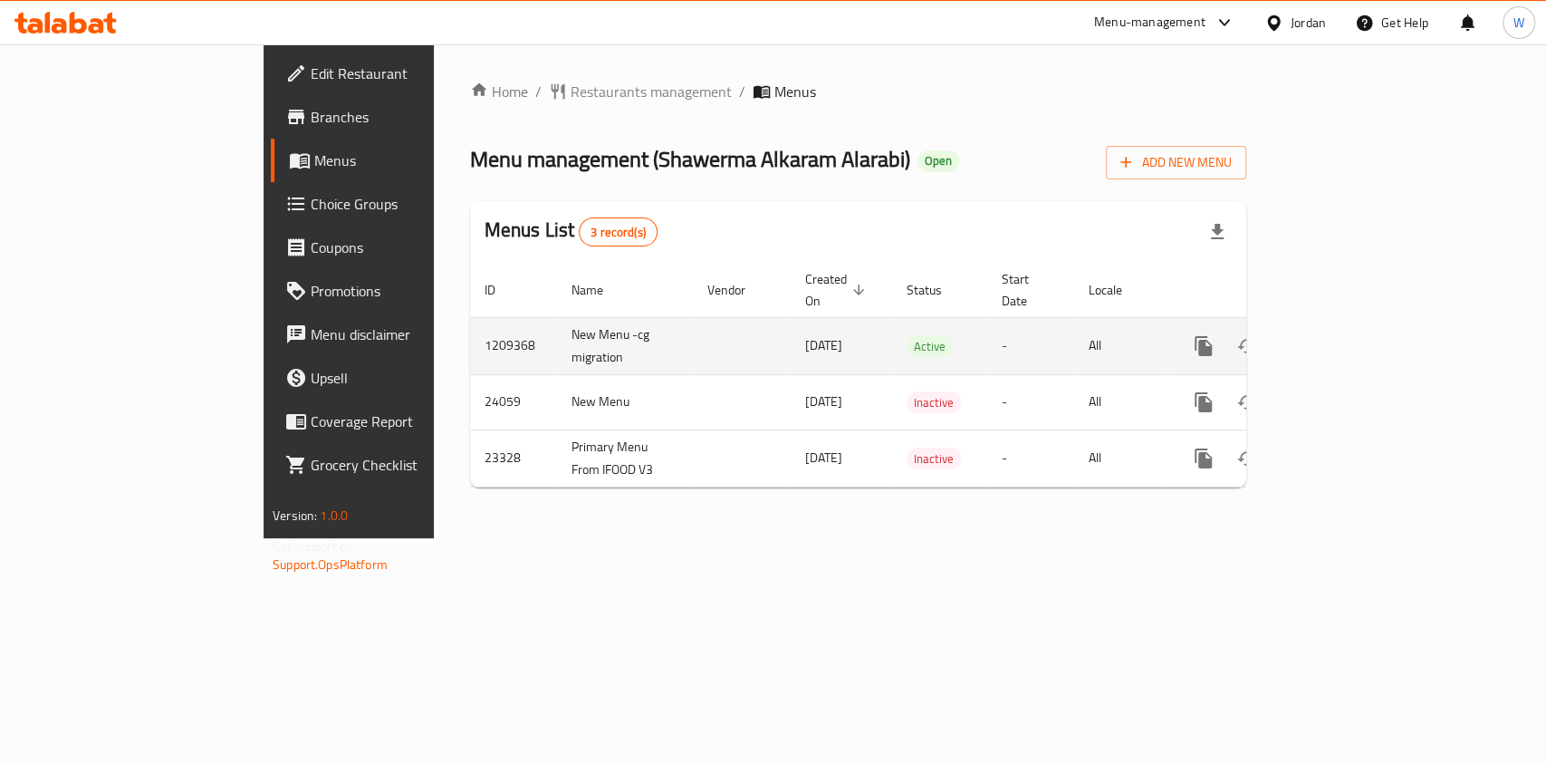
click at [1356, 326] on link "enhanced table" at bounding box center [1333, 345] width 43 height 43
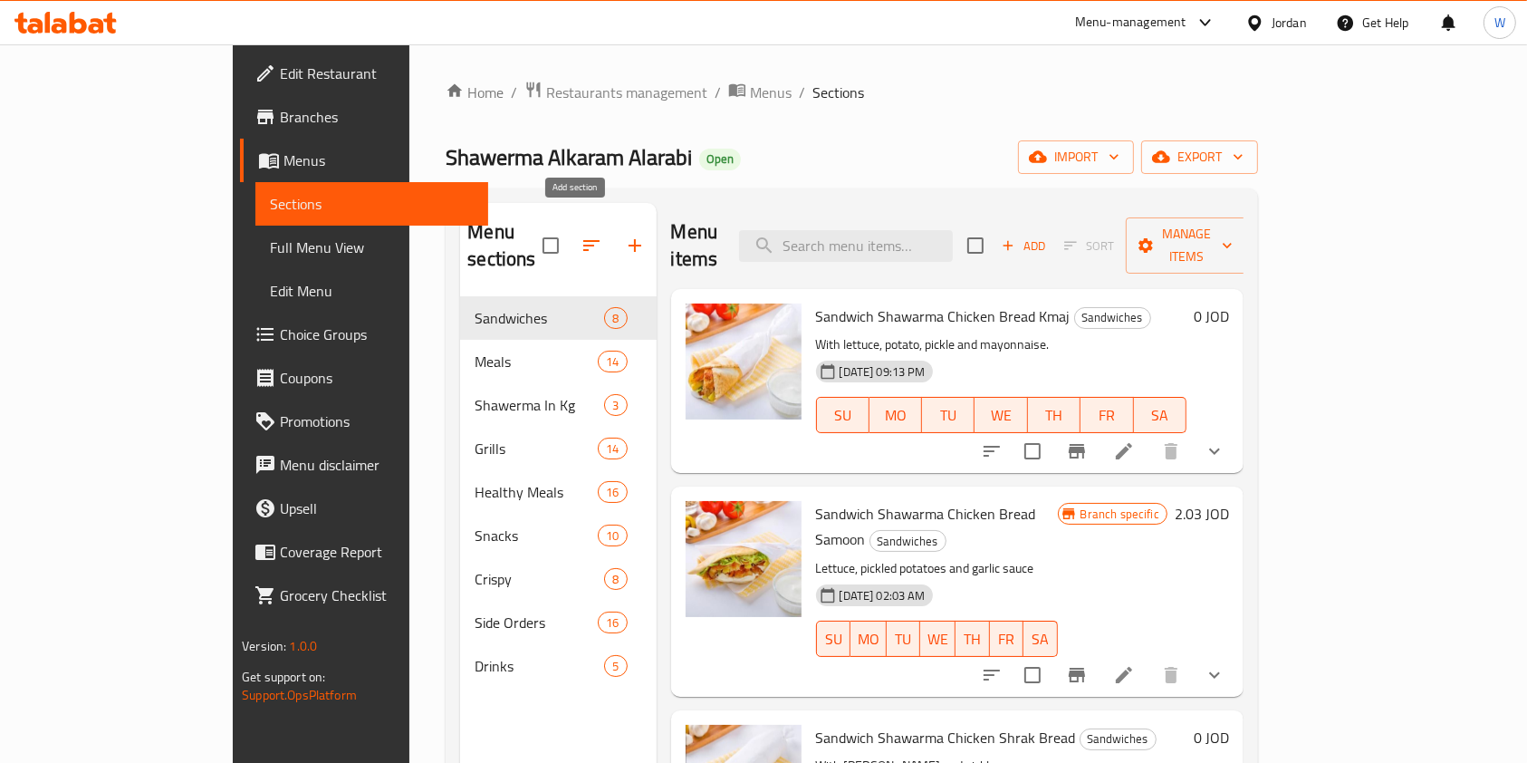
click at [624, 240] on icon "button" at bounding box center [635, 246] width 22 height 22
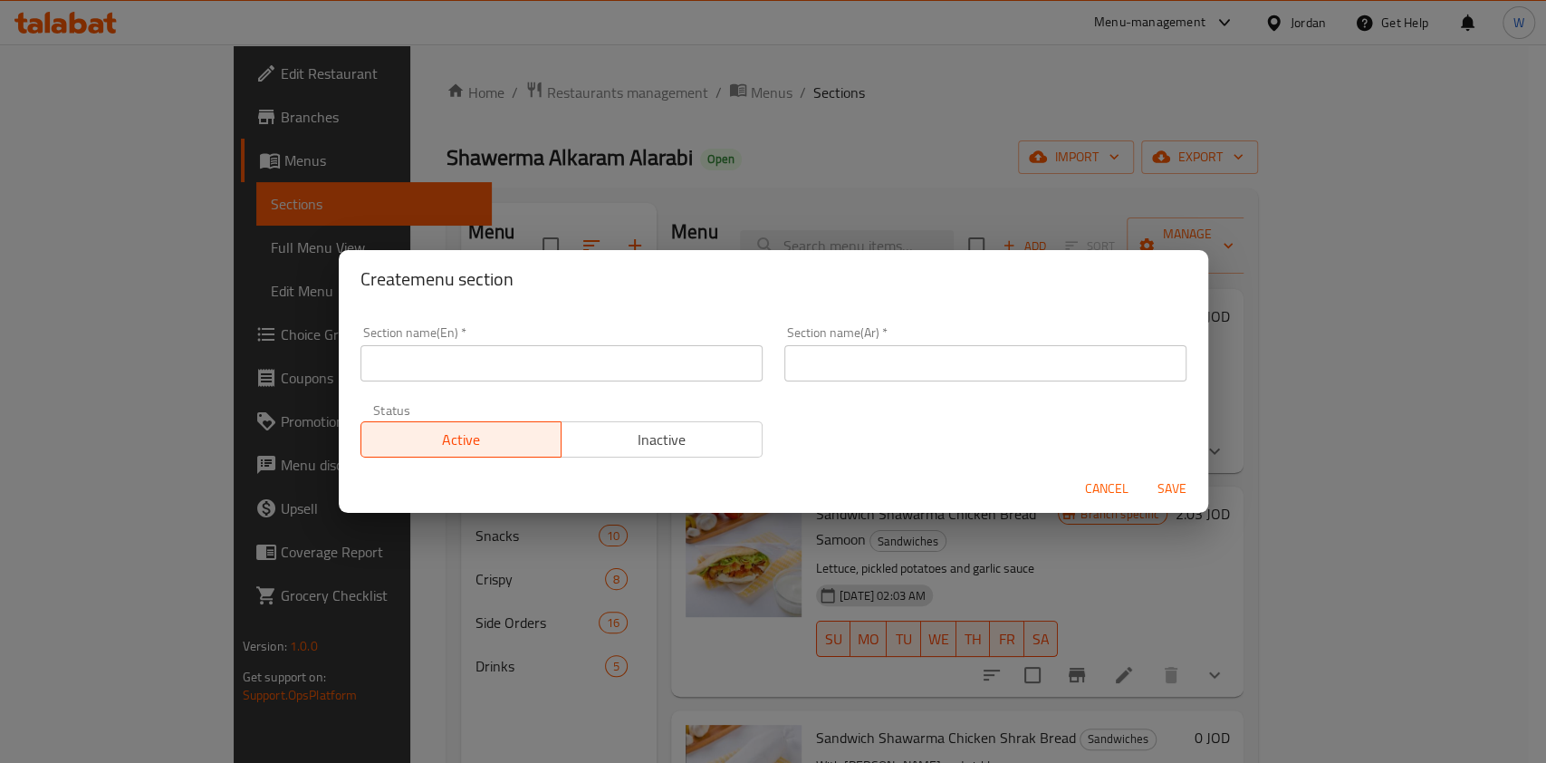
click at [540, 368] on input "text" at bounding box center [561, 363] width 402 height 36
type input "1 JOD Only"
click at [813, 353] on input "text" at bounding box center [985, 363] width 402 height 36
type input "1 دينار فقط"
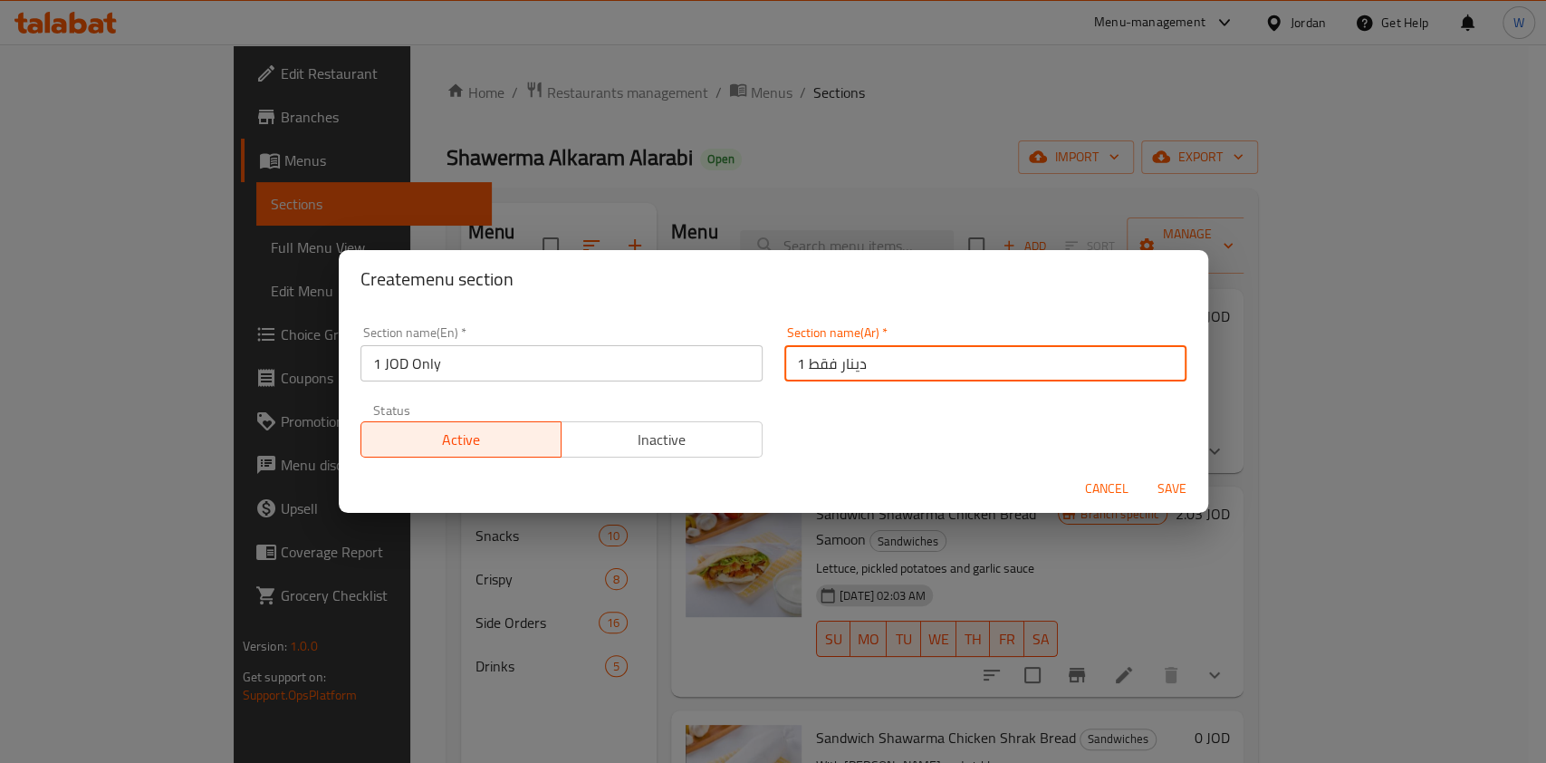
click at [1175, 482] on span "Save" at bounding box center [1171, 488] width 43 height 23
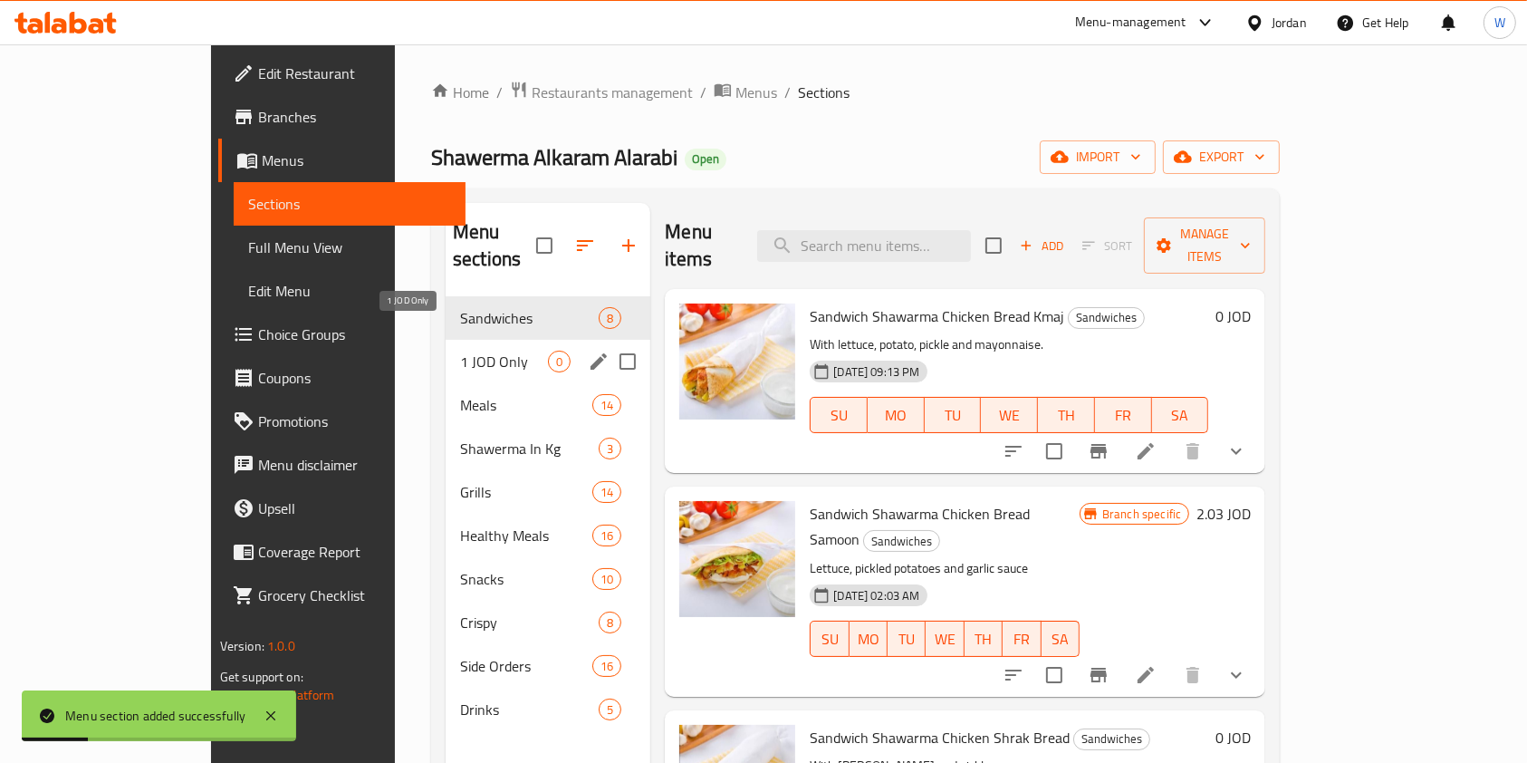
click at [460, 350] on span "1 JOD Only" at bounding box center [504, 361] width 88 height 22
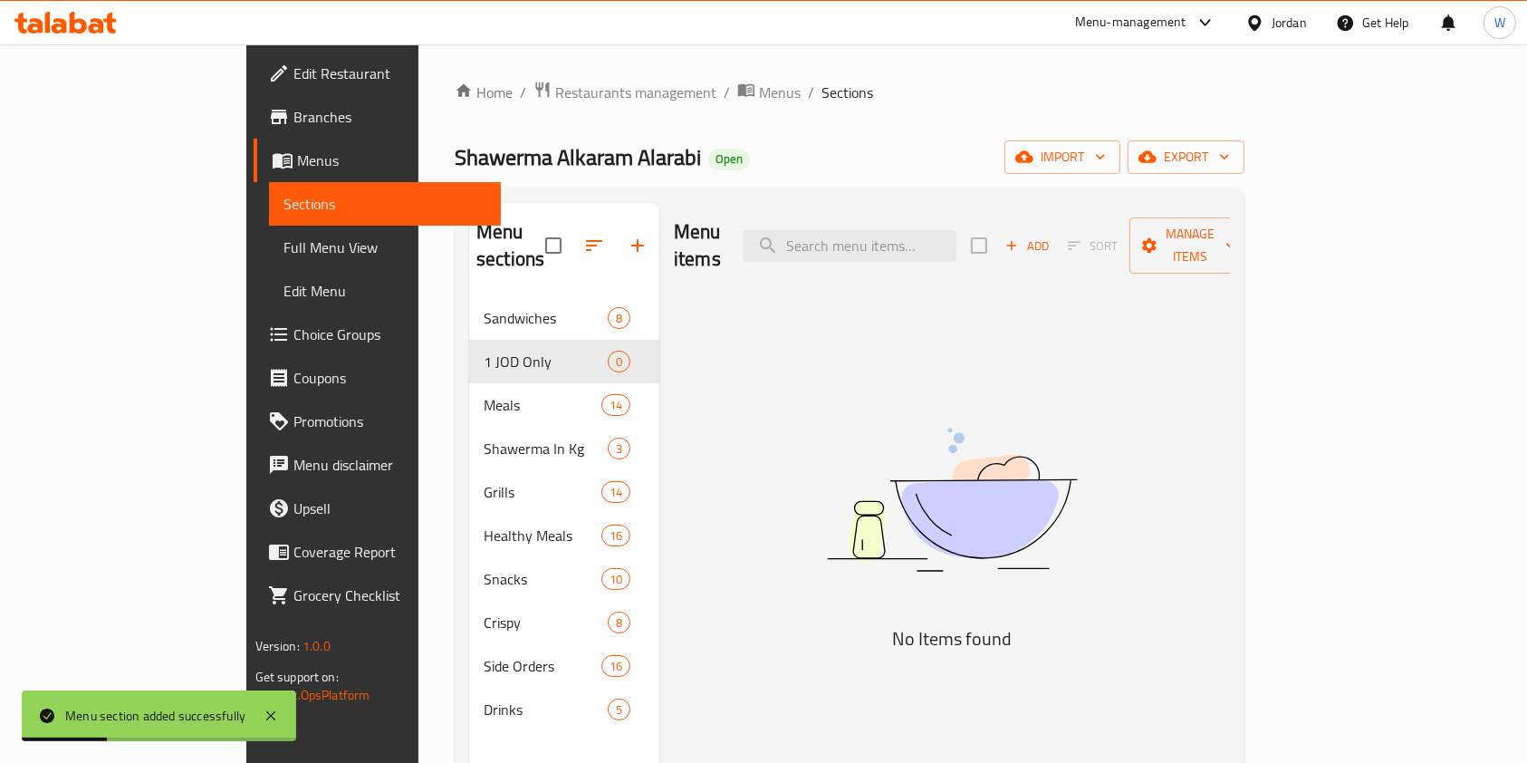
click at [786, 402] on div "Menu items Add Sort Manage items No Items found" at bounding box center [944, 584] width 571 height 763
click at [1051, 235] on span "Add" at bounding box center [1027, 245] width 49 height 21
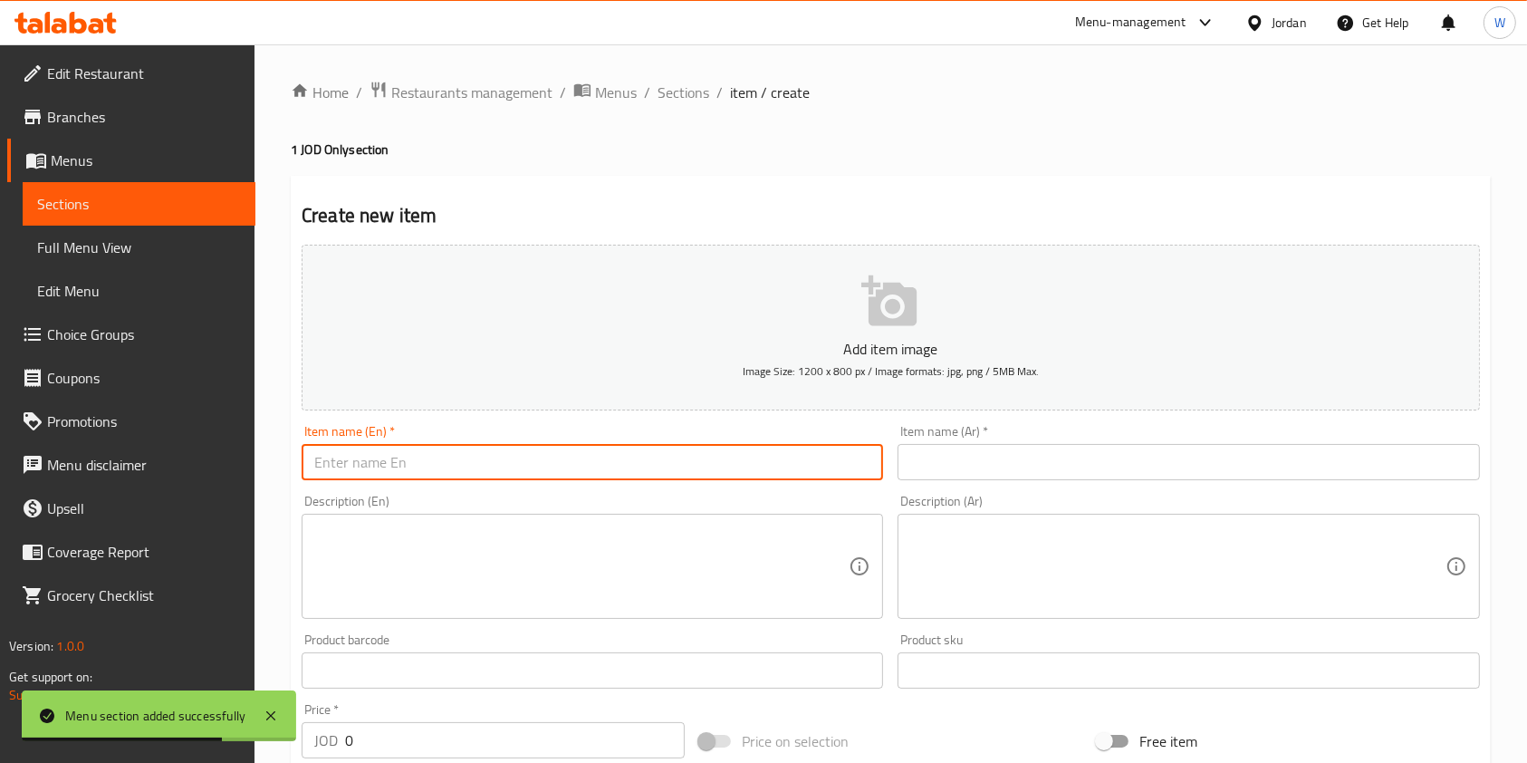
click at [732, 458] on input "text" at bounding box center [592, 462] width 581 height 36
paste input "Sandwich Shawarma Chicken Bread Kmaj"
type input "Sandwich Shawarma Chicken Bread Kmaj"
click at [705, 550] on textarea at bounding box center [581, 566] width 534 height 86
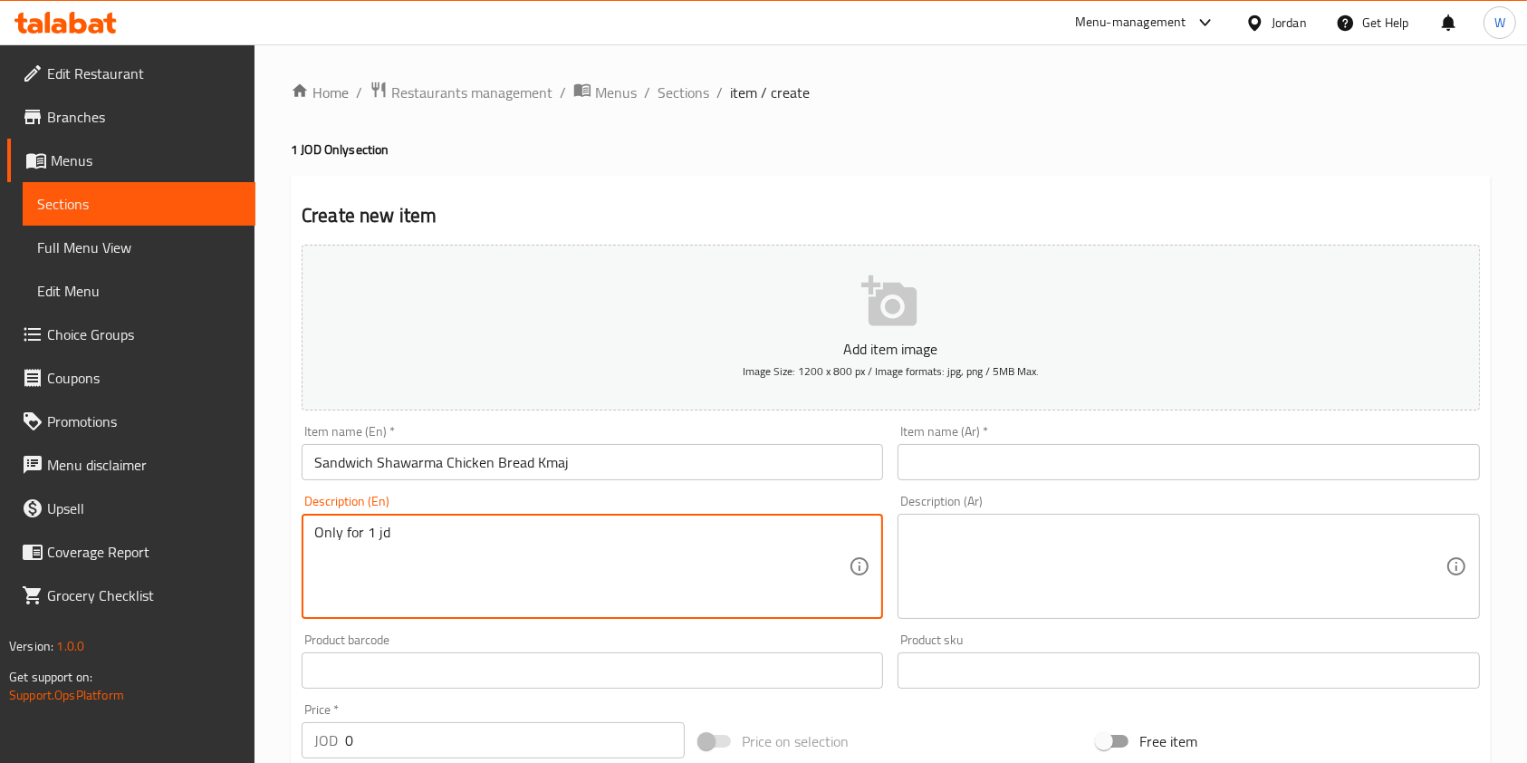
type textarea "Only for 1 jd"
click at [310, 457] on input "Sandwich Shawarma Chicken Bread Kmaj" at bounding box center [592, 462] width 581 height 36
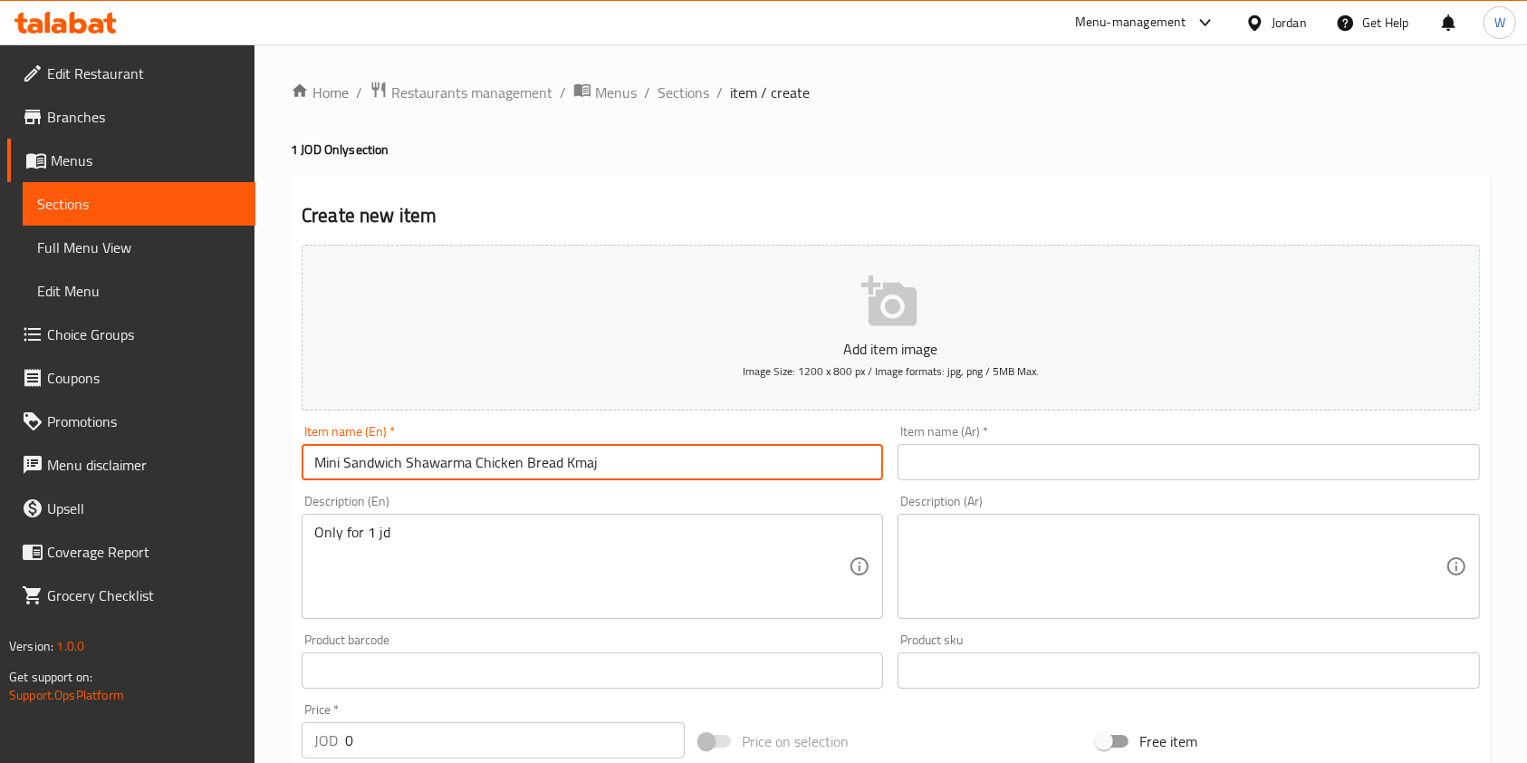
type input "Mini Sandwich Shawarma Chicken Bread Kmaj"
drag, startPoint x: 946, startPoint y: 471, endPoint x: 946, endPoint y: 440, distance: 30.8
click at [946, 471] on input "text" at bounding box center [1187, 462] width 581 height 36
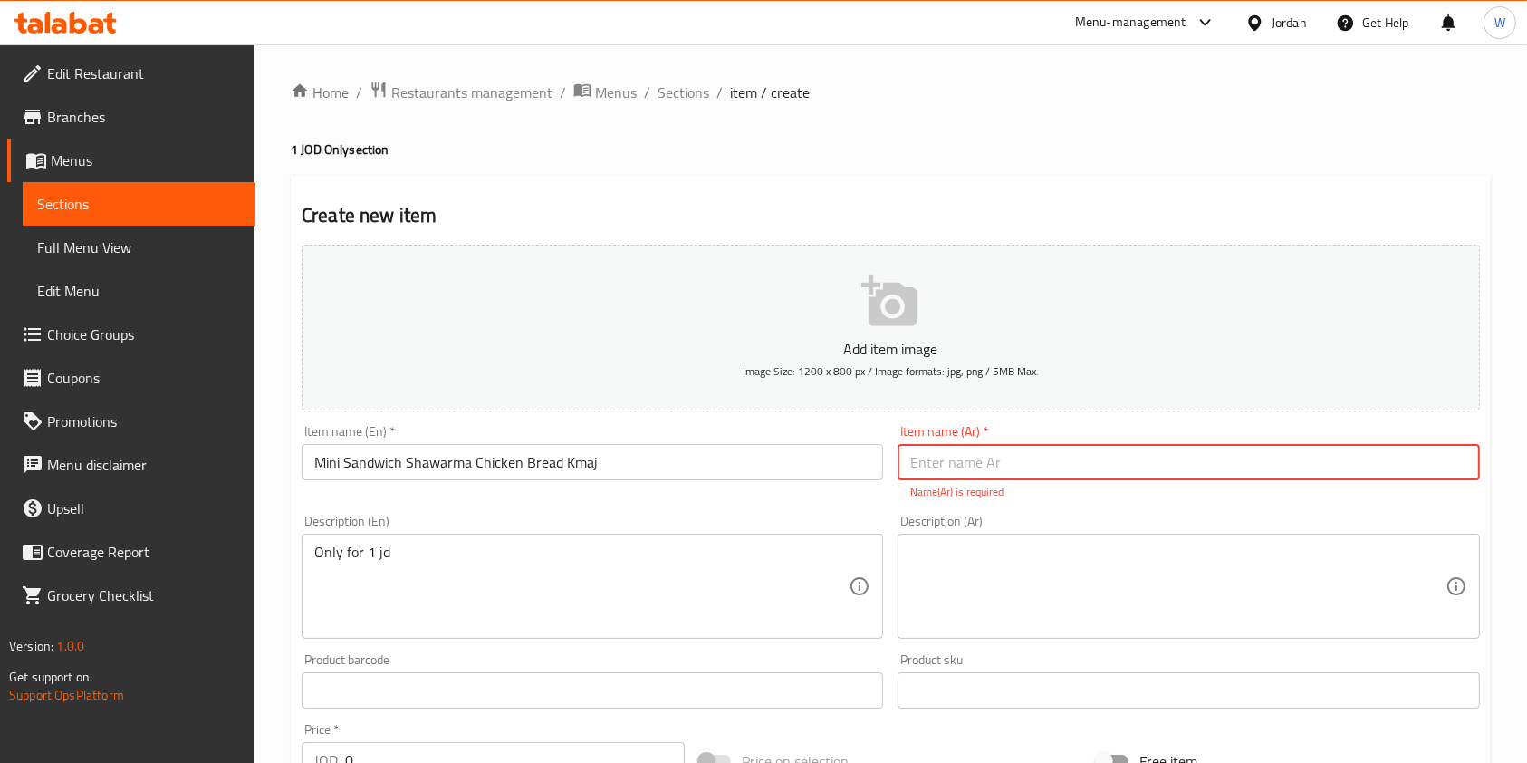
paste input "ساندويش شاورما دجاج خبز كماج"
click at [907, 465] on input "ساندويش شاورما دجاج خبز كماج" at bounding box center [1187, 462] width 581 height 36
type input "صغير ساندويش شاورما دجاج خبز كماج"
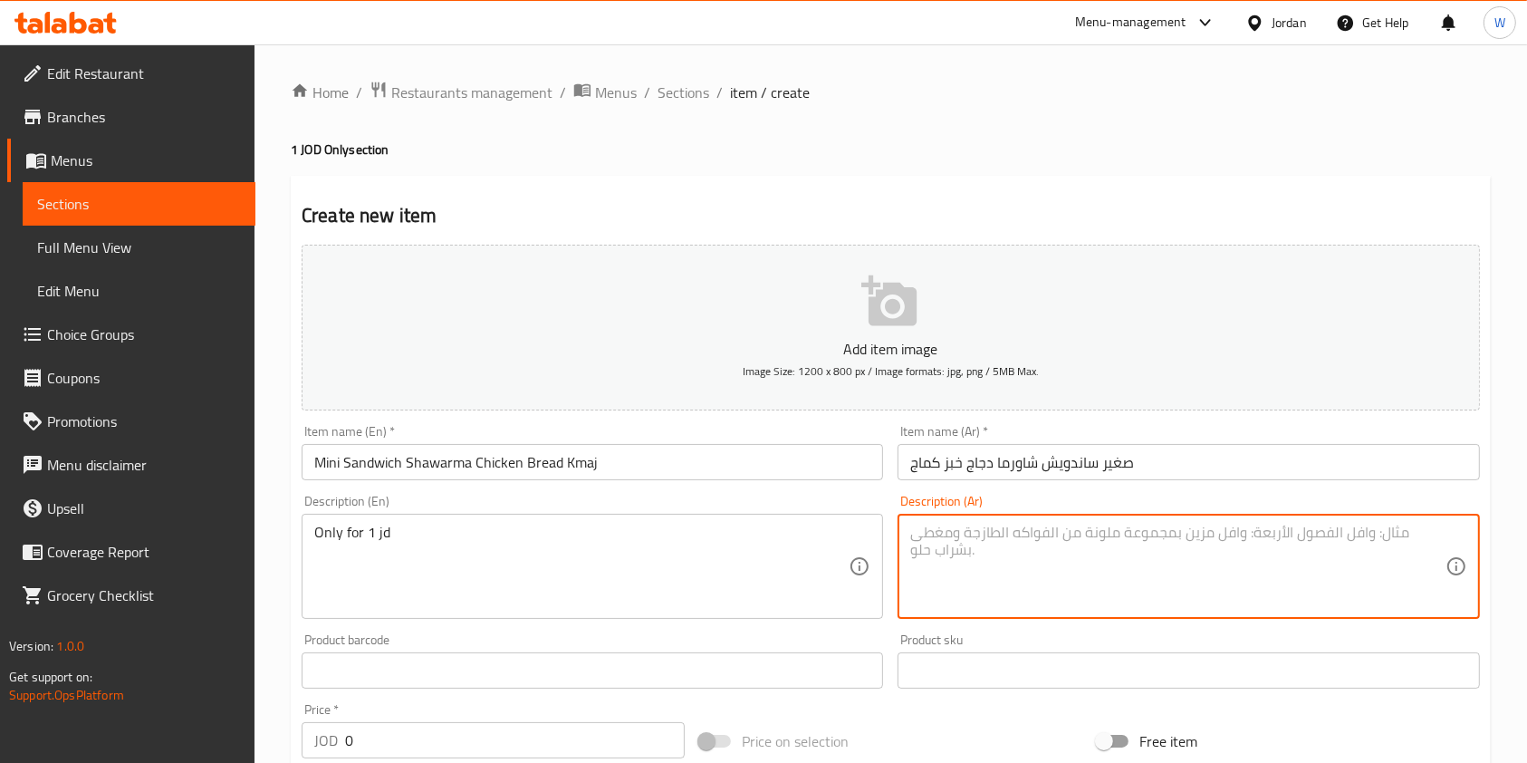
click at [947, 582] on textarea at bounding box center [1177, 566] width 534 height 86
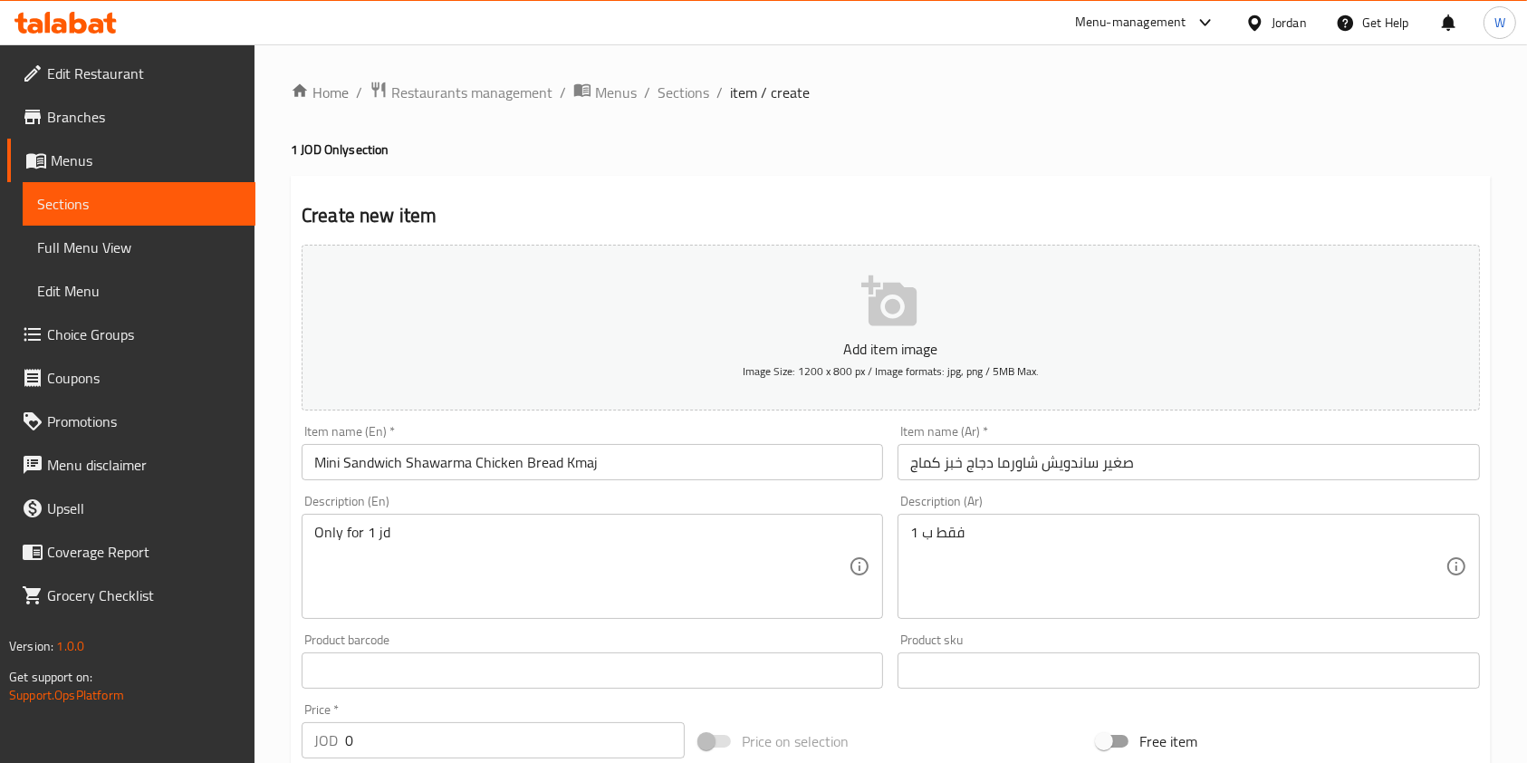
drag, startPoint x: 946, startPoint y: 582, endPoint x: 1054, endPoint y: 508, distance: 130.9
click at [1054, 508] on div "Description (Ar) فقط ب 1 Description (Ar)" at bounding box center [1187, 556] width 581 height 124
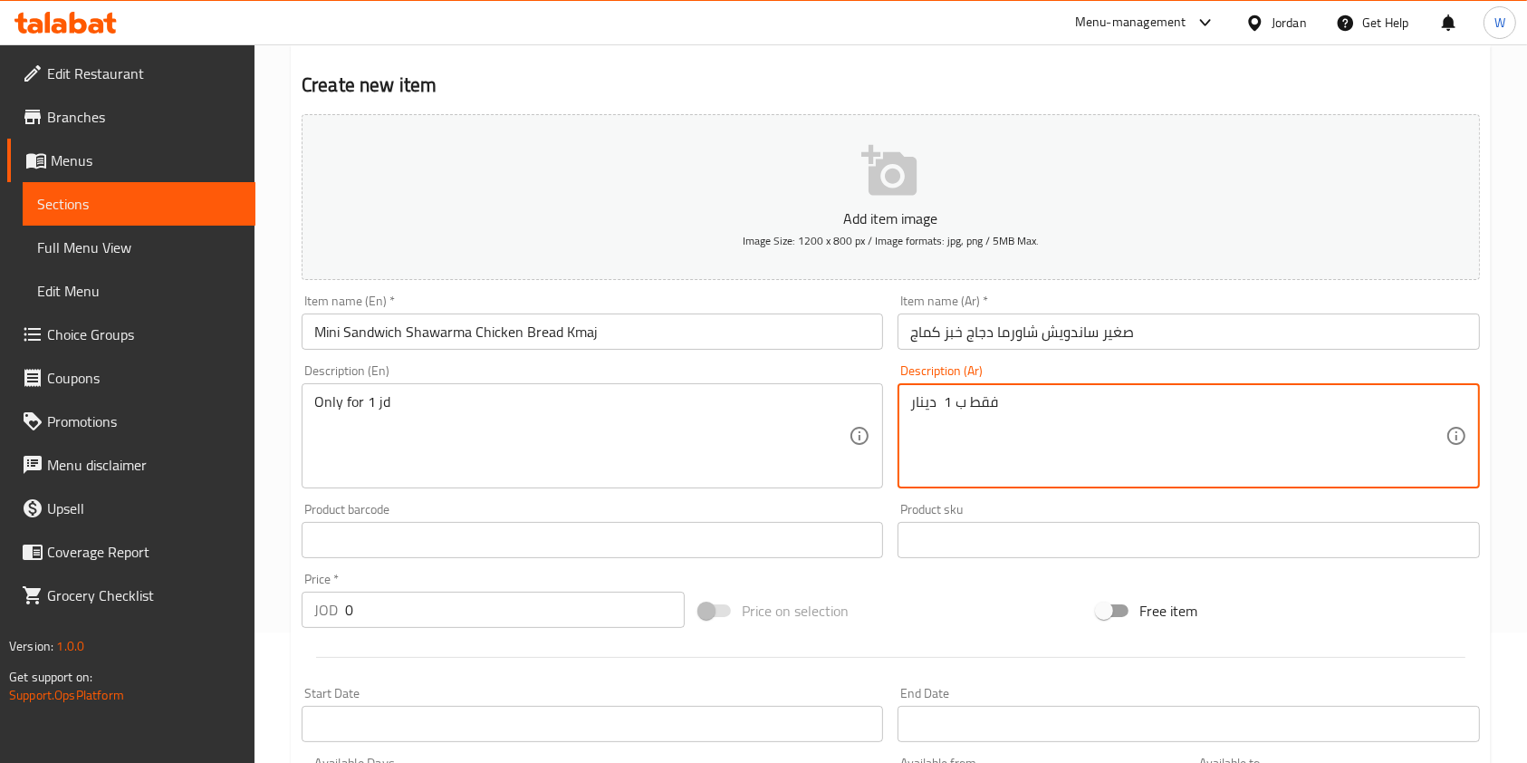
scroll to position [241, 0]
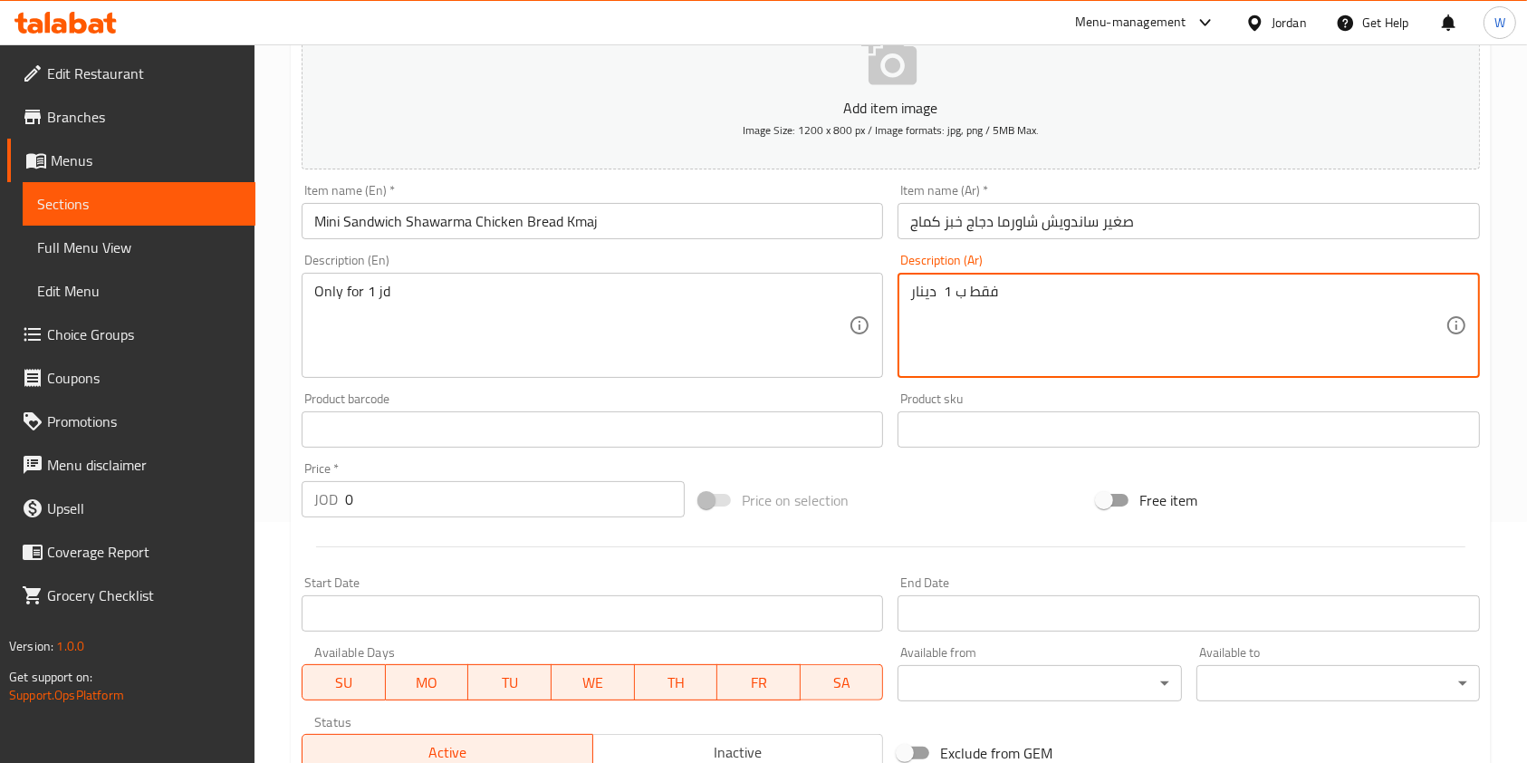
type textarea "فقط ب 1 دينار"
click at [391, 515] on input "0" at bounding box center [515, 499] width 340 height 36
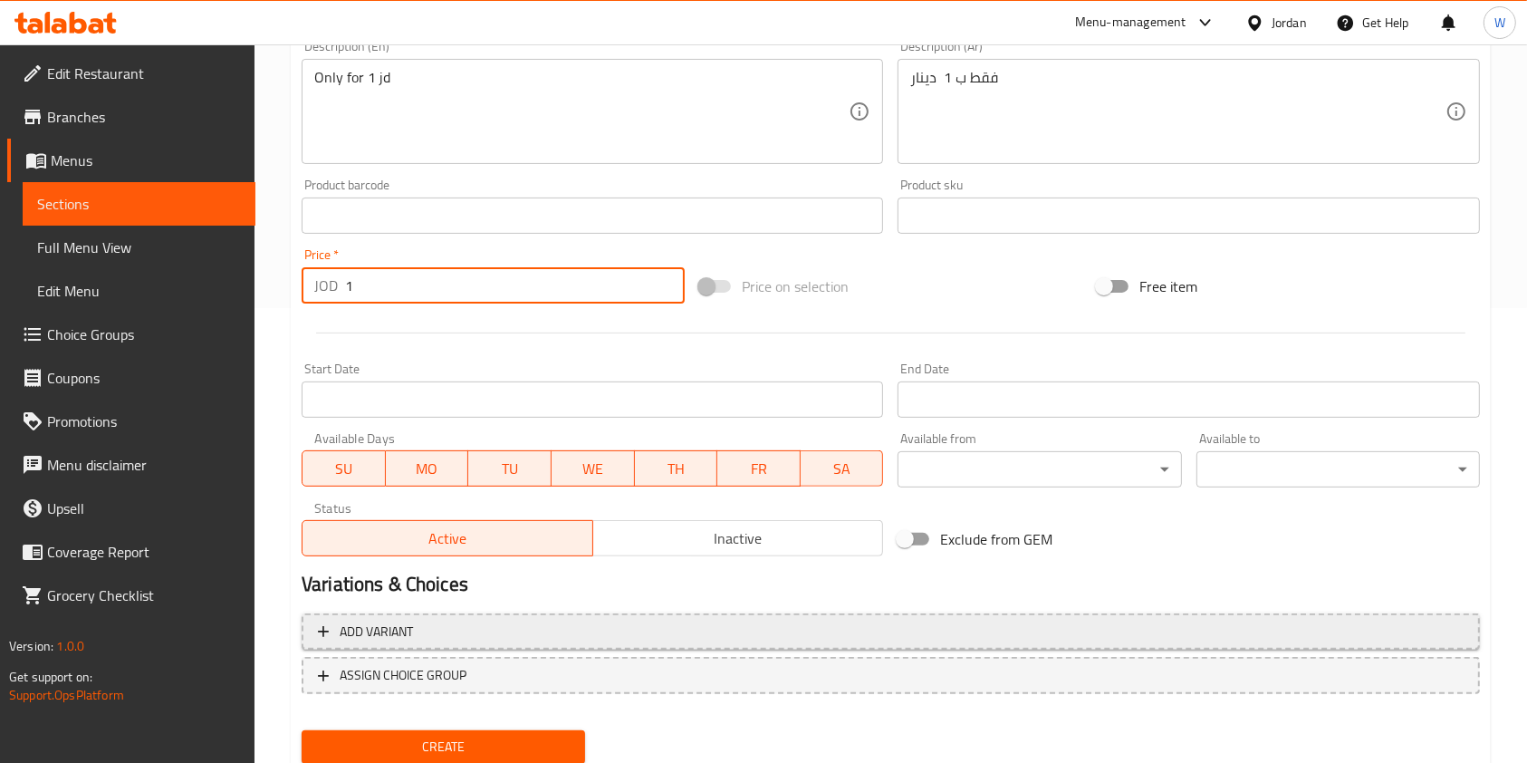
scroll to position [517, 0]
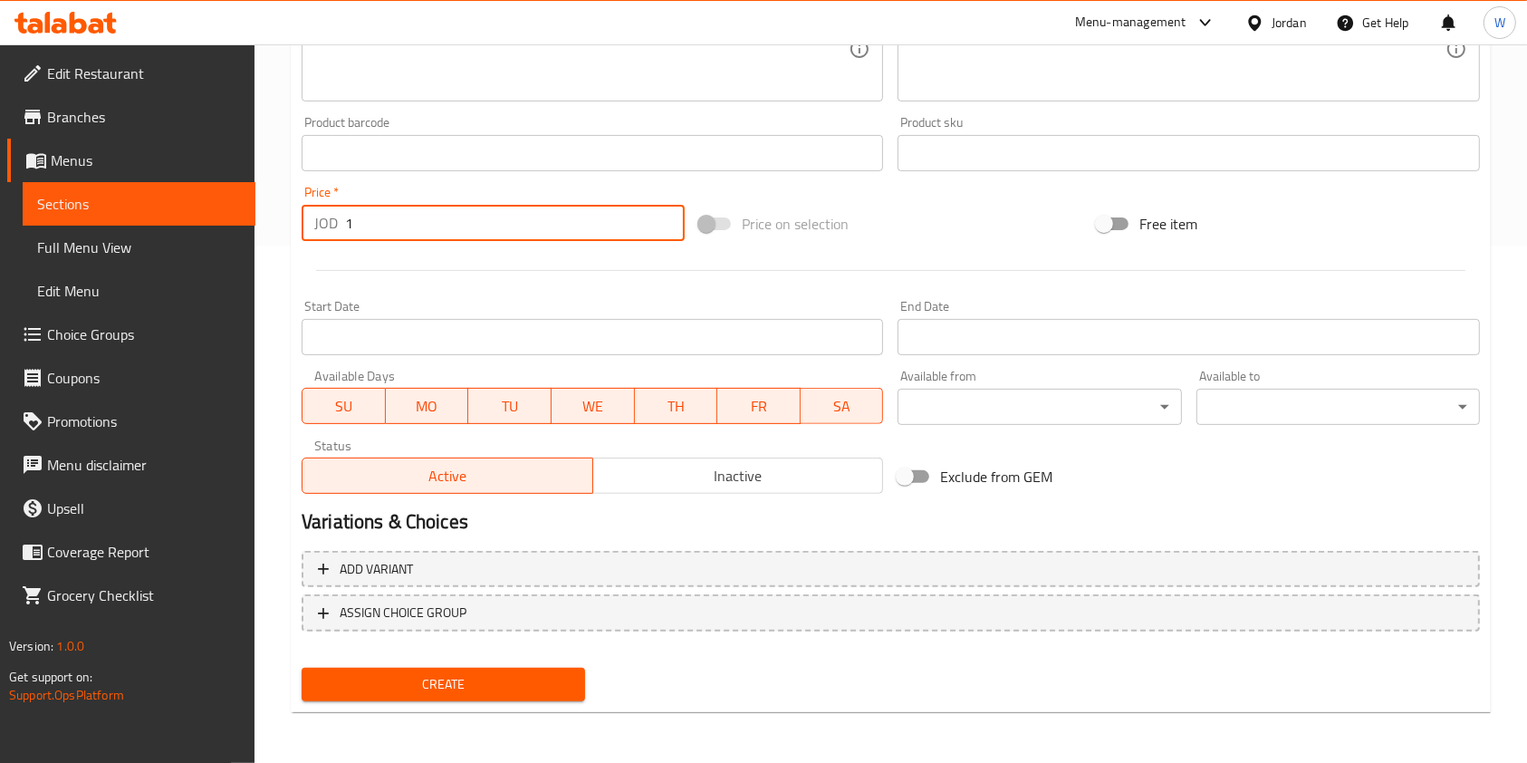
type input "1"
click at [612, 339] on input "Start Date" at bounding box center [592, 337] width 581 height 36
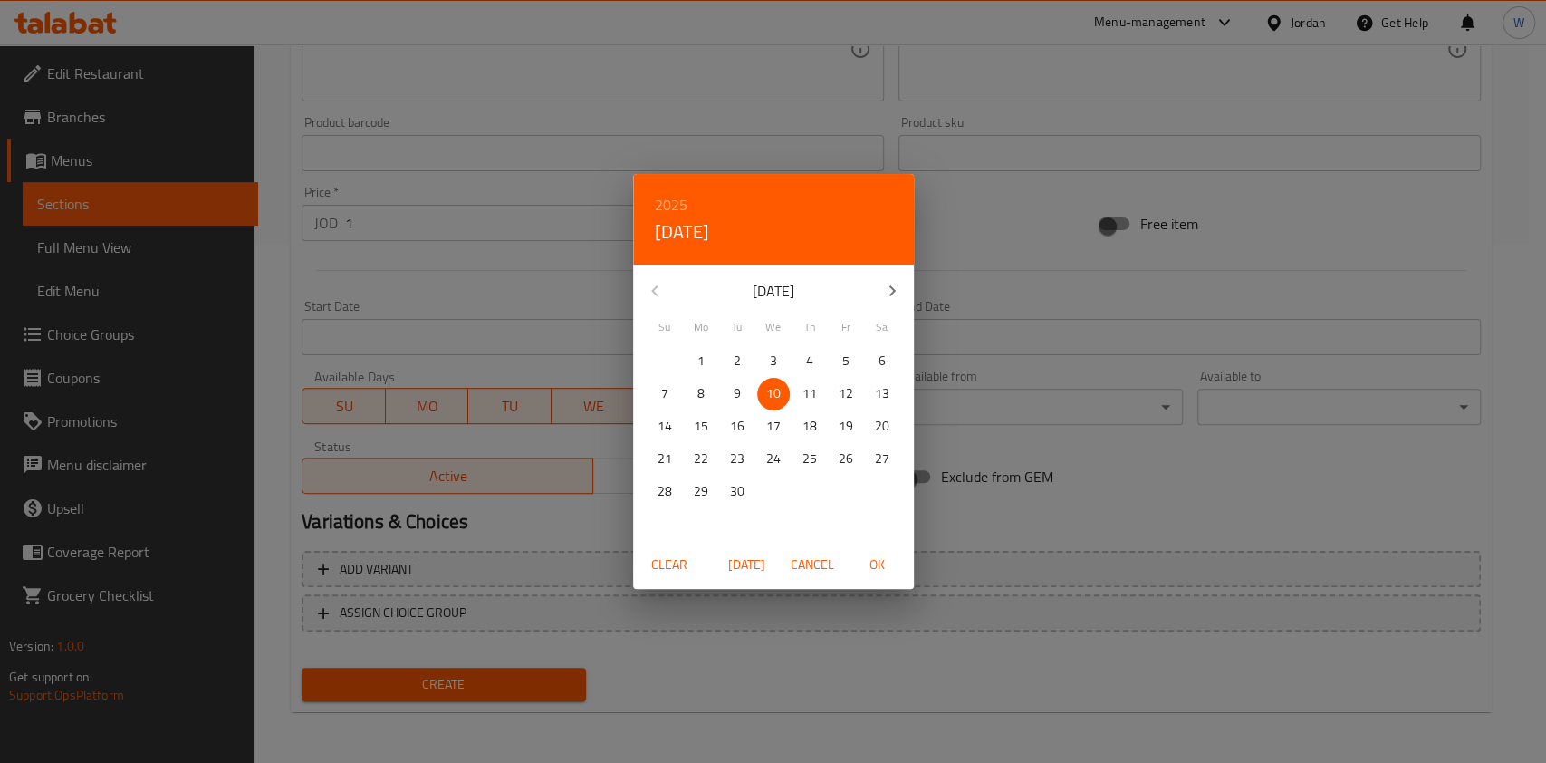
click at [667, 427] on p "14" at bounding box center [664, 426] width 14 height 23
click at [672, 458] on span "21" at bounding box center [664, 458] width 33 height 23
click at [670, 446] on button "21" at bounding box center [664, 459] width 33 height 33
click at [669, 429] on p "14" at bounding box center [664, 426] width 14 height 23
drag, startPoint x: 878, startPoint y: 555, endPoint x: 884, endPoint y: 543, distance: 13.0
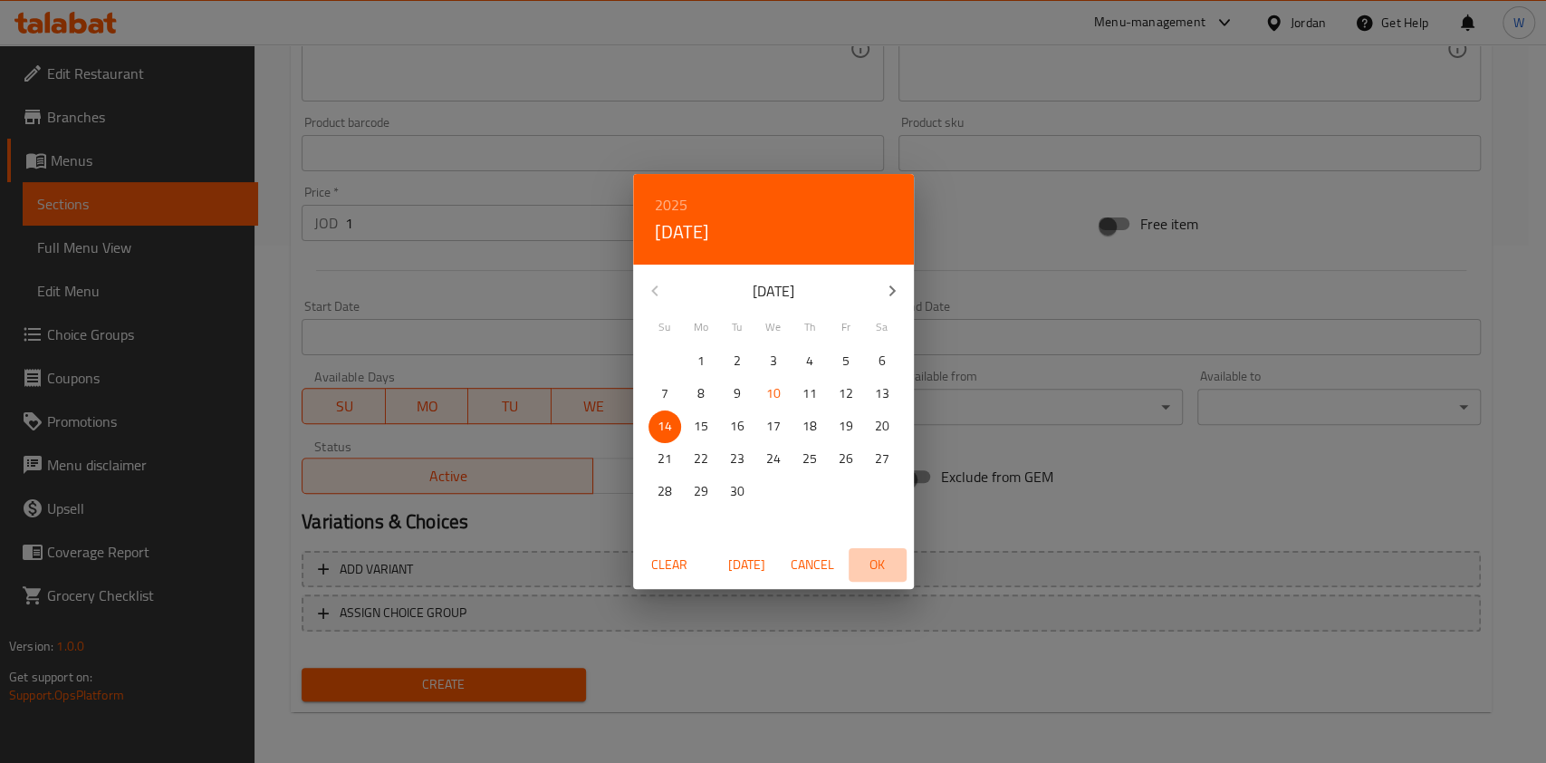
click at [878, 555] on span "OK" at bounding box center [877, 564] width 43 height 23
type input "14-09-2025"
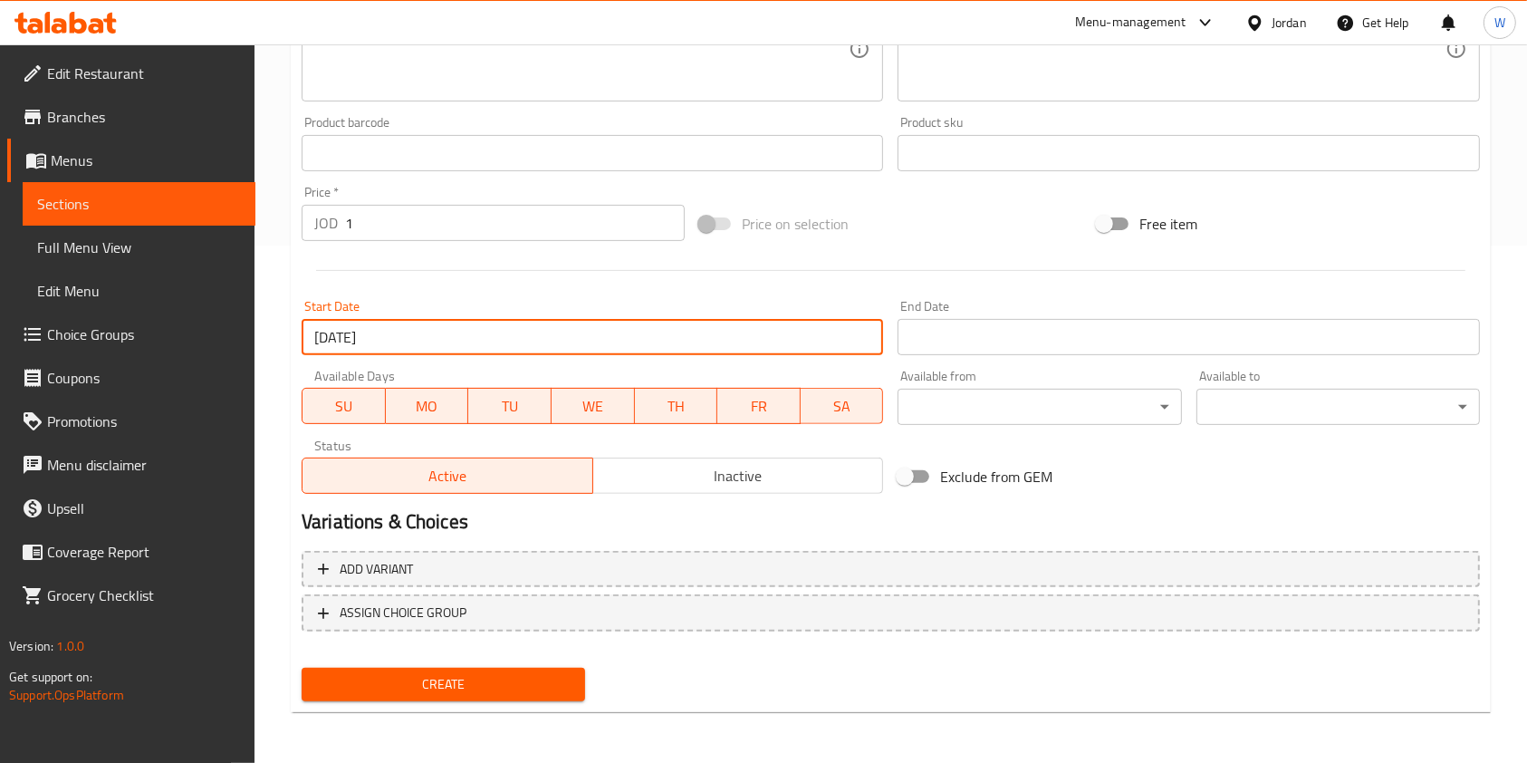
click at [946, 341] on input "Start Date" at bounding box center [1187, 337] width 581 height 36
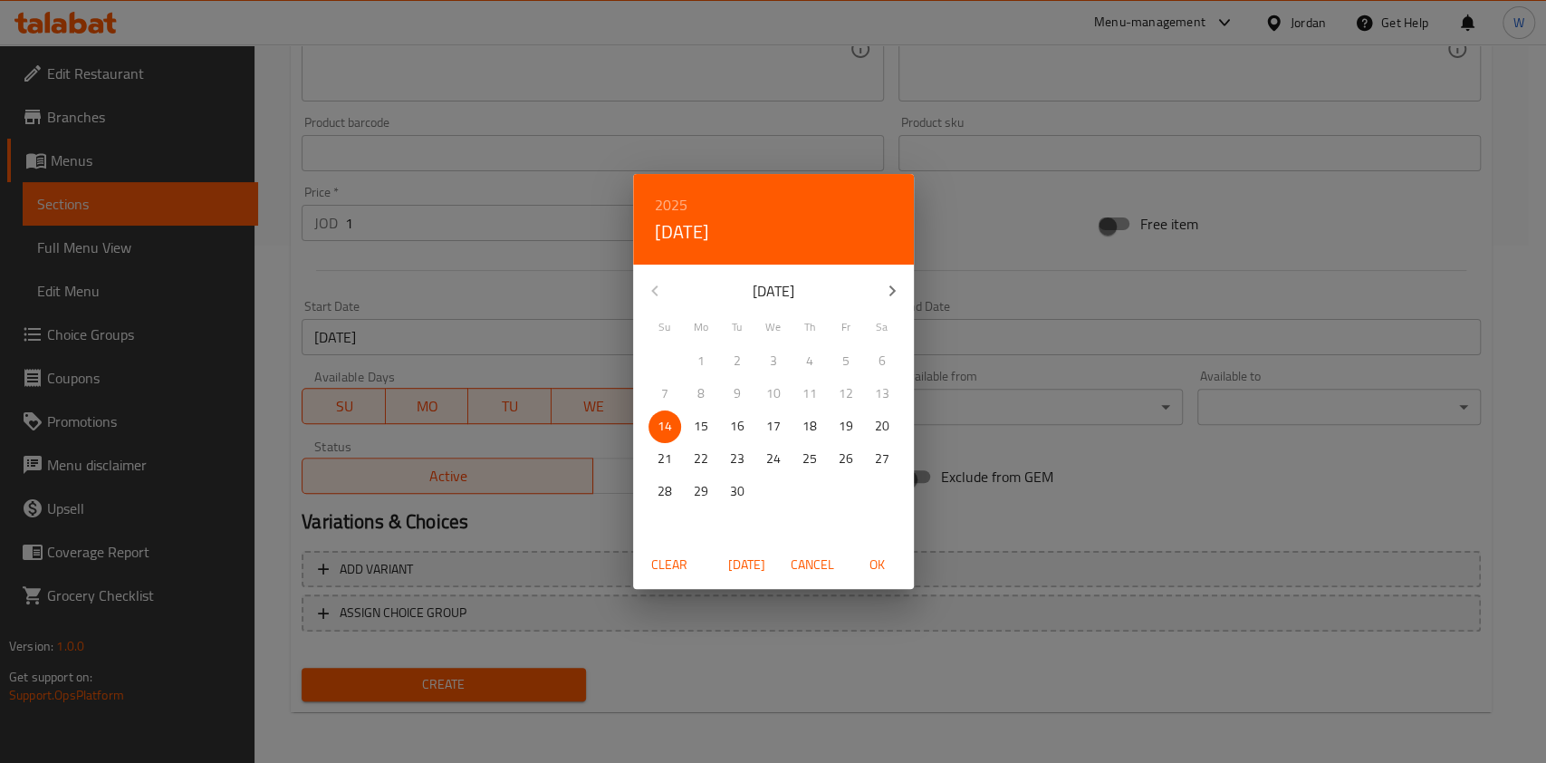
click at [725, 563] on span "Today" at bounding box center [746, 564] width 43 height 23
click at [658, 443] on button "21" at bounding box center [664, 459] width 33 height 33
click at [870, 565] on span "OK" at bounding box center [877, 564] width 43 height 23
type input "21-09-2025"
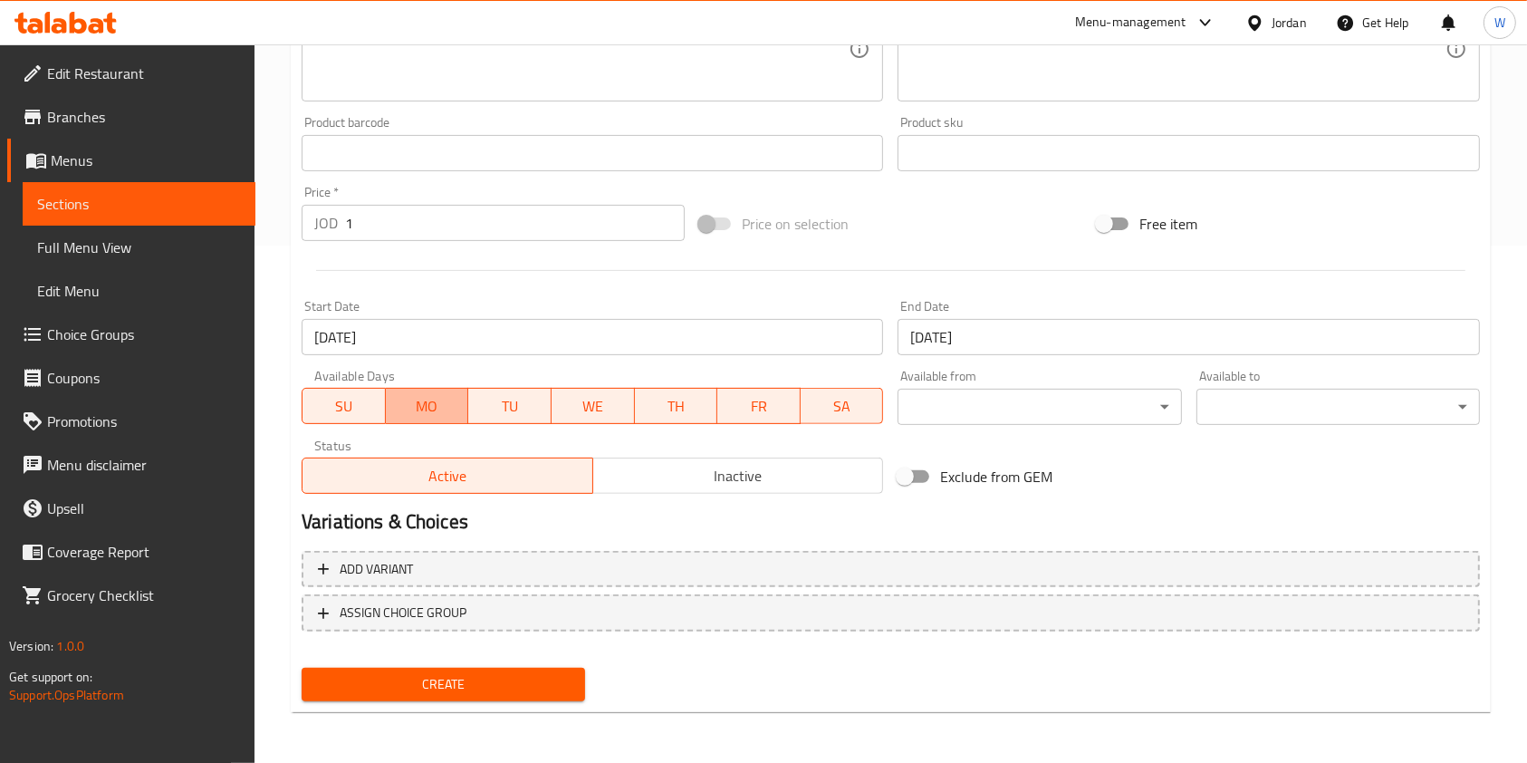
click at [388, 395] on button "MO" at bounding box center [427, 406] width 83 height 36
click at [498, 408] on span "TU" at bounding box center [509, 406] width 69 height 26
click at [606, 398] on span "WE" at bounding box center [593, 406] width 69 height 26
click at [667, 395] on span "TH" at bounding box center [675, 406] width 69 height 26
click at [753, 389] on button "FR" at bounding box center [758, 406] width 84 height 36
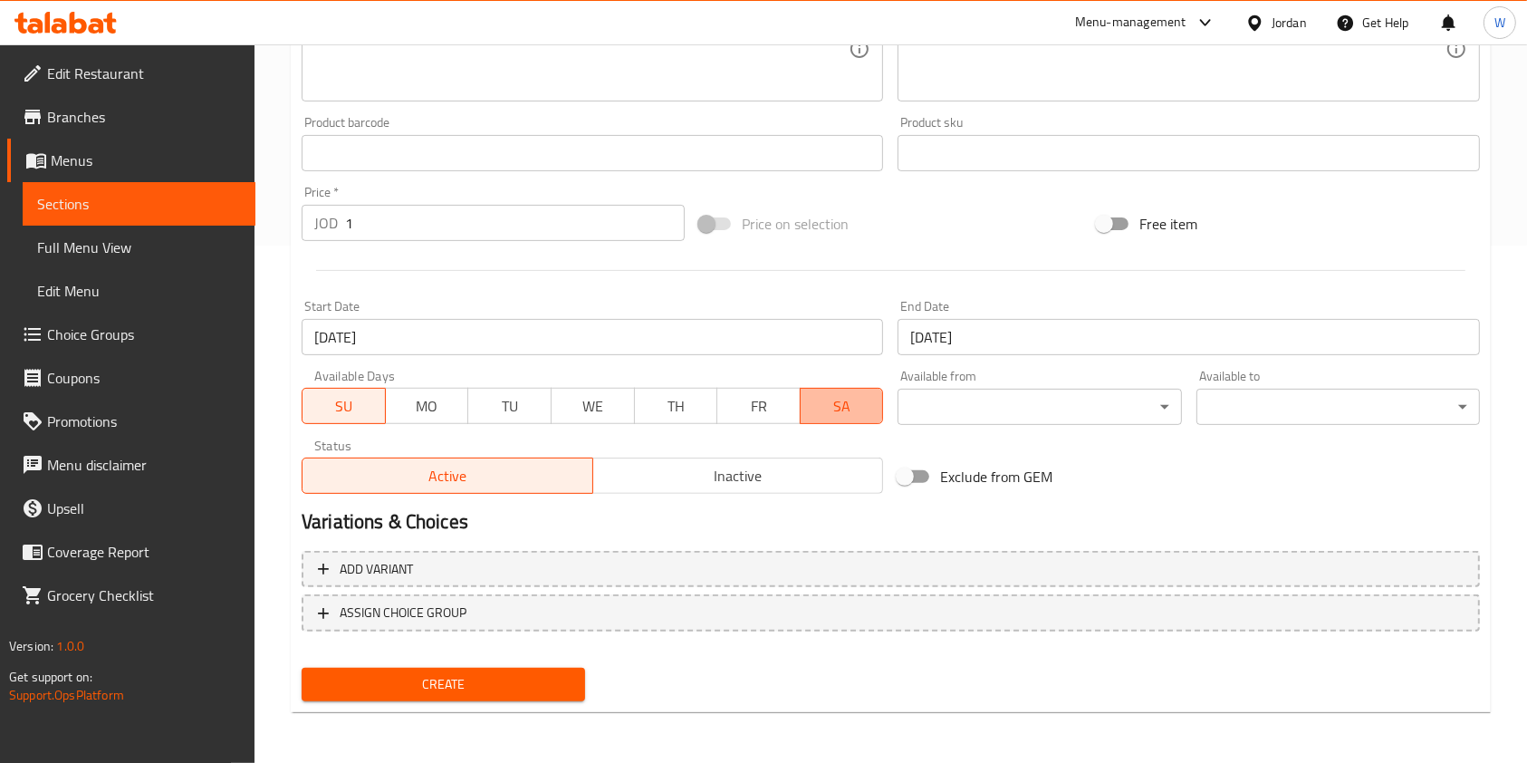
click at [814, 396] on span "SA" at bounding box center [842, 406] width 69 height 26
click at [562, 684] on span "Create" at bounding box center [443, 684] width 254 height 23
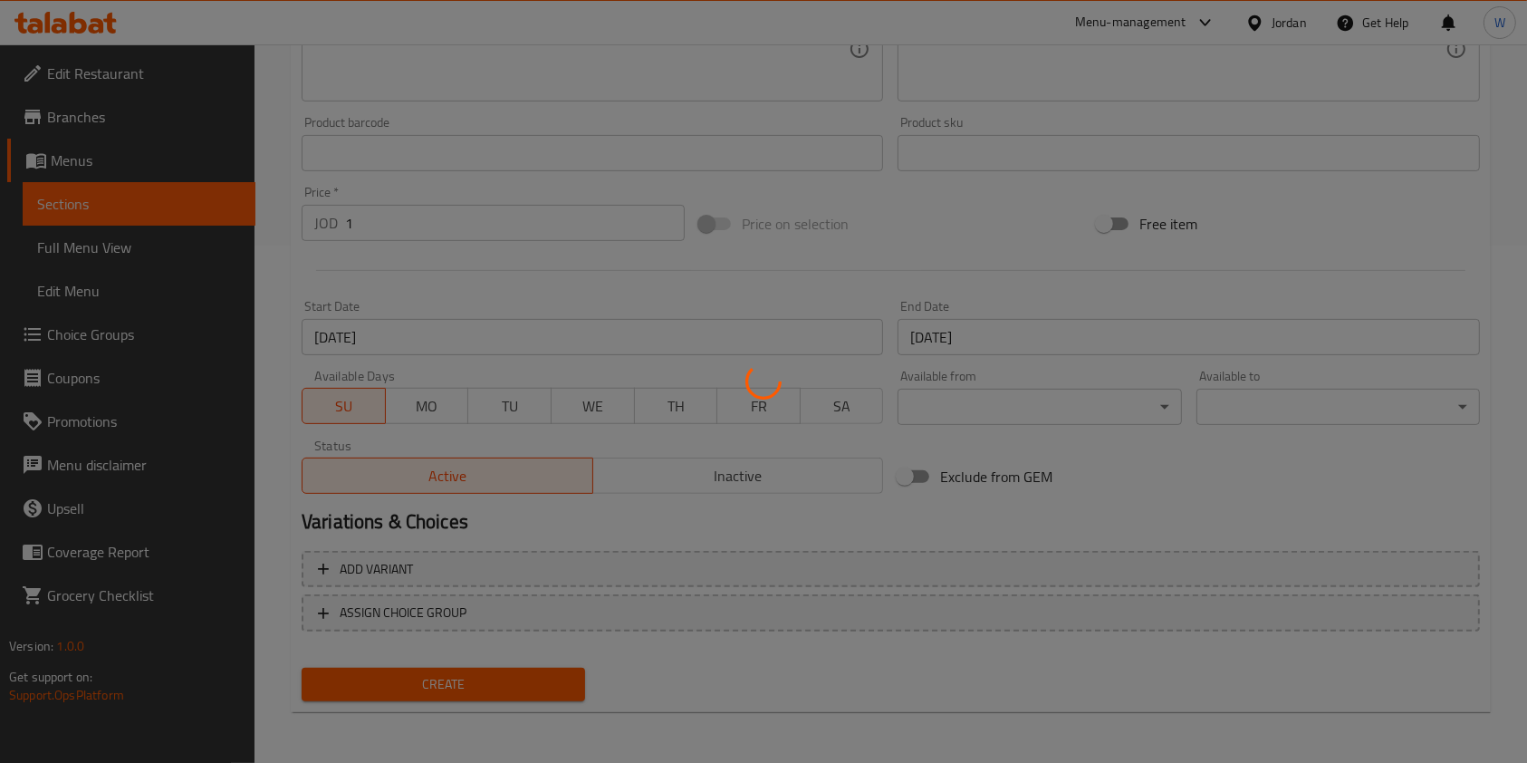
type input "0"
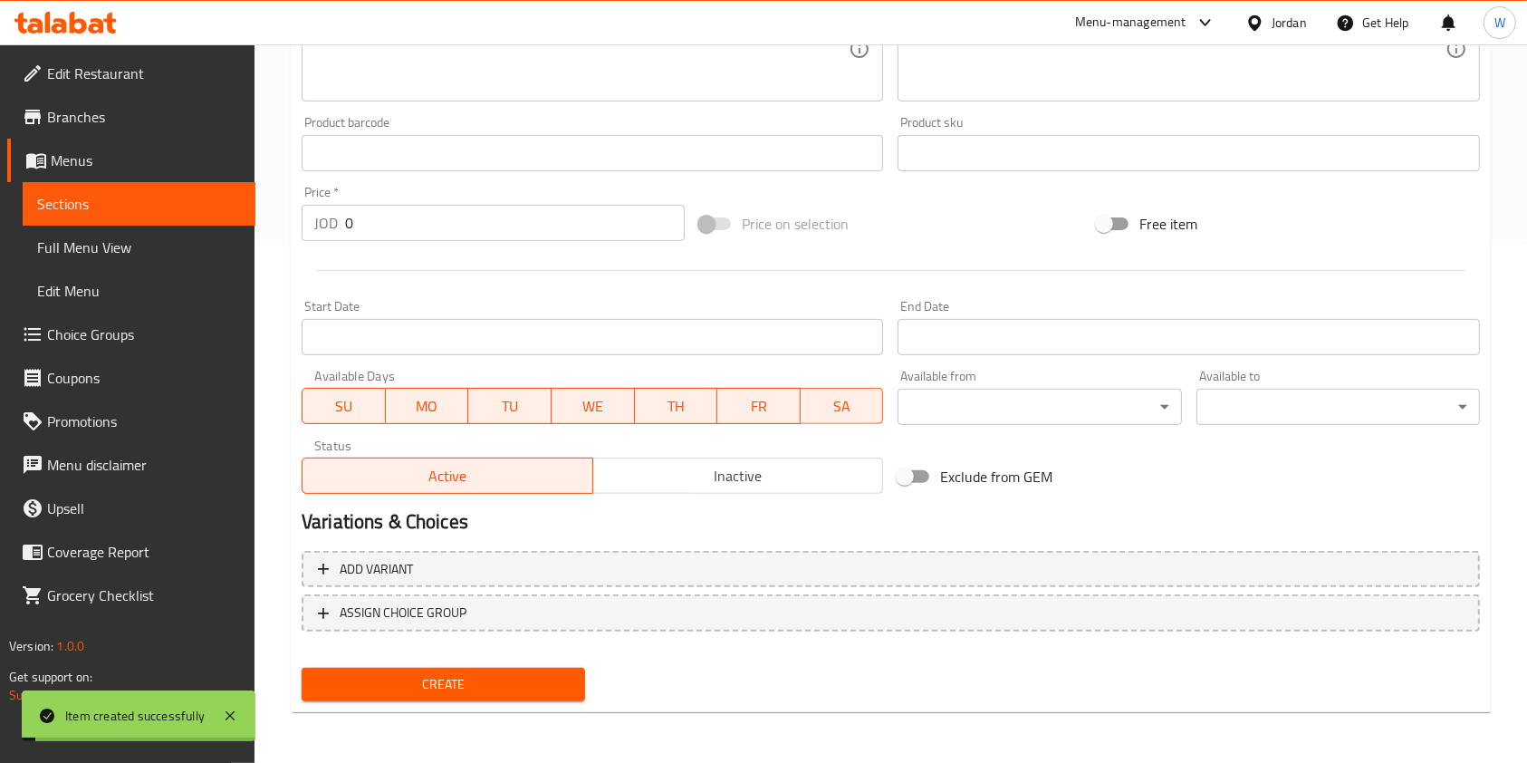
scroll to position [0, 0]
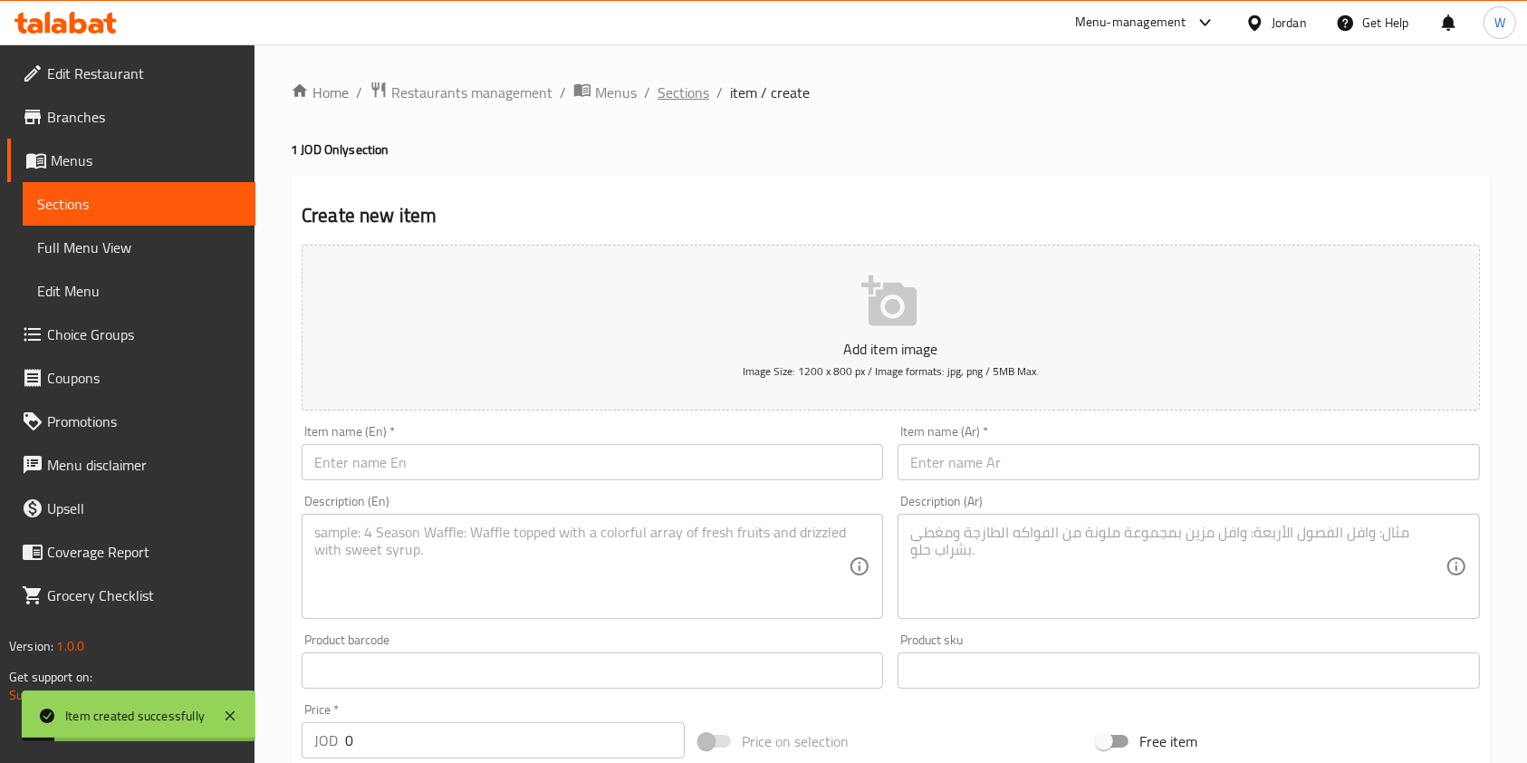
click at [674, 85] on span "Sections" at bounding box center [683, 93] width 52 height 22
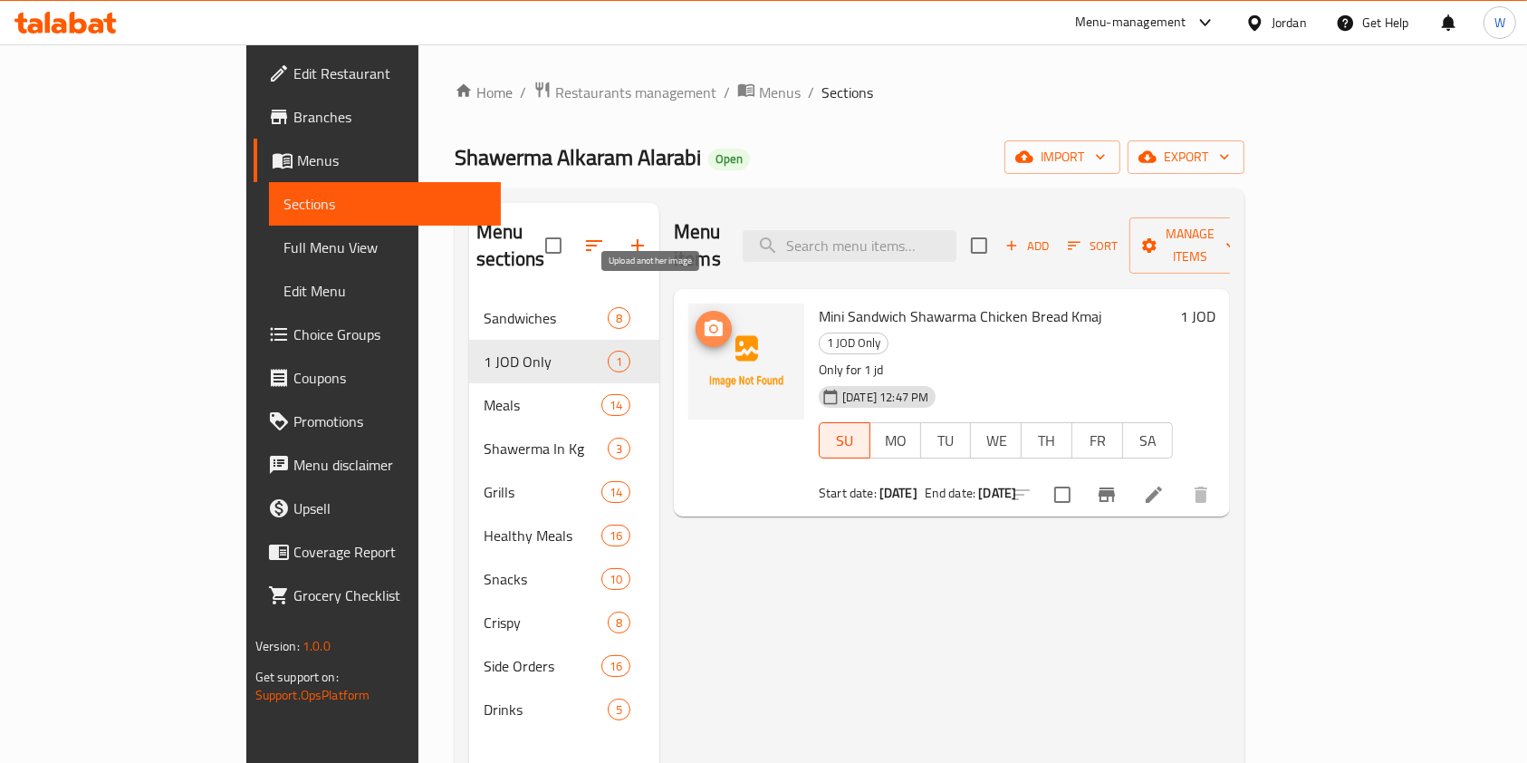
click at [703, 318] on icon "upload picture" at bounding box center [714, 329] width 22 height 22
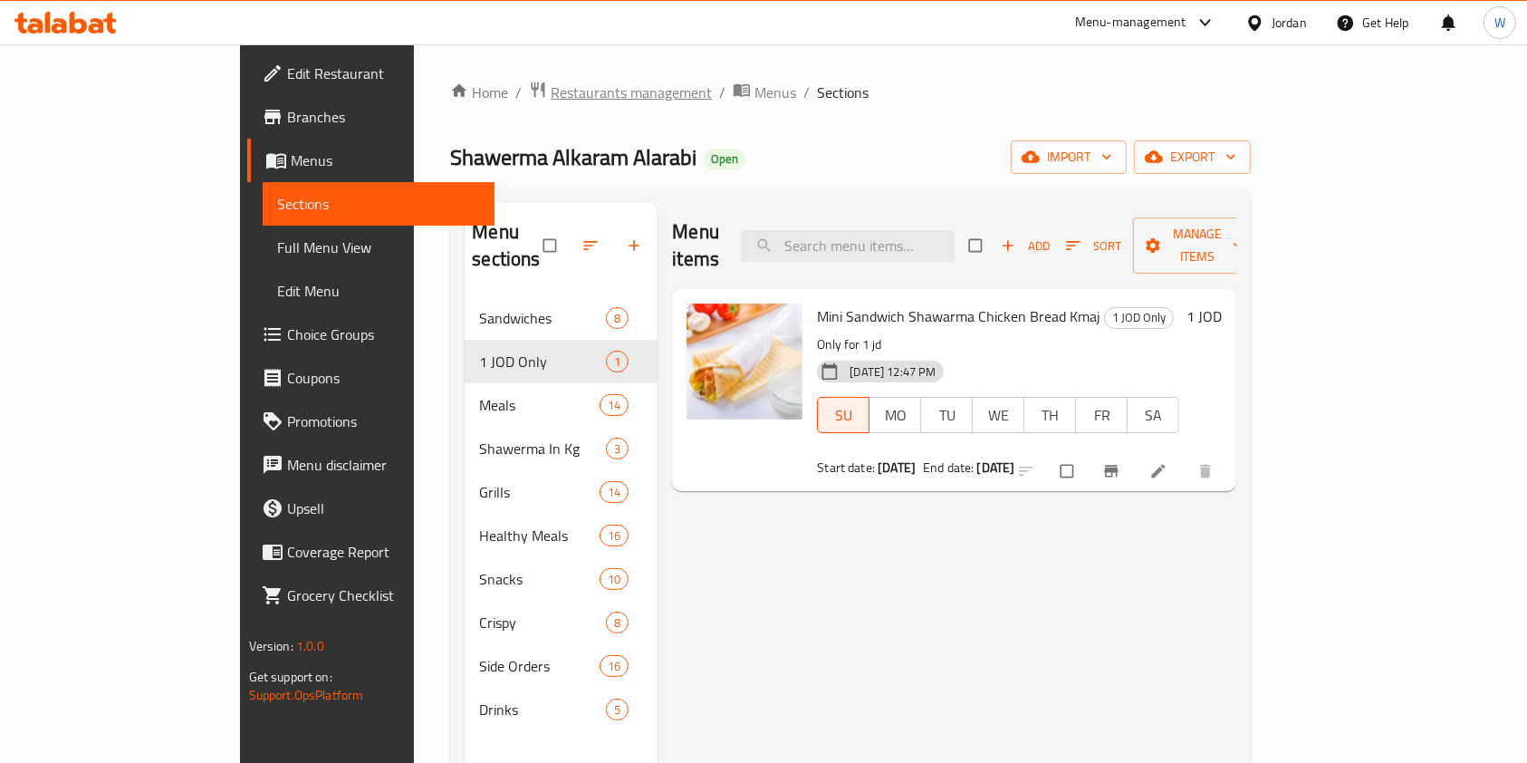
click at [551, 85] on span "Restaurants management" at bounding box center [631, 93] width 161 height 22
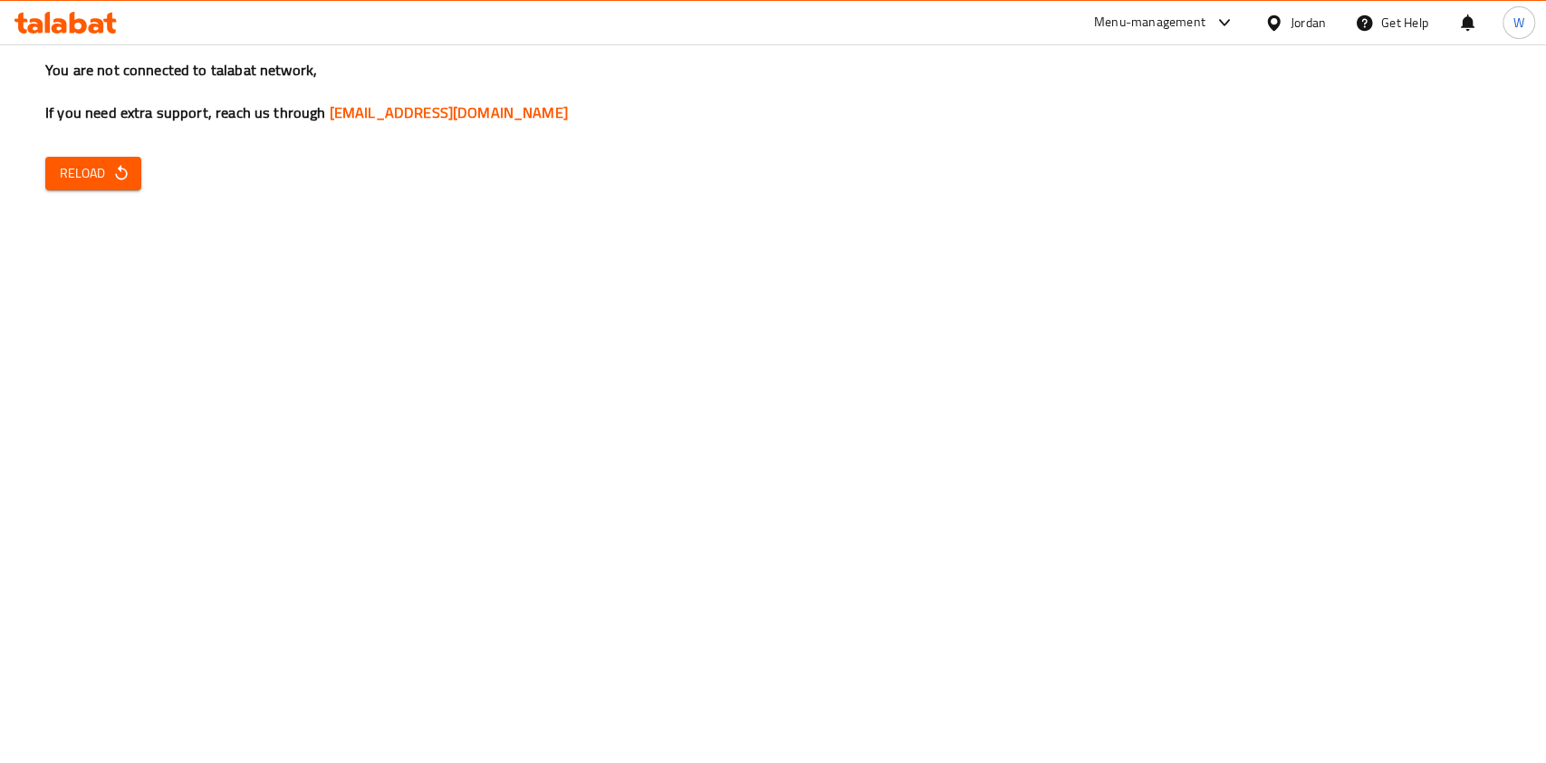
click at [103, 169] on span "Reload" at bounding box center [93, 173] width 67 height 23
click at [120, 174] on icon "button" at bounding box center [121, 173] width 18 height 18
click at [87, 176] on span "Reload" at bounding box center [93, 173] width 67 height 23
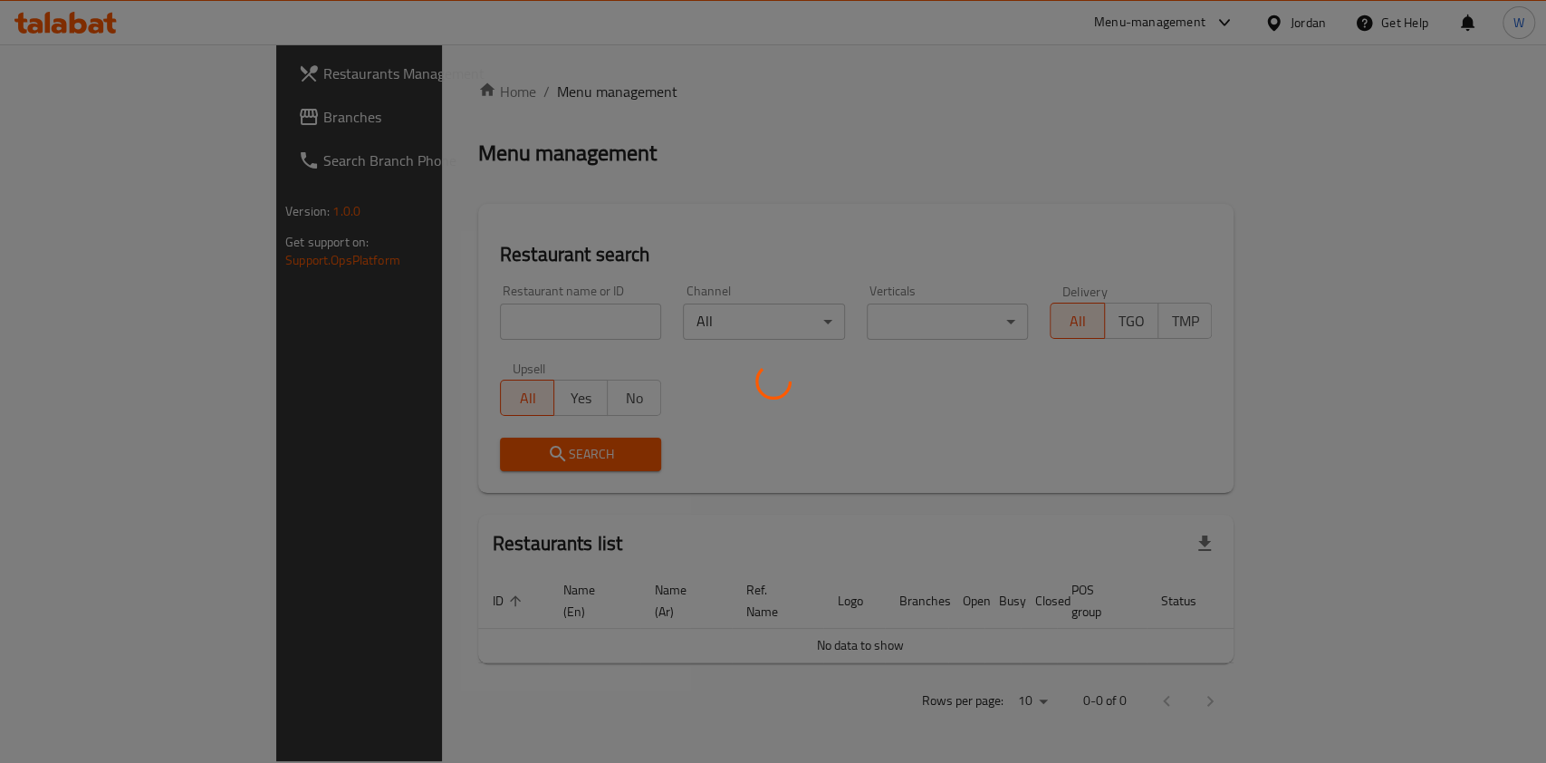
click at [522, 322] on div at bounding box center [773, 381] width 1546 height 763
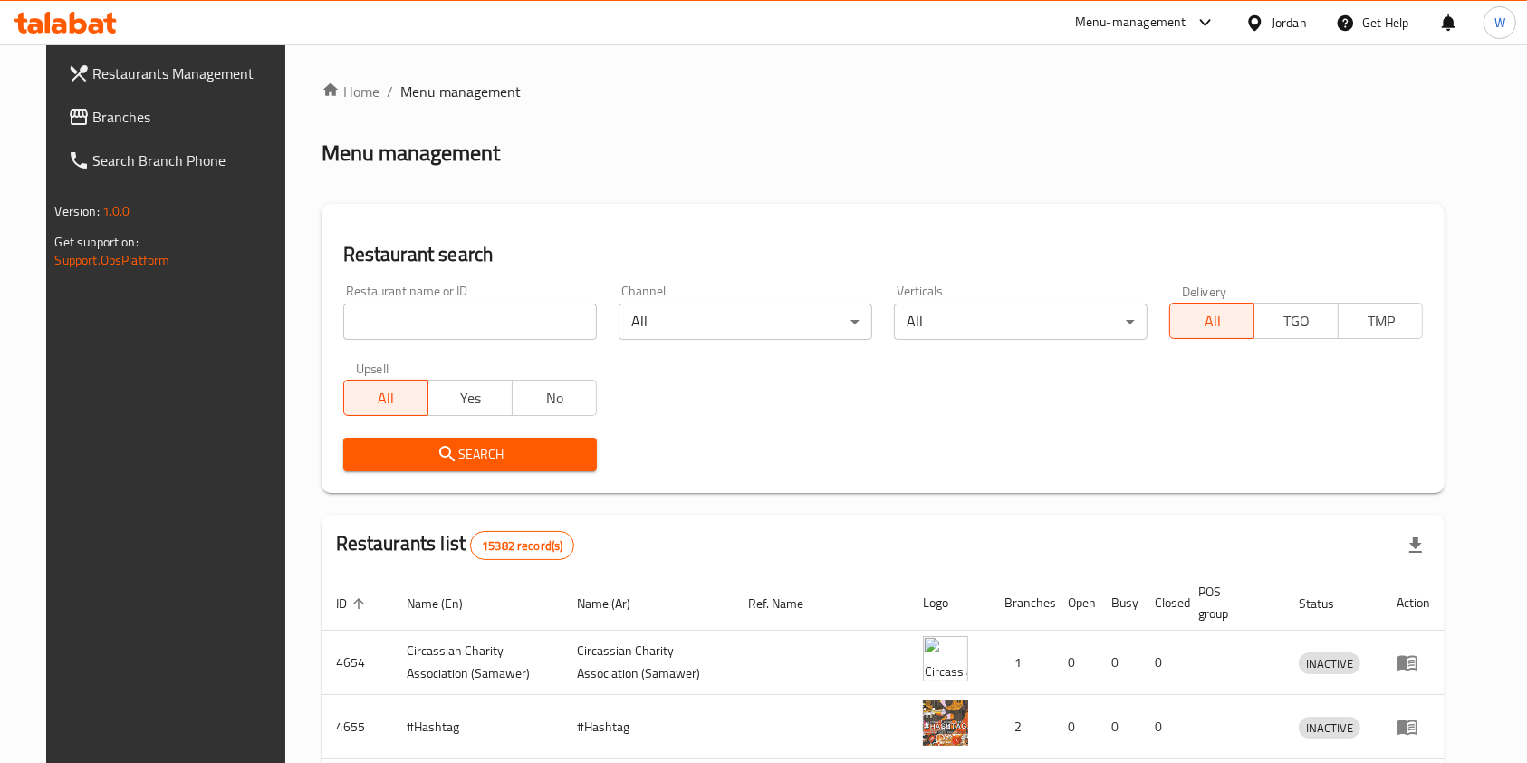
click at [522, 322] on input "search" at bounding box center [470, 321] width 254 height 36
type input "alkaram"
click button "Search" at bounding box center [470, 454] width 254 height 34
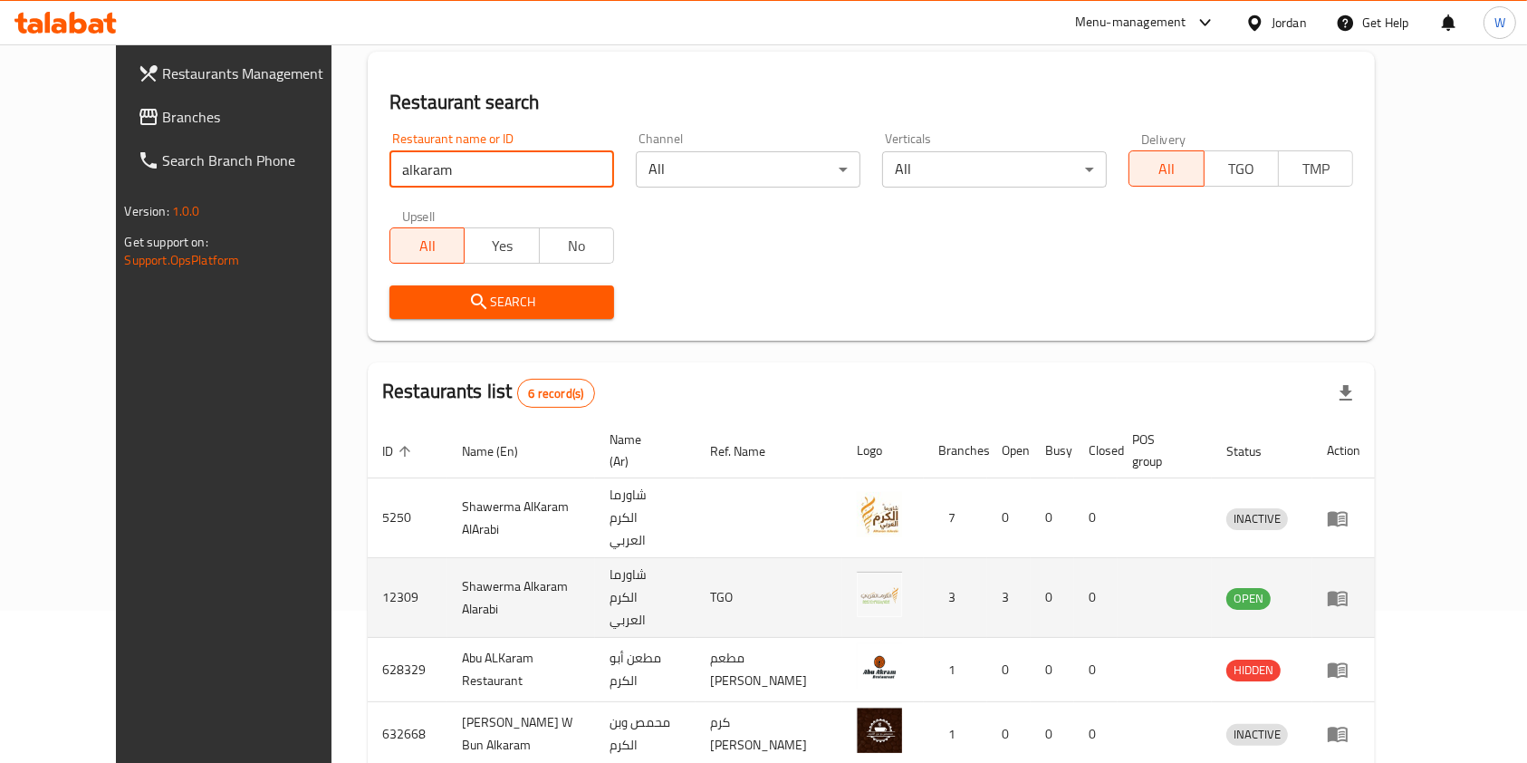
scroll to position [326, 0]
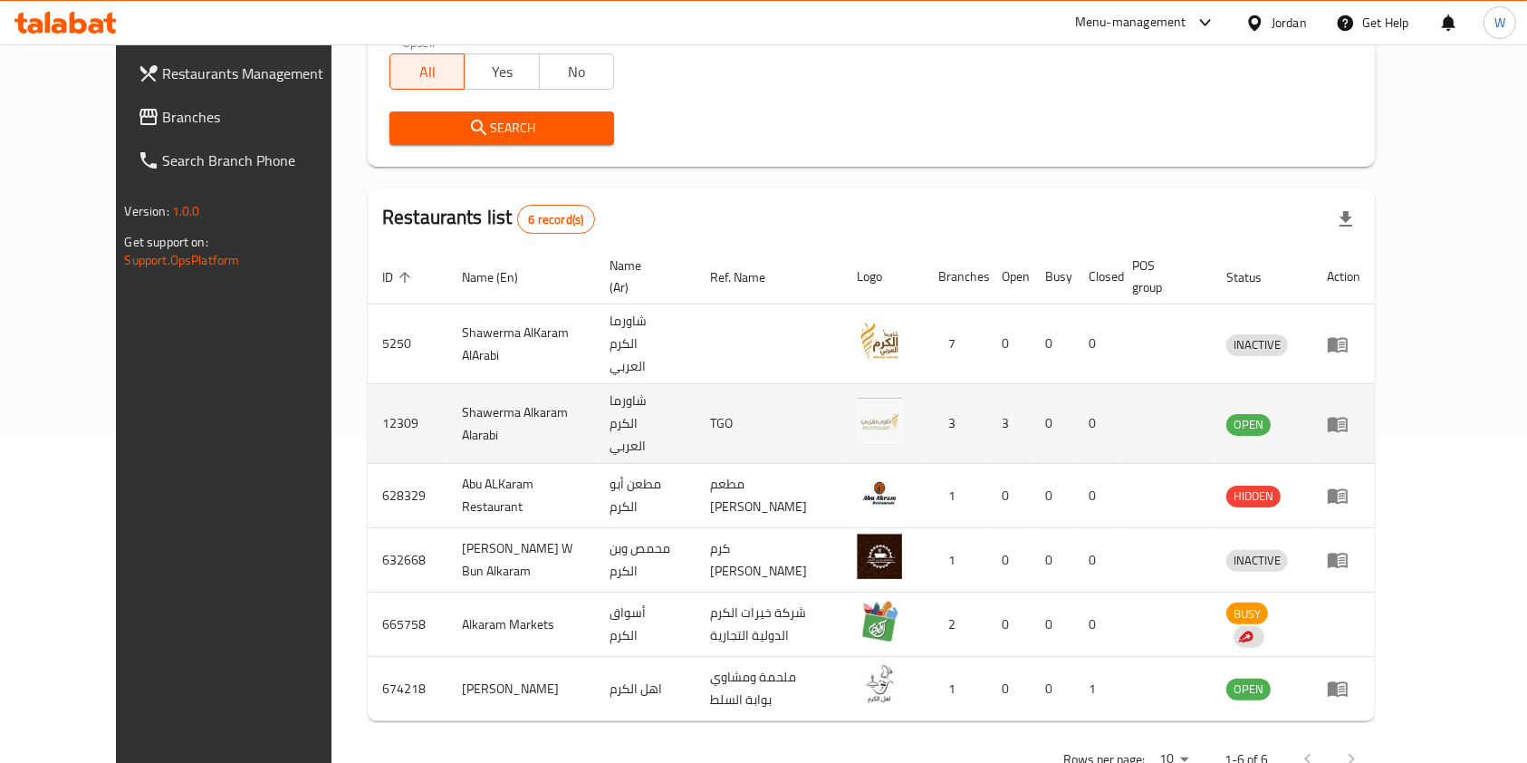
click at [368, 384] on td "12309" at bounding box center [408, 424] width 80 height 80
copy td "12309"
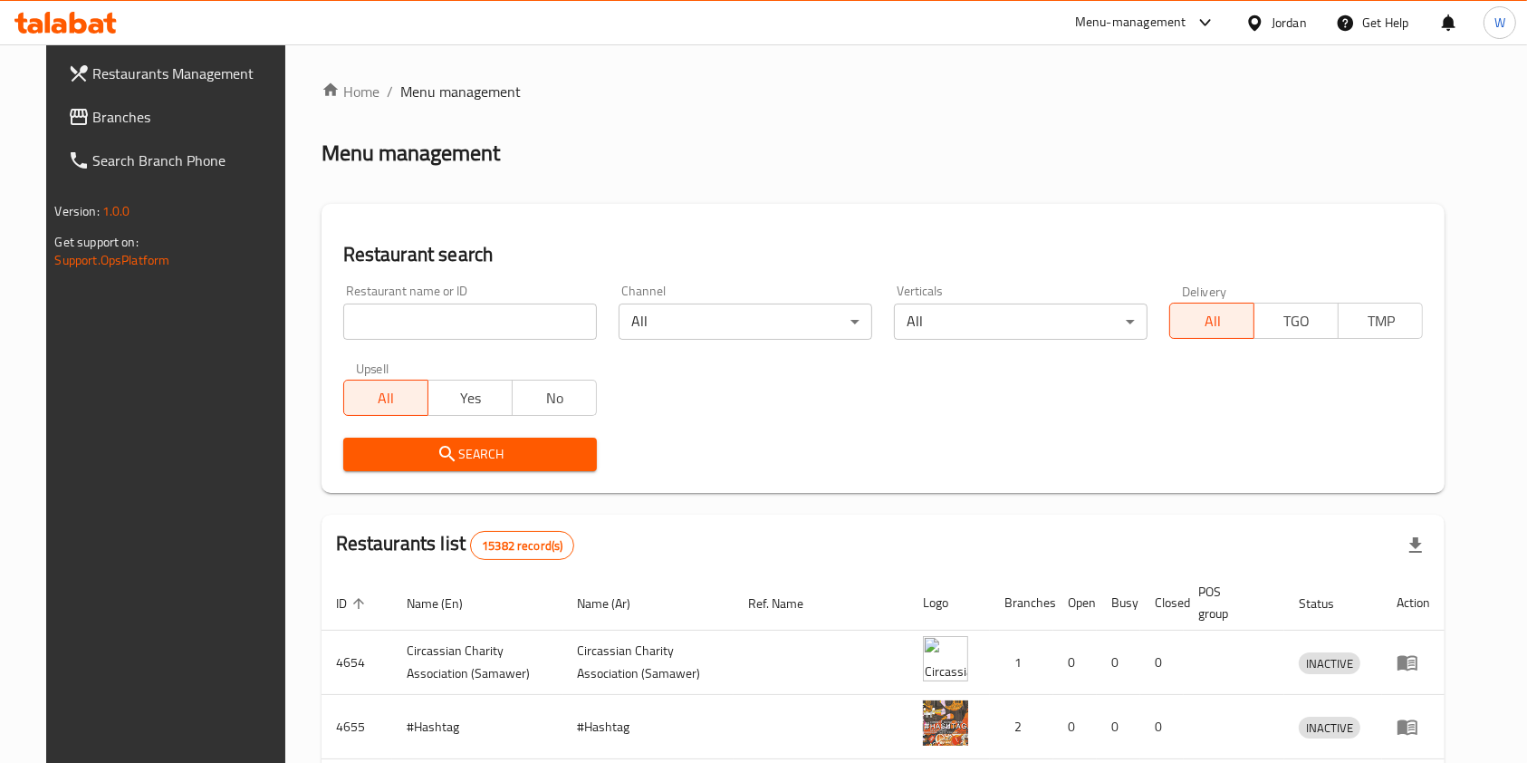
click at [512, 326] on input "search" at bounding box center [470, 321] width 254 height 36
type input "alkaram"
click button "Search" at bounding box center [470, 454] width 254 height 34
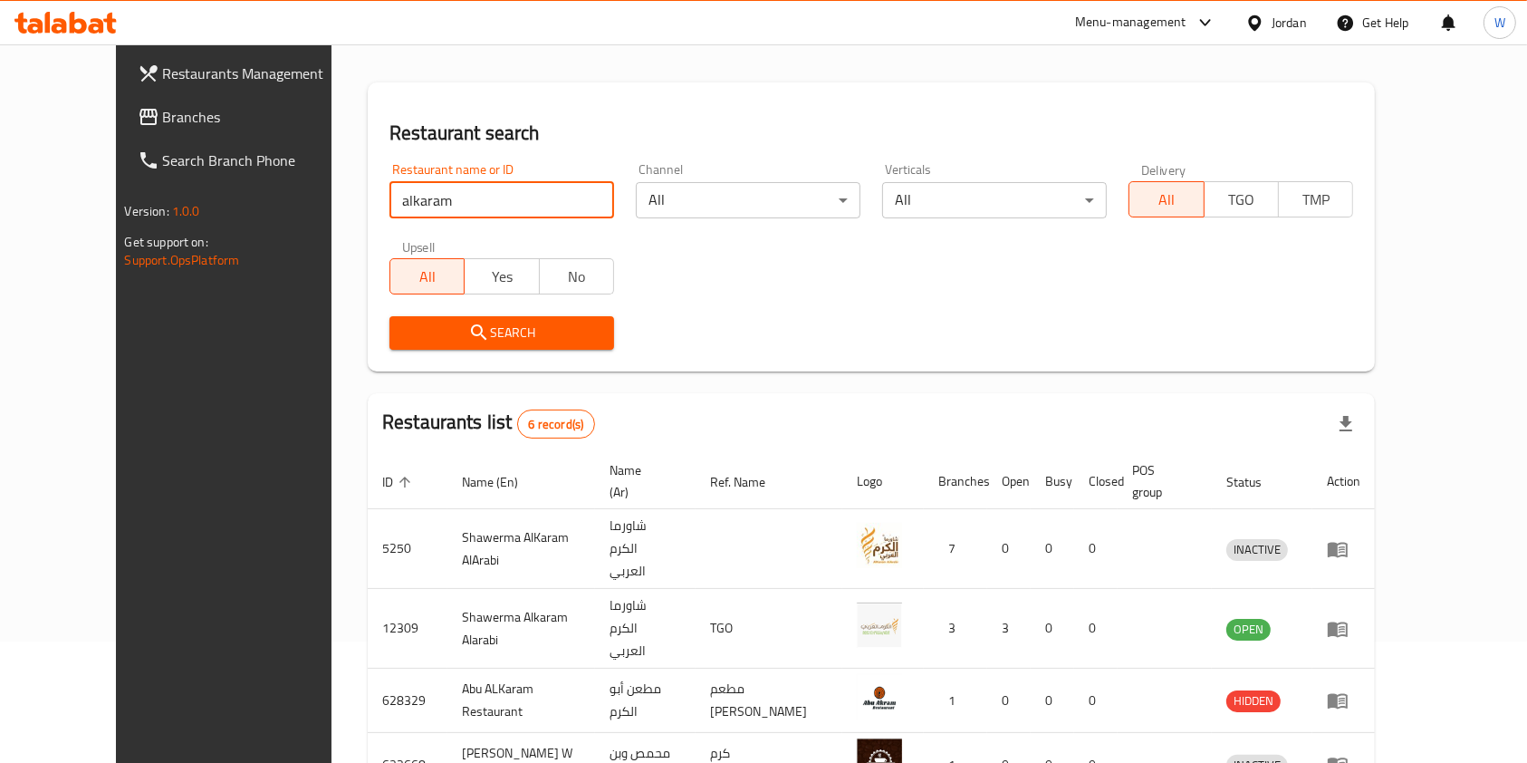
scroll to position [326, 0]
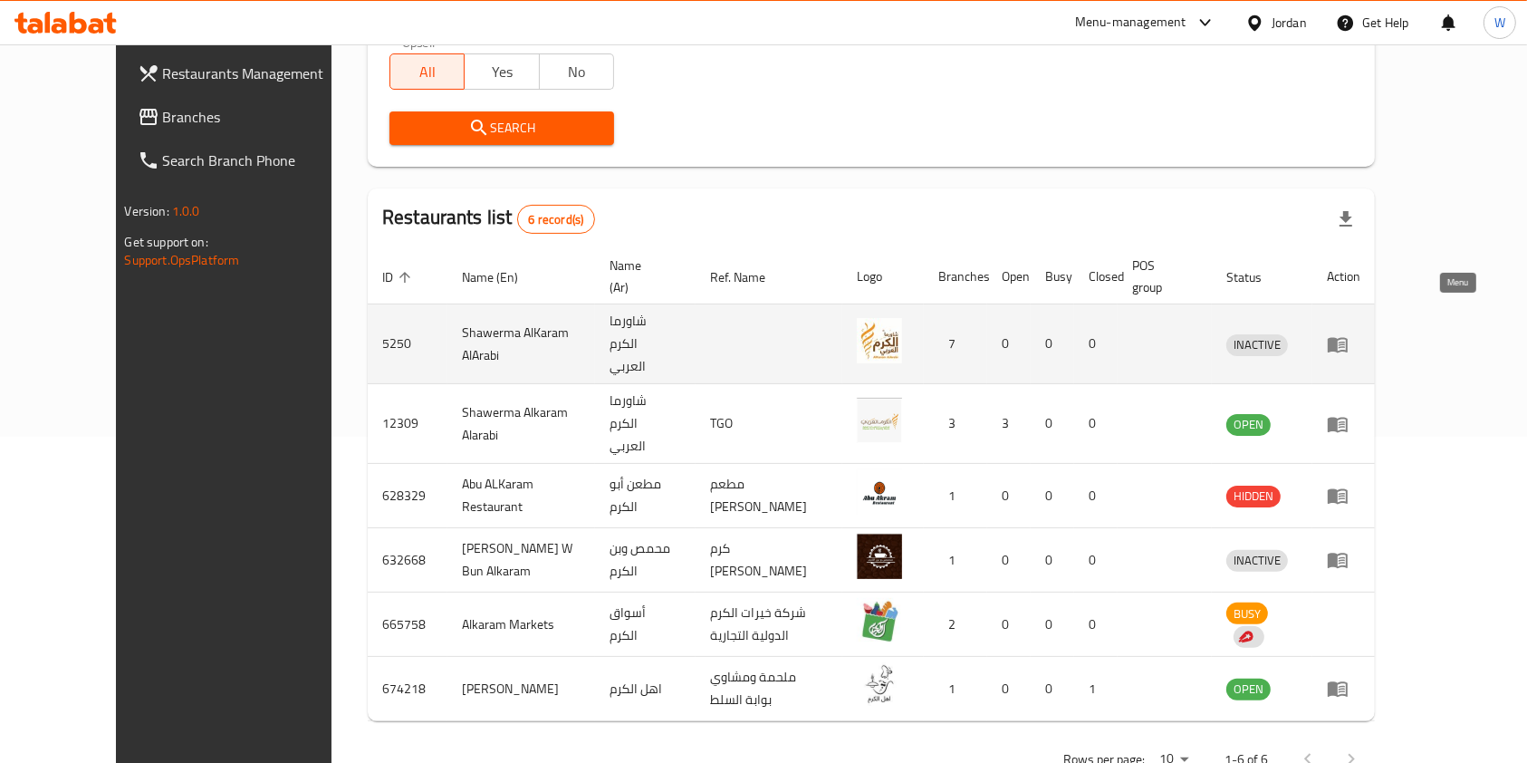
click at [1360, 333] on link "enhanced table" at bounding box center [1344, 344] width 34 height 22
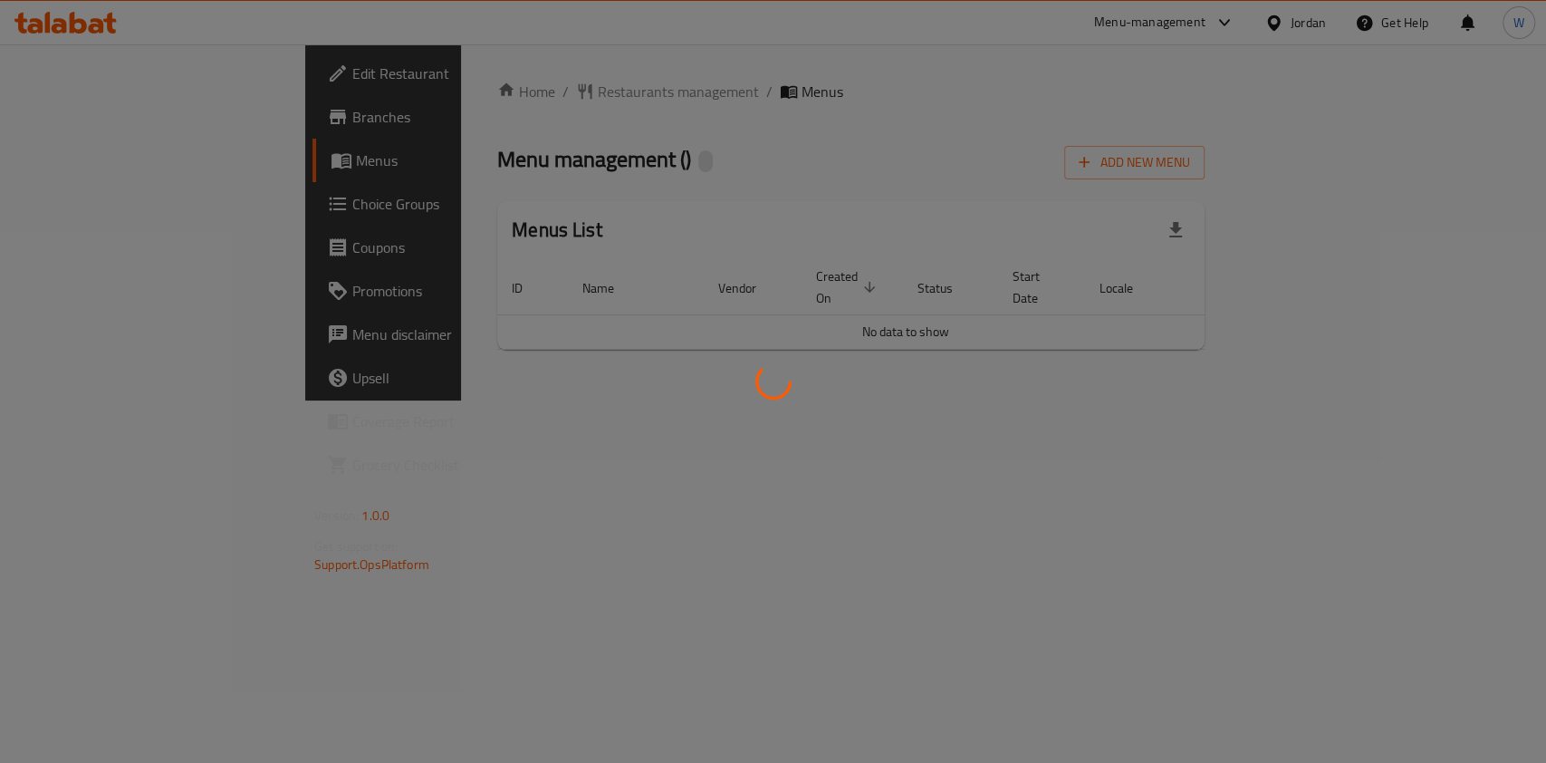
click at [84, 110] on div at bounding box center [773, 381] width 1546 height 763
click at [86, 110] on div at bounding box center [773, 381] width 1546 height 763
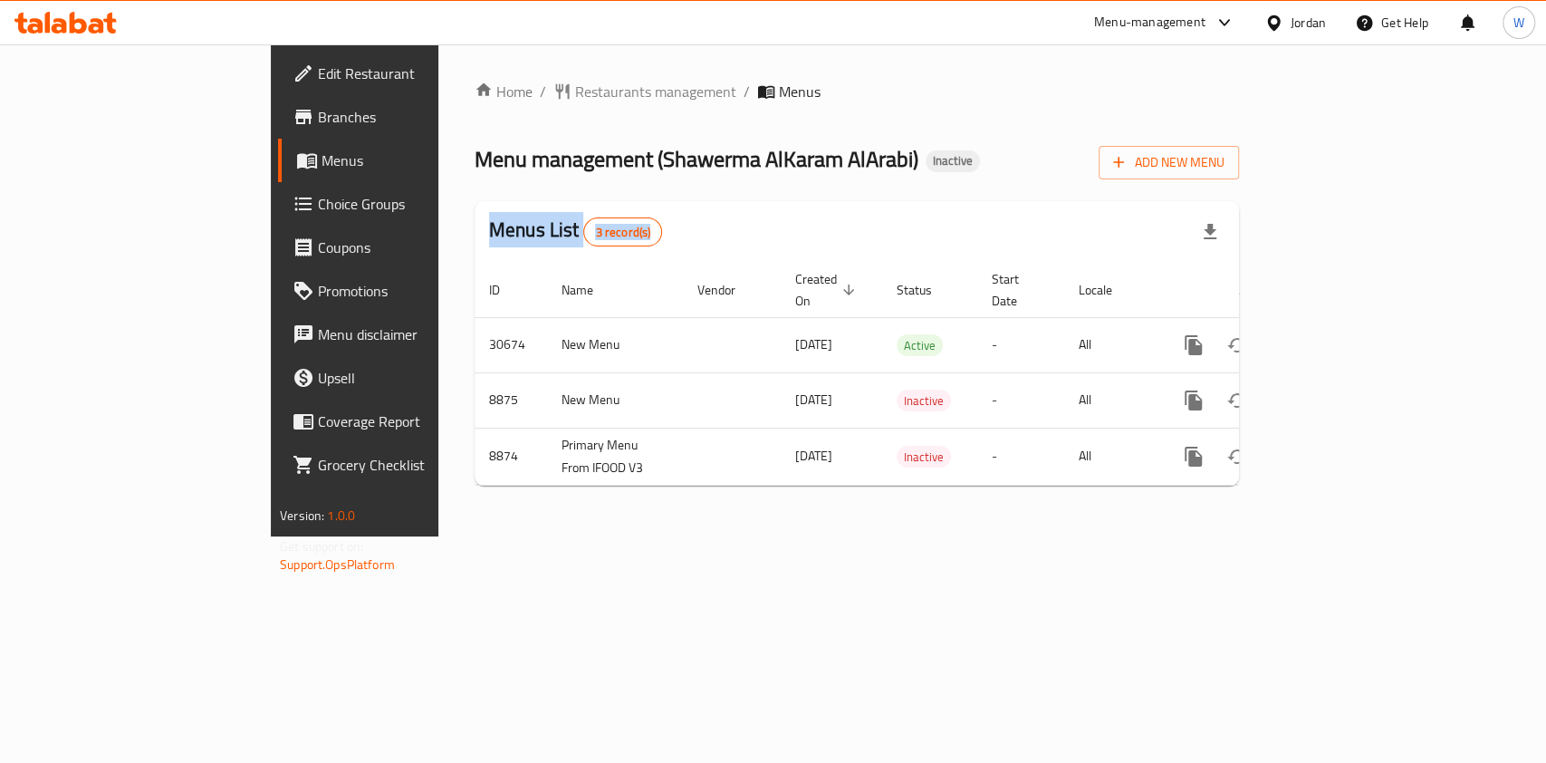
click at [318, 110] on span "Branches" at bounding box center [416, 117] width 197 height 22
